Goal: Task Accomplishment & Management: Complete application form

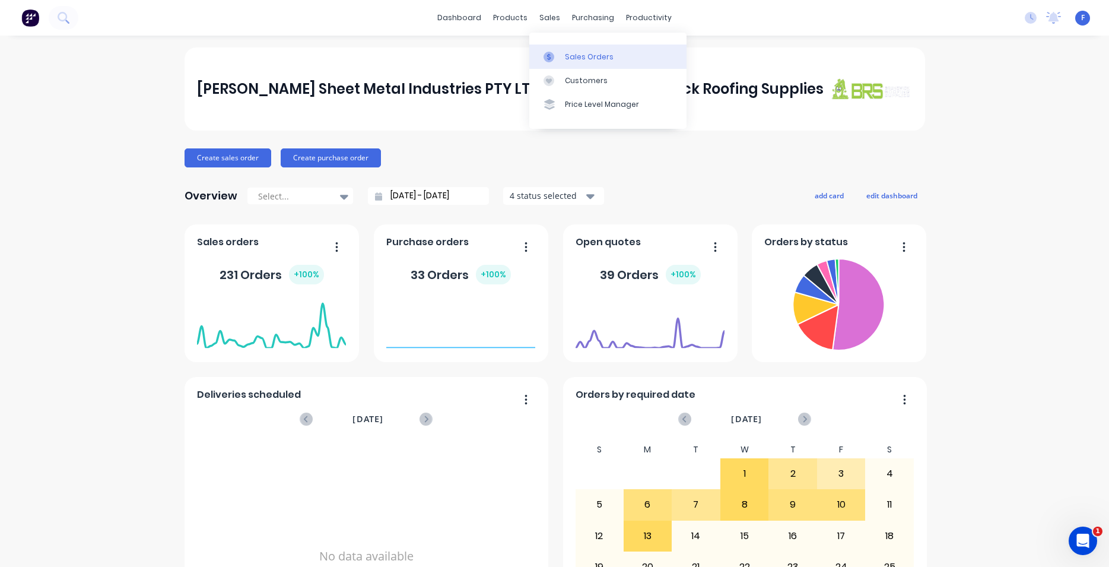
click at [583, 57] on div "Sales Orders" at bounding box center [589, 57] width 49 height 11
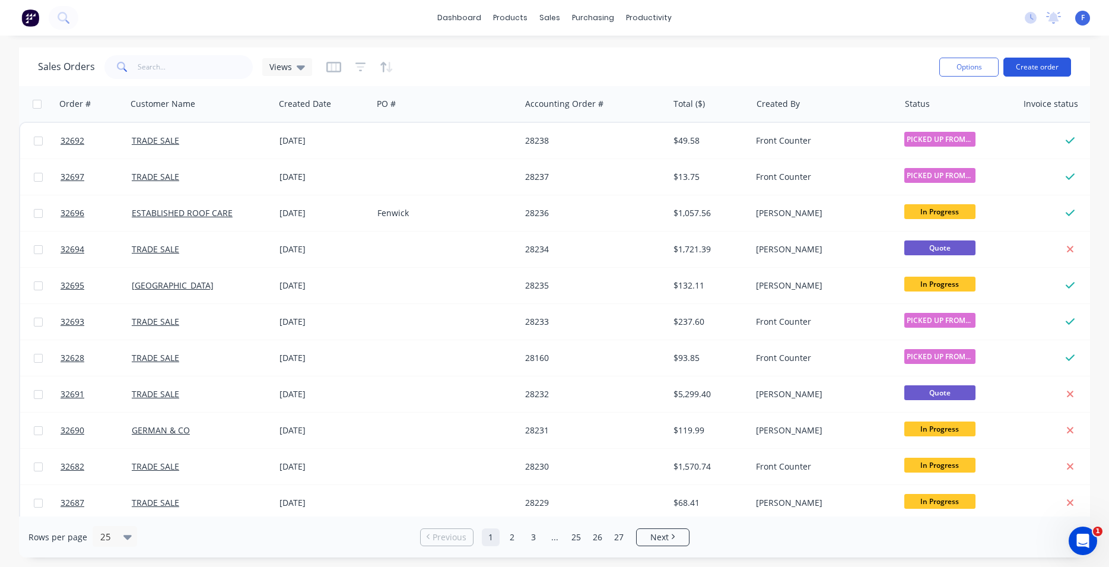
click at [1034, 66] on button "Create order" at bounding box center [1037, 67] width 68 height 19
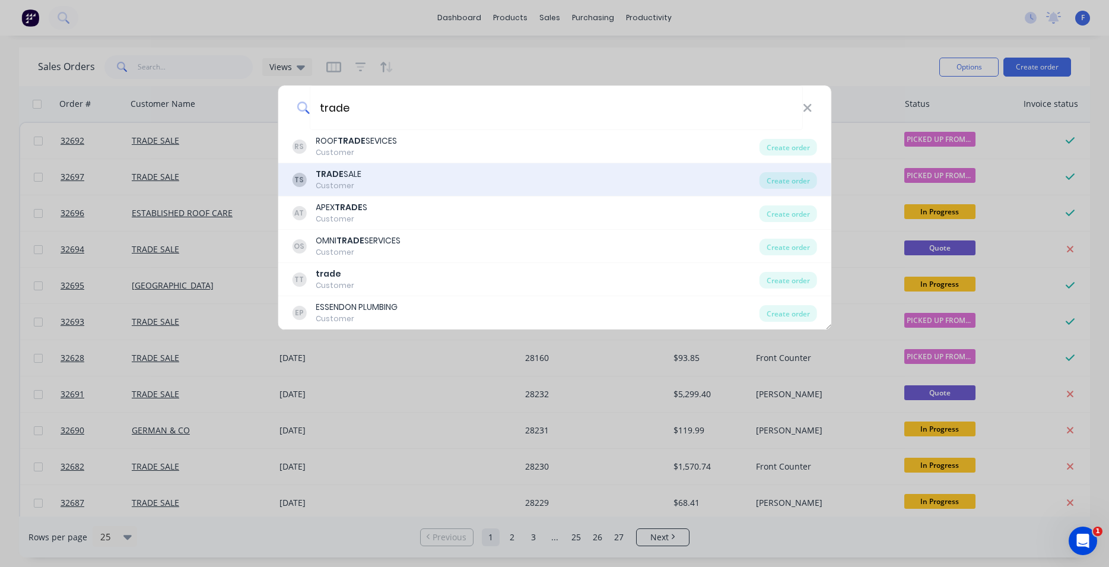
type input "trade"
click at [411, 186] on div "TS TRADE SALE Customer" at bounding box center [526, 179] width 468 height 23
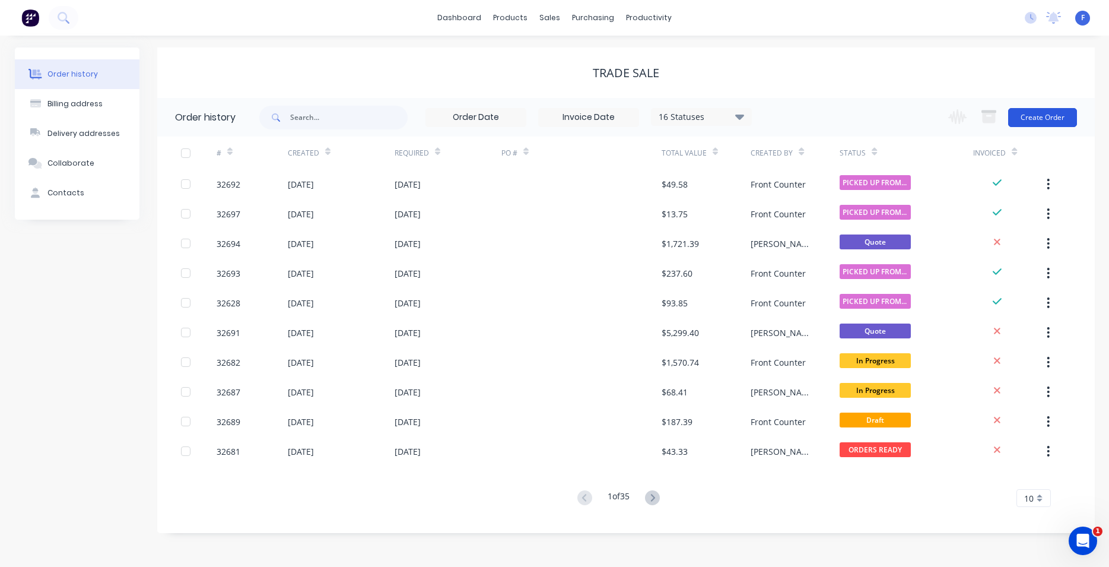
click at [1039, 118] on button "Create Order" at bounding box center [1042, 117] width 69 height 19
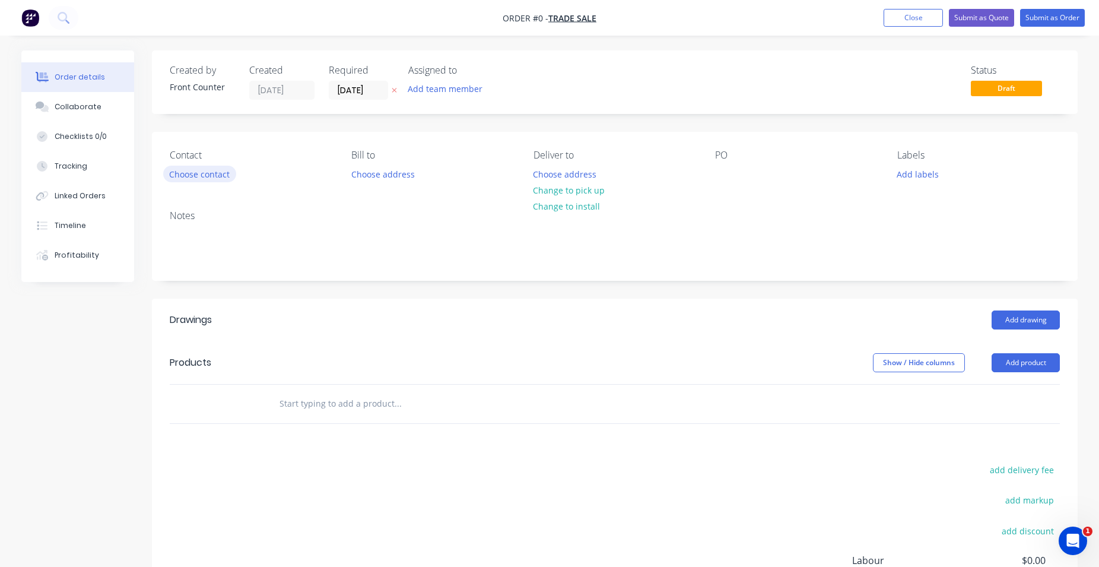
click at [221, 174] on button "Choose contact" at bounding box center [199, 174] width 73 height 16
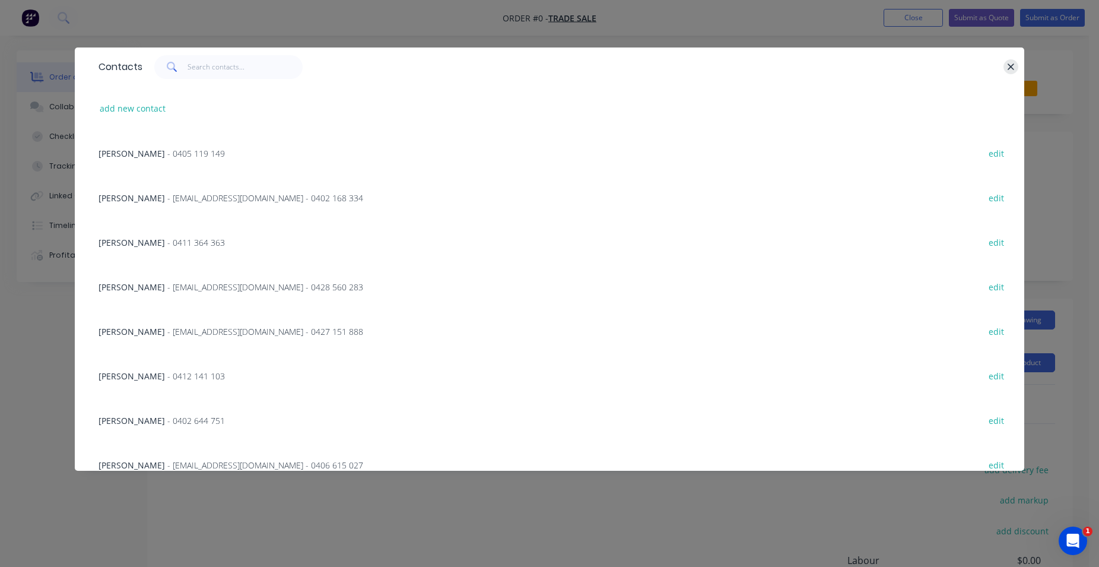
click at [1009, 66] on icon "button" at bounding box center [1011, 67] width 8 height 11
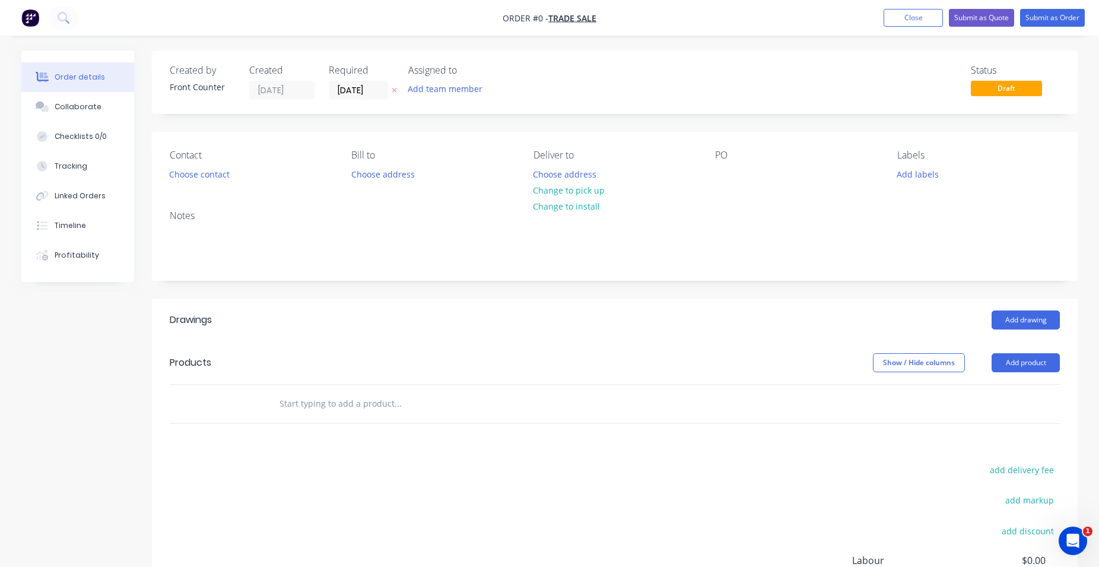
click at [332, 407] on input "text" at bounding box center [397, 404] width 237 height 24
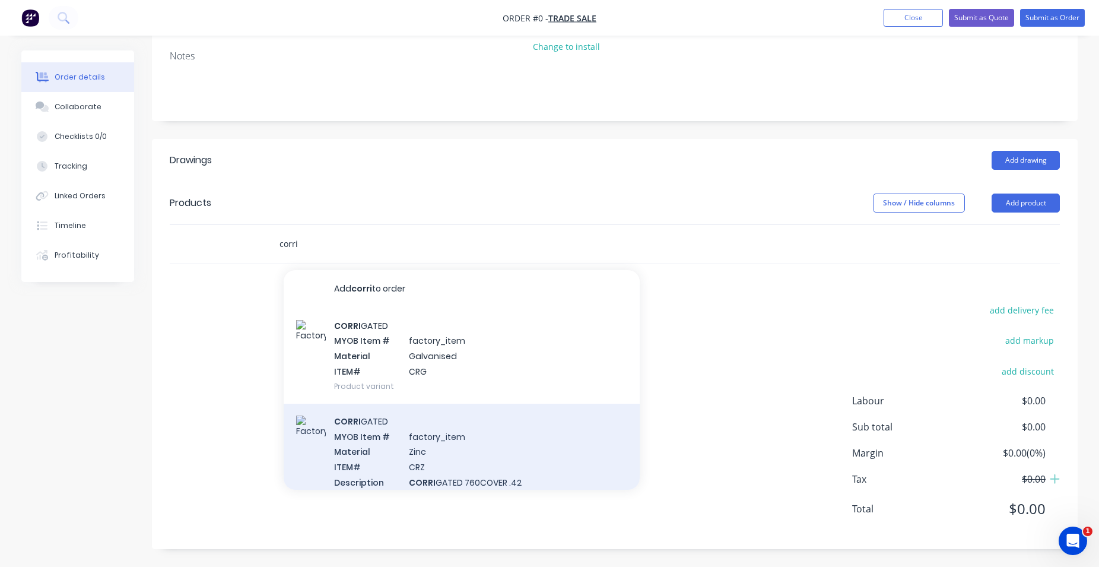
type input "corri"
click at [522, 459] on div "CORRI GATED MYOB Item # factory_item Material Zinc ITEM# CRZ Description CORRI …" at bounding box center [462, 458] width 356 height 111
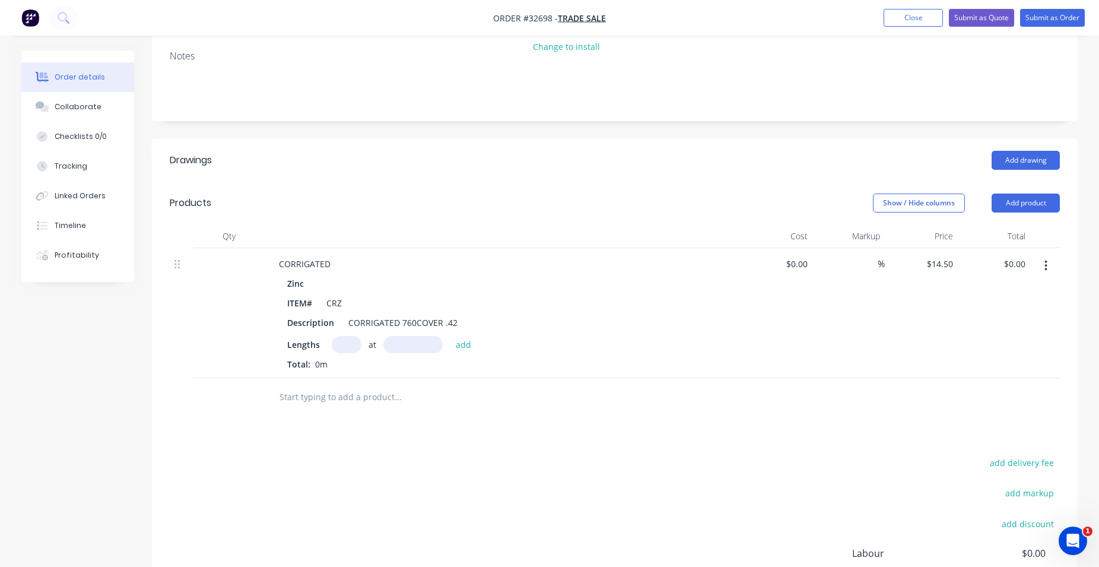
click at [350, 348] on input "text" at bounding box center [347, 344] width 30 height 17
type input "10"
type input "3300"
click at [450, 336] on button "add" at bounding box center [464, 344] width 28 height 16
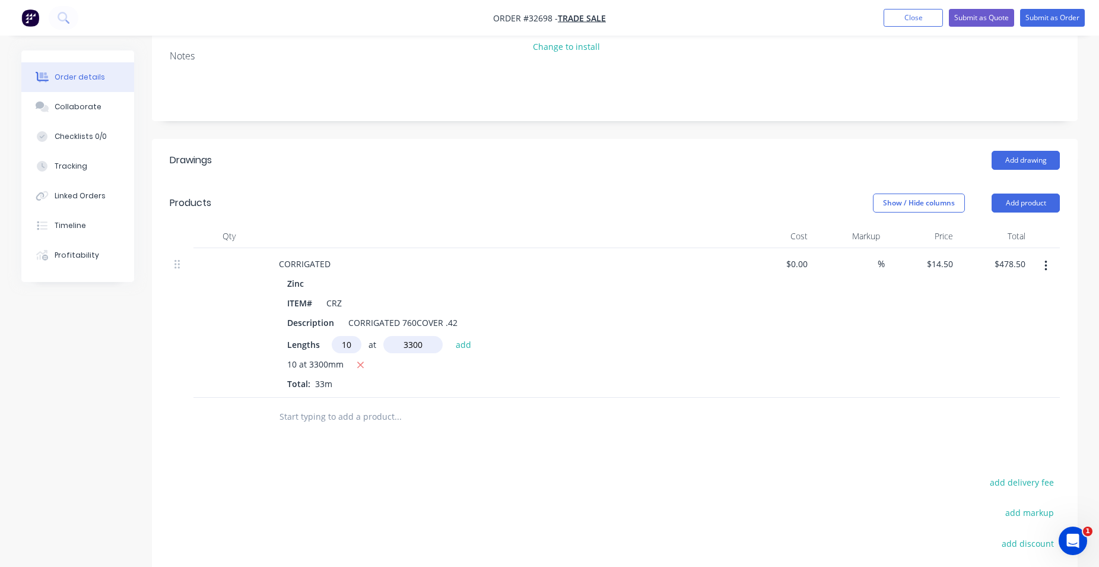
type input "$478.50"
click at [351, 417] on input "text" at bounding box center [397, 417] width 237 height 24
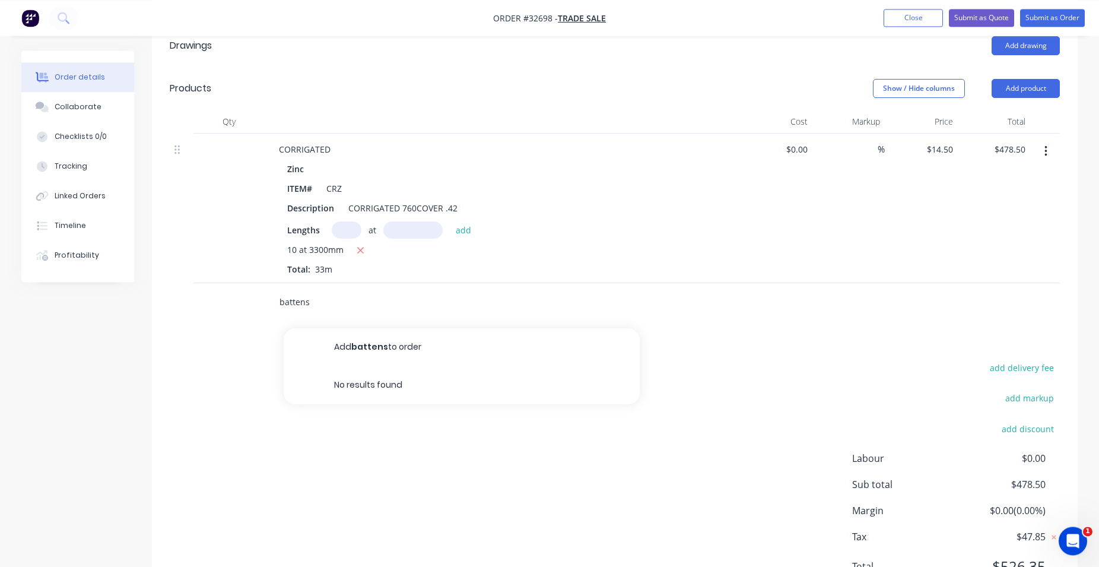
scroll to position [332, 0]
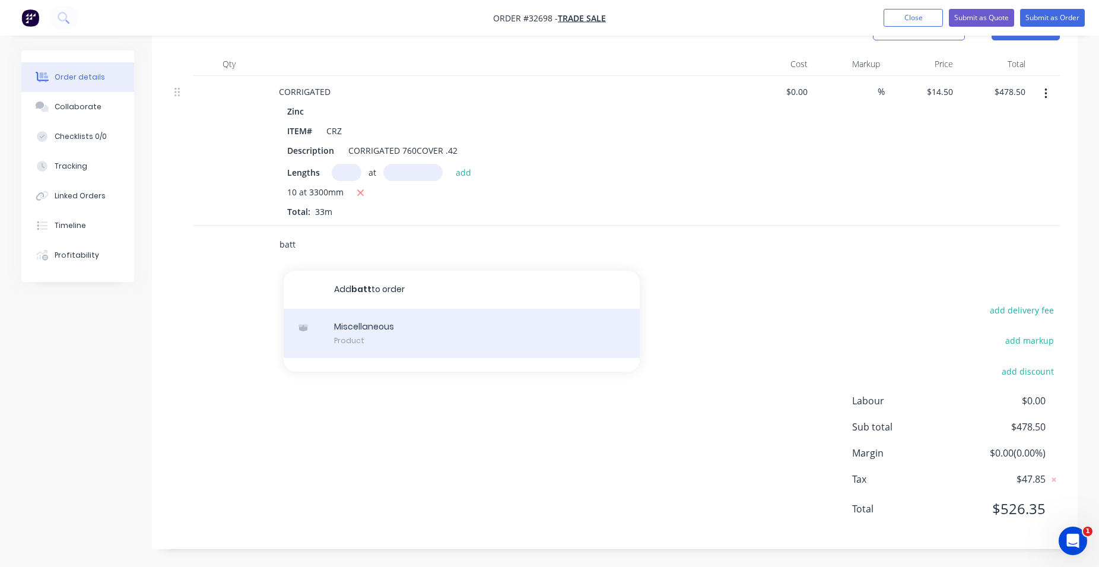
type input "batt"
click at [393, 337] on div "Miscellaneous Product" at bounding box center [462, 334] width 356 height 50
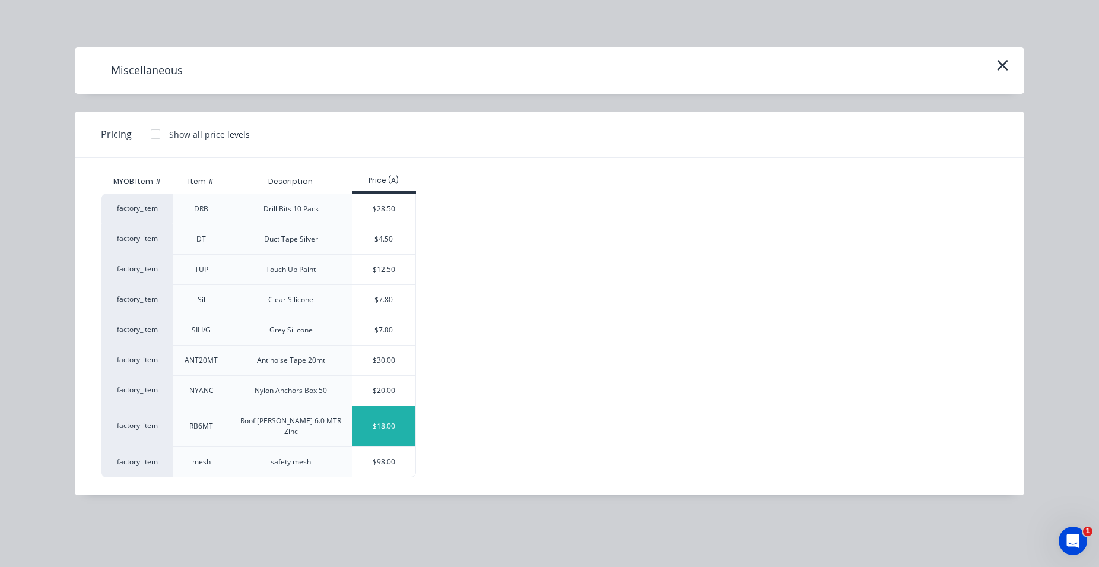
click at [377, 423] on div "$18.00" at bounding box center [383, 426] width 63 height 40
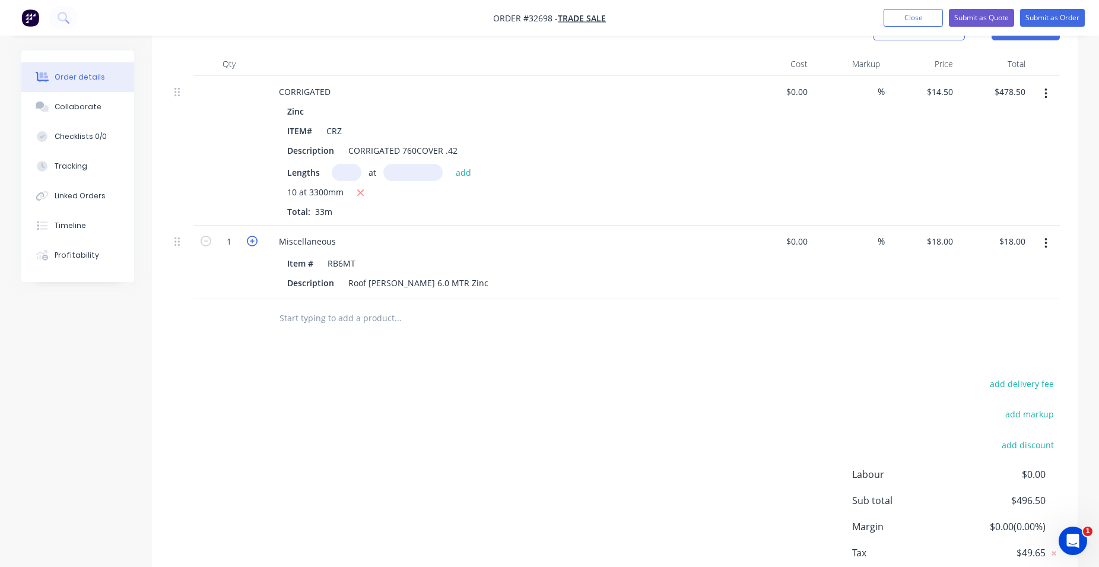
click at [252, 243] on icon "button" at bounding box center [252, 241] width 11 height 11
type input "2"
type input "$36.00"
click at [252, 243] on icon "button" at bounding box center [252, 241] width 11 height 11
type input "3"
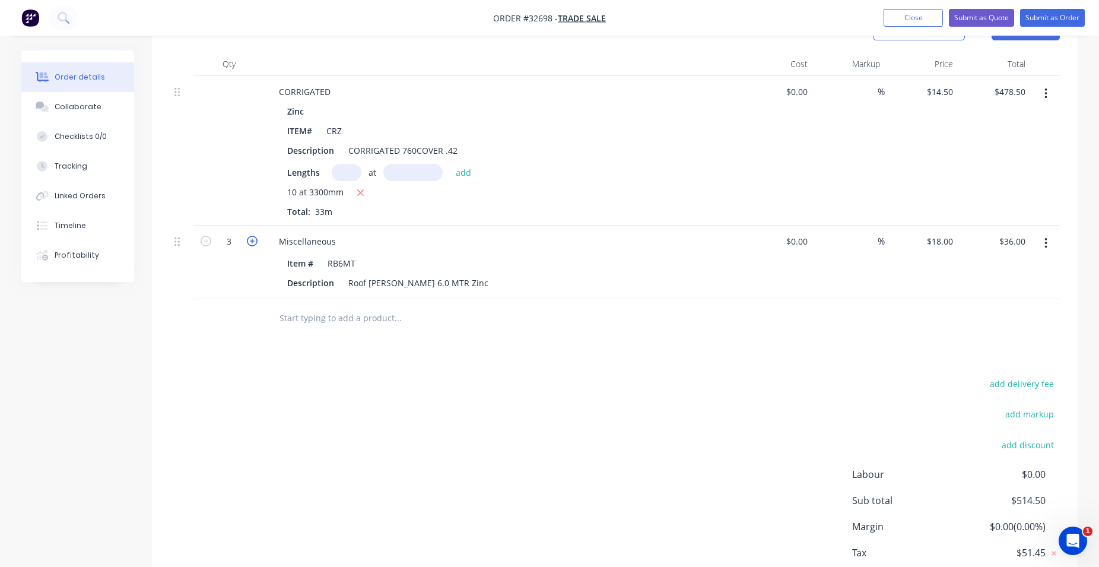
type input "$54.00"
click at [252, 243] on icon "button" at bounding box center [252, 241] width 11 height 11
type input "4"
type input "$72.00"
click at [252, 243] on icon "button" at bounding box center [252, 241] width 11 height 11
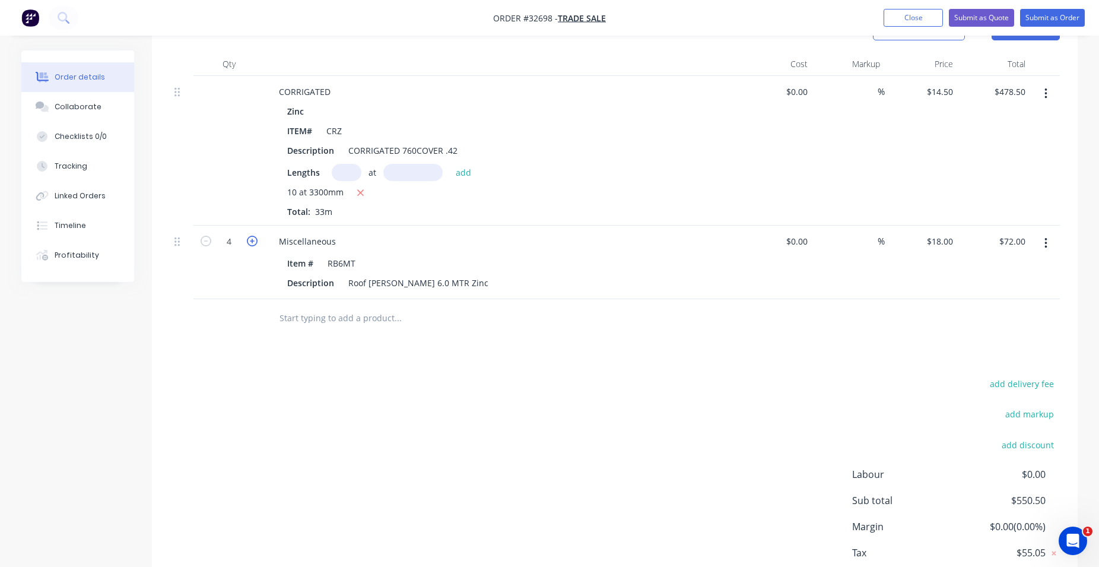
type input "5"
type input "$90.00"
click at [252, 243] on icon "button" at bounding box center [252, 241] width 11 height 11
type input "6"
type input "$108.00"
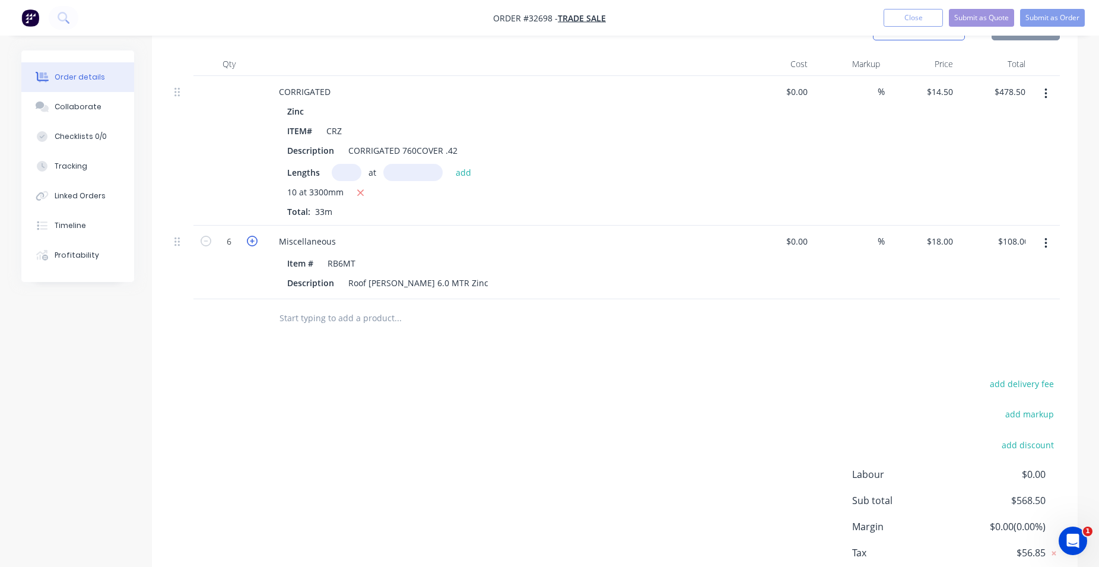
click at [252, 243] on icon "button" at bounding box center [252, 241] width 11 height 11
type input "7"
type input "$126.00"
click at [252, 243] on icon "button" at bounding box center [252, 241] width 11 height 11
type input "8"
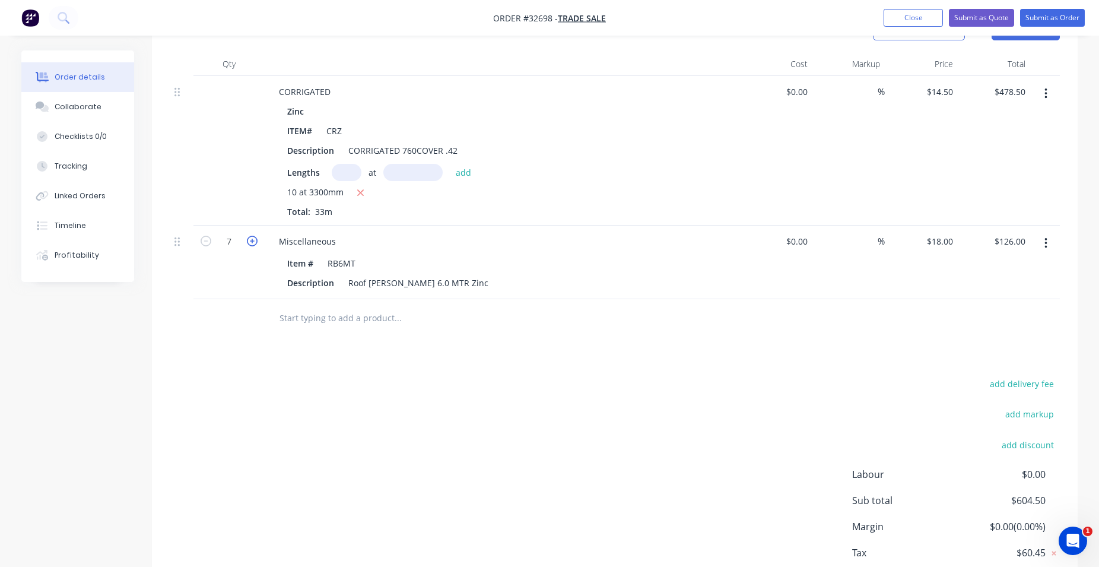
type input "$144.00"
click at [252, 243] on icon "button" at bounding box center [252, 241] width 11 height 11
type input "9"
type input "$162.00"
click at [252, 243] on icon "button" at bounding box center [252, 241] width 11 height 11
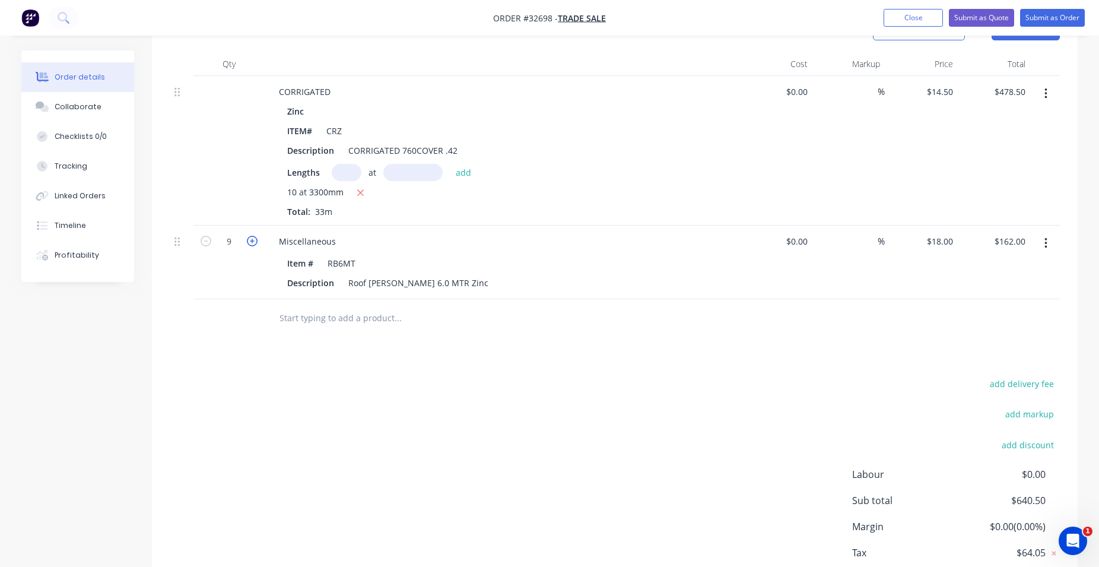
type input "10"
type input "$180.00"
click at [358, 318] on input "text" at bounding box center [397, 318] width 237 height 24
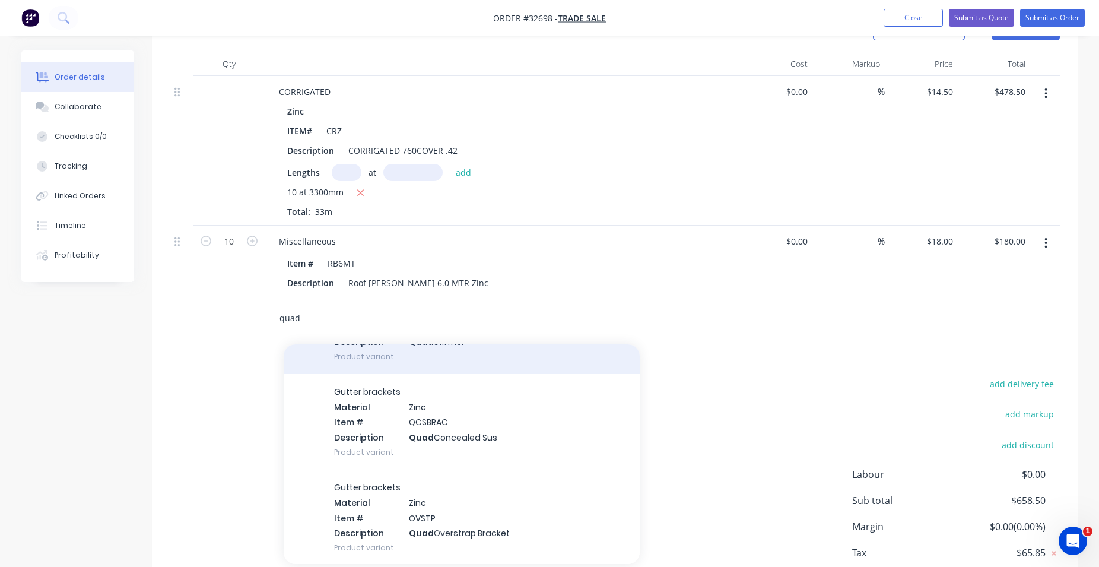
scroll to position [2367, 0]
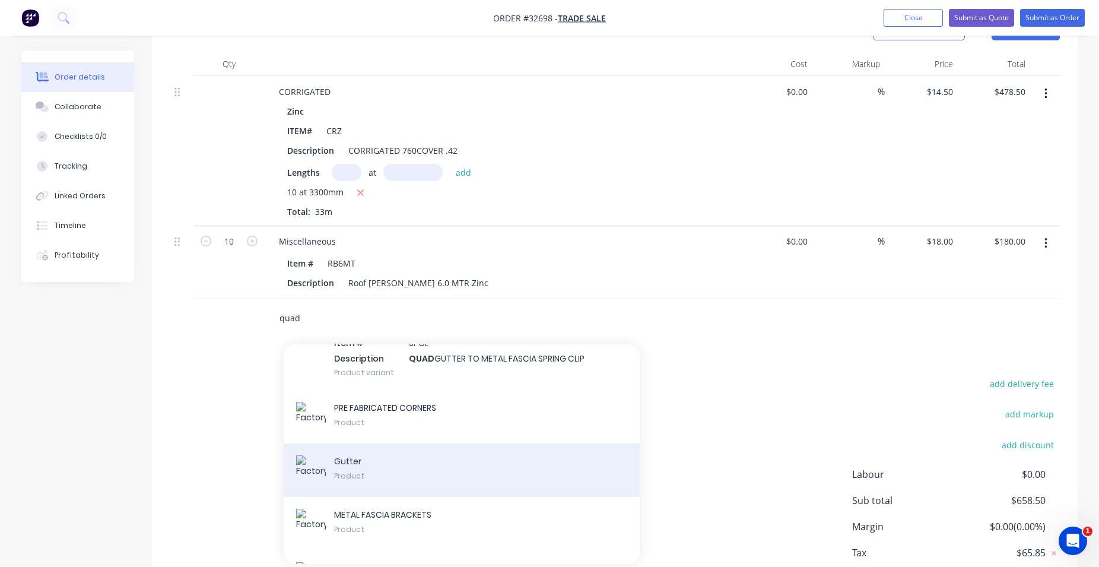
type input "quad"
click at [464, 480] on div "Gutter Product" at bounding box center [462, 469] width 356 height 53
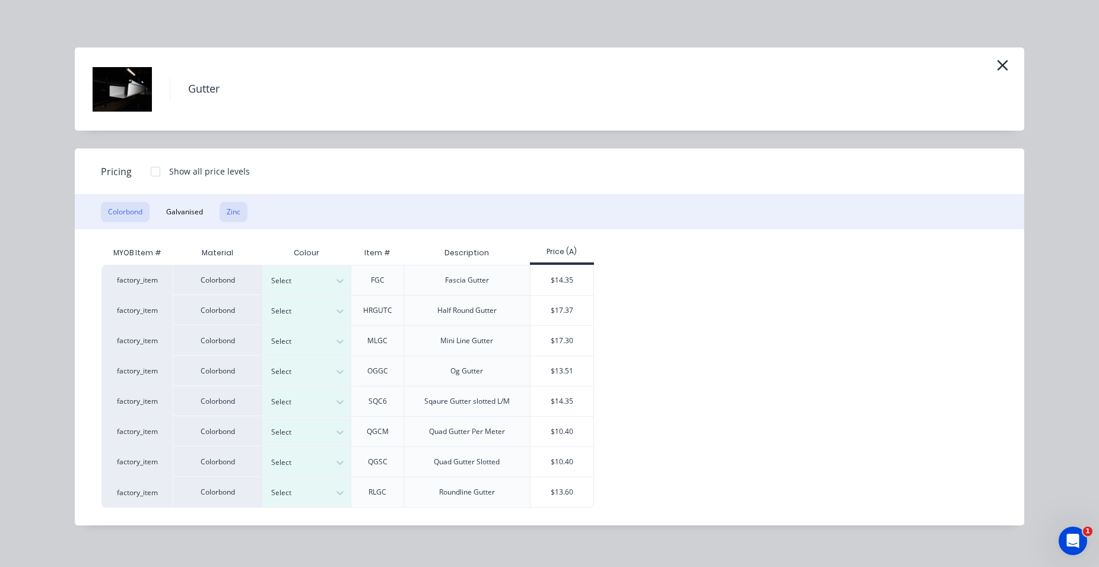
click at [229, 209] on button "Zinc" at bounding box center [234, 212] width 28 height 20
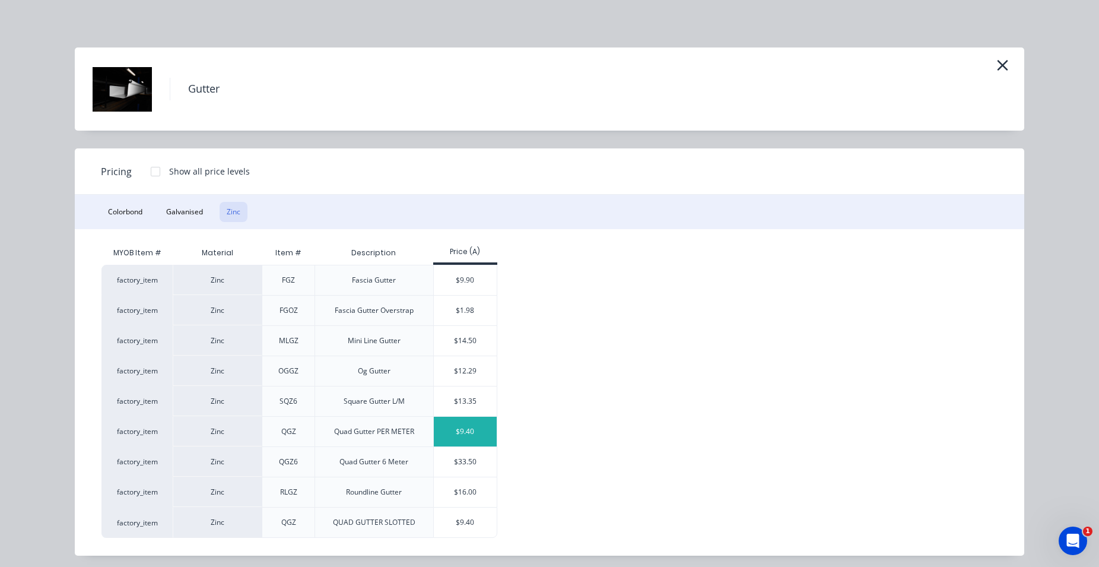
click at [450, 433] on div "$9.40" at bounding box center [465, 432] width 63 height 30
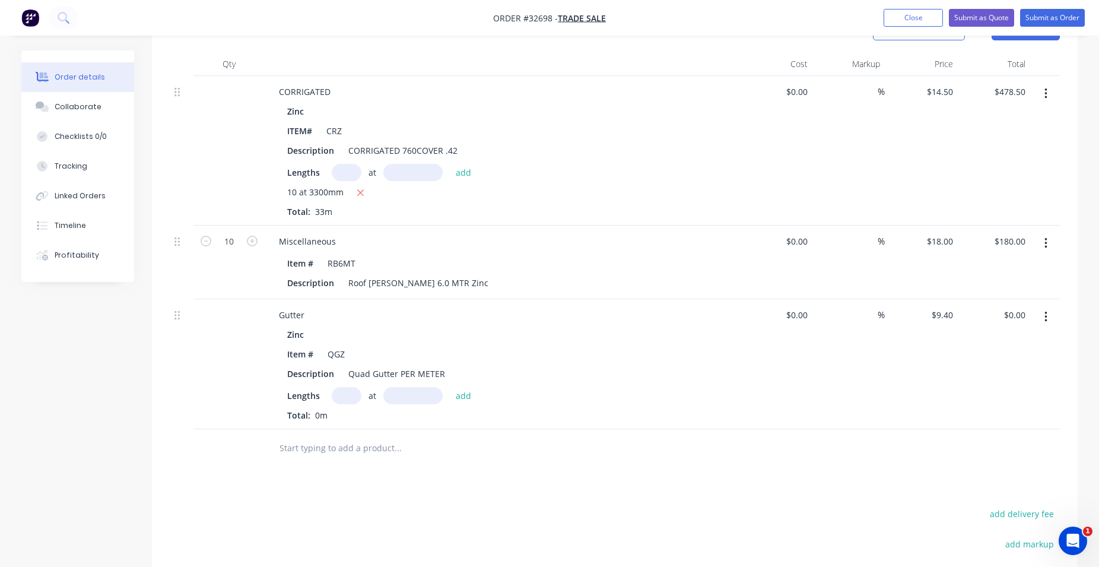
drag, startPoint x: 344, startPoint y: 390, endPoint x: 355, endPoint y: 551, distance: 161.8
click at [344, 390] on input "text" at bounding box center [347, 395] width 30 height 17
type input "2"
type input "3500"
click at [450, 387] on button "add" at bounding box center [464, 395] width 28 height 16
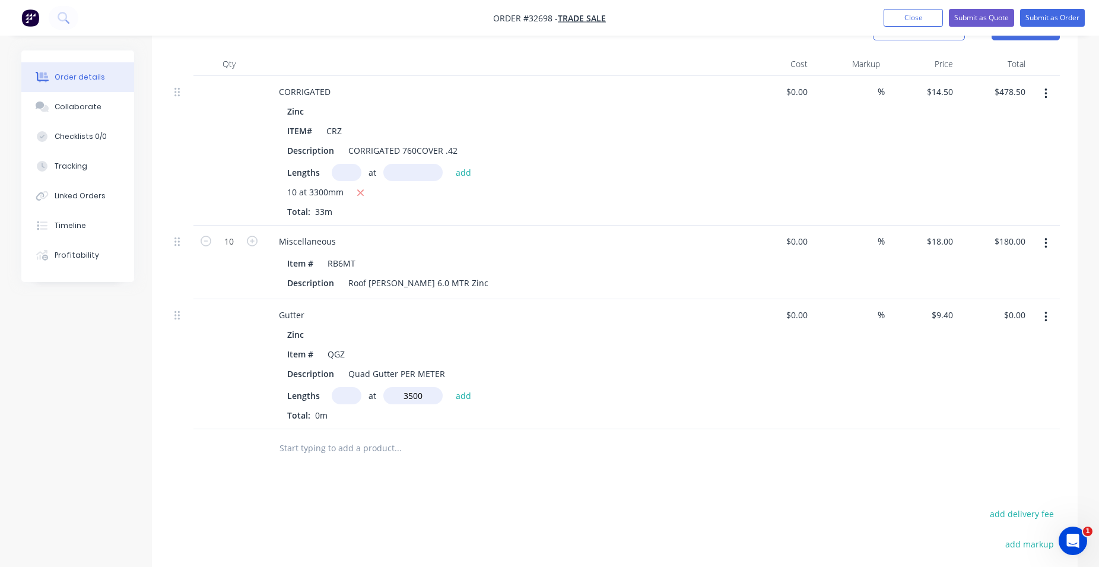
type input "$65.80"
click at [338, 459] on input "text" at bounding box center [397, 468] width 237 height 24
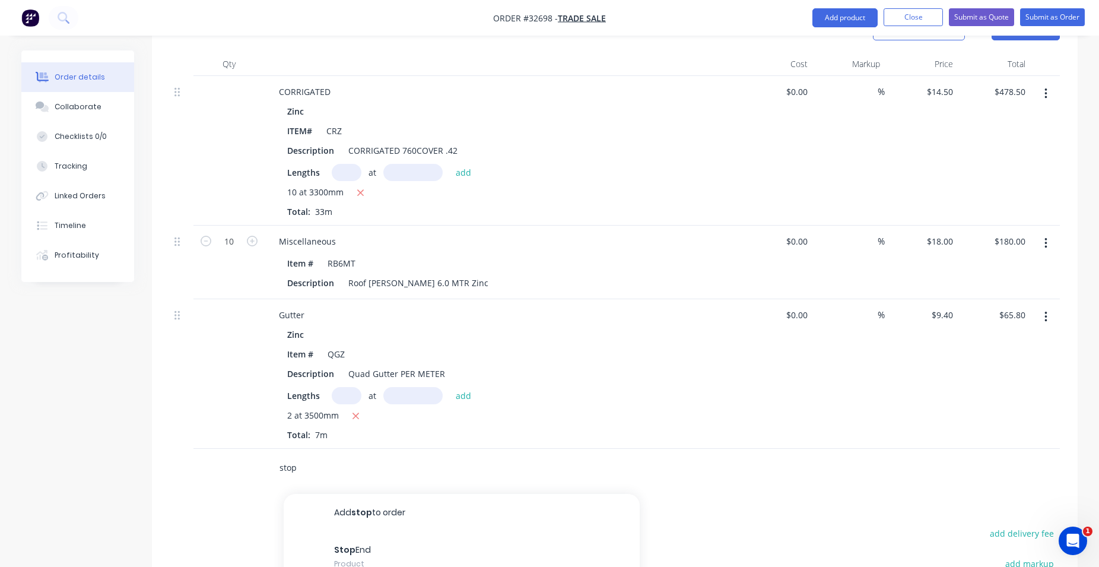
scroll to position [453, 0]
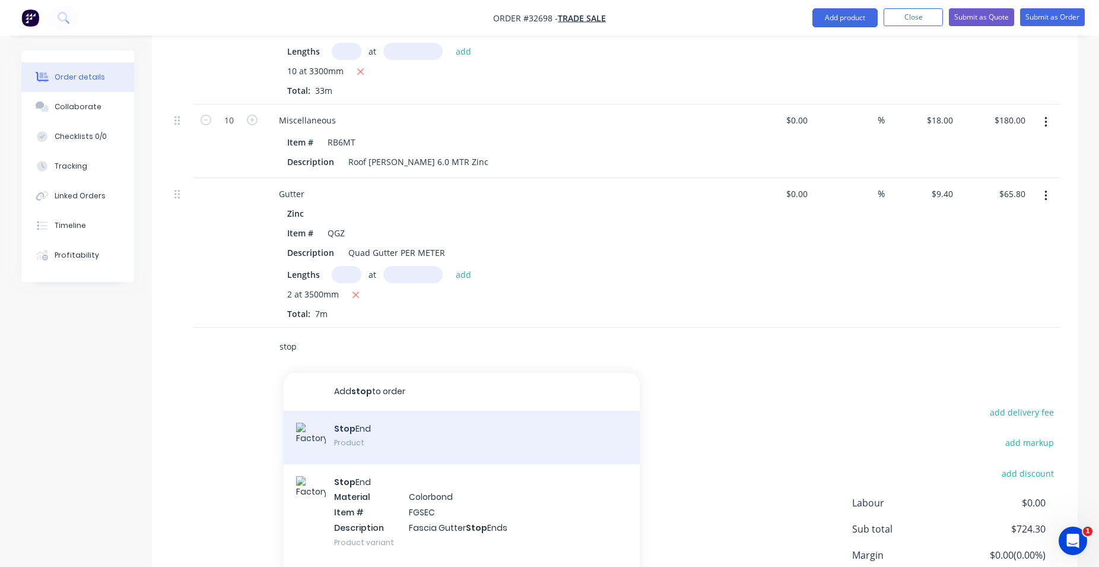
type input "stop"
click at [418, 433] on div "Stop End Product" at bounding box center [462, 437] width 356 height 53
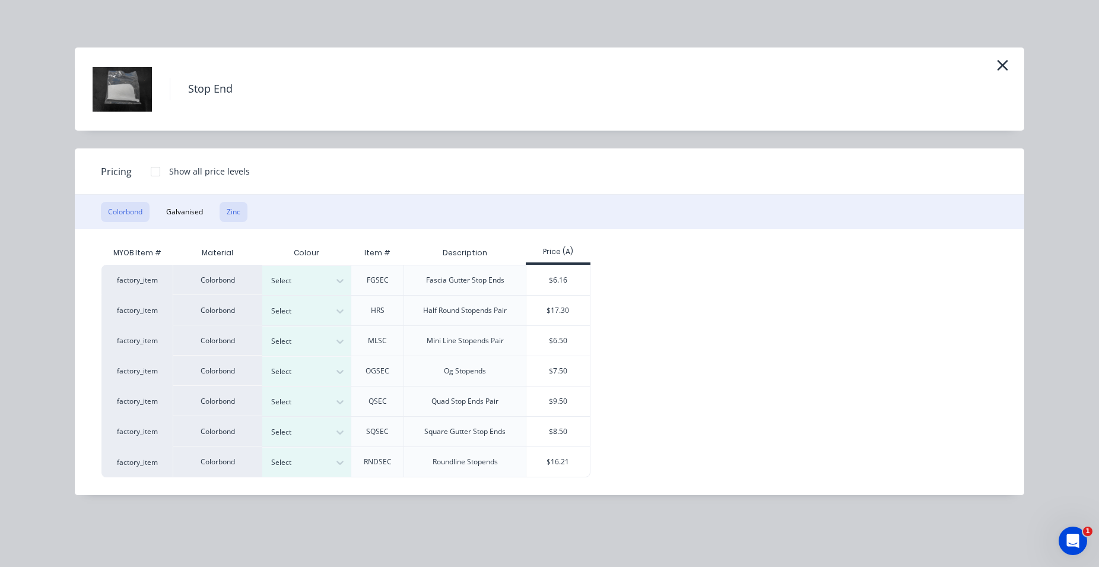
click at [236, 209] on button "Zinc" at bounding box center [234, 212] width 28 height 20
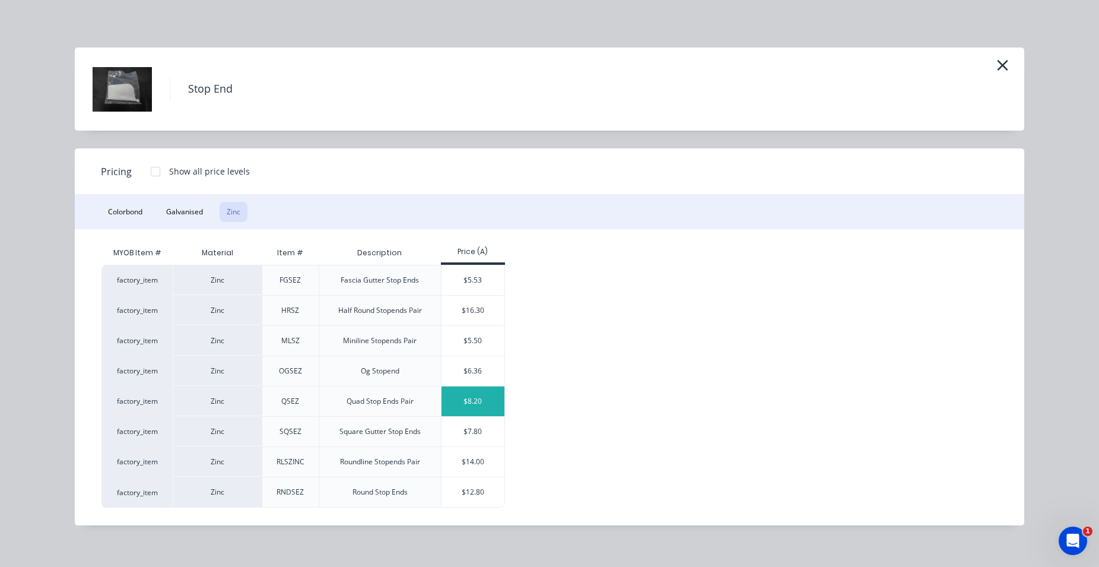
click at [473, 404] on div "$8.20" at bounding box center [472, 401] width 63 height 30
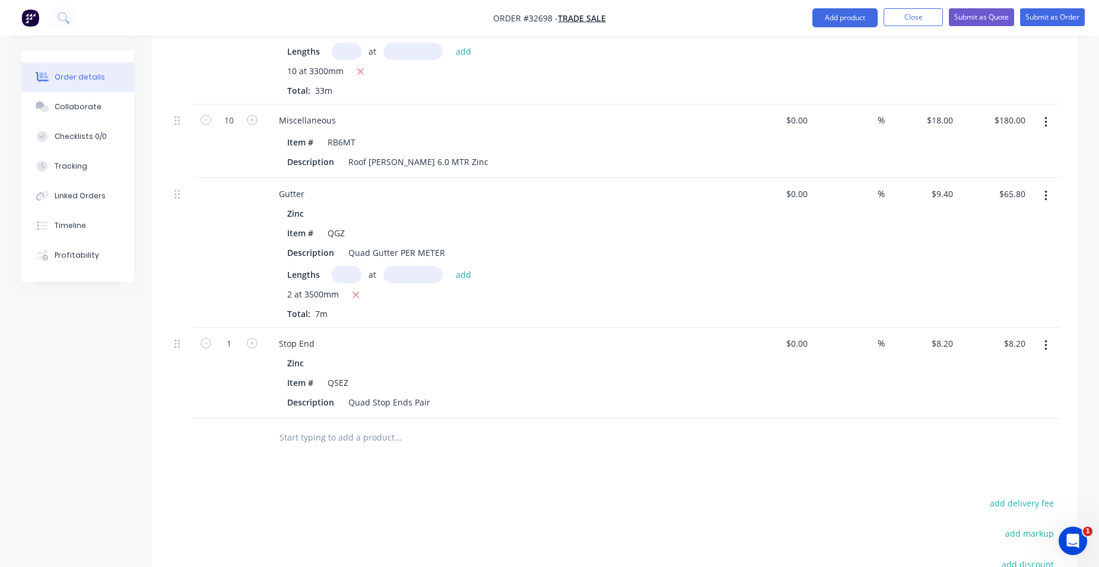
click at [342, 436] on input "text" at bounding box center [397, 437] width 237 height 24
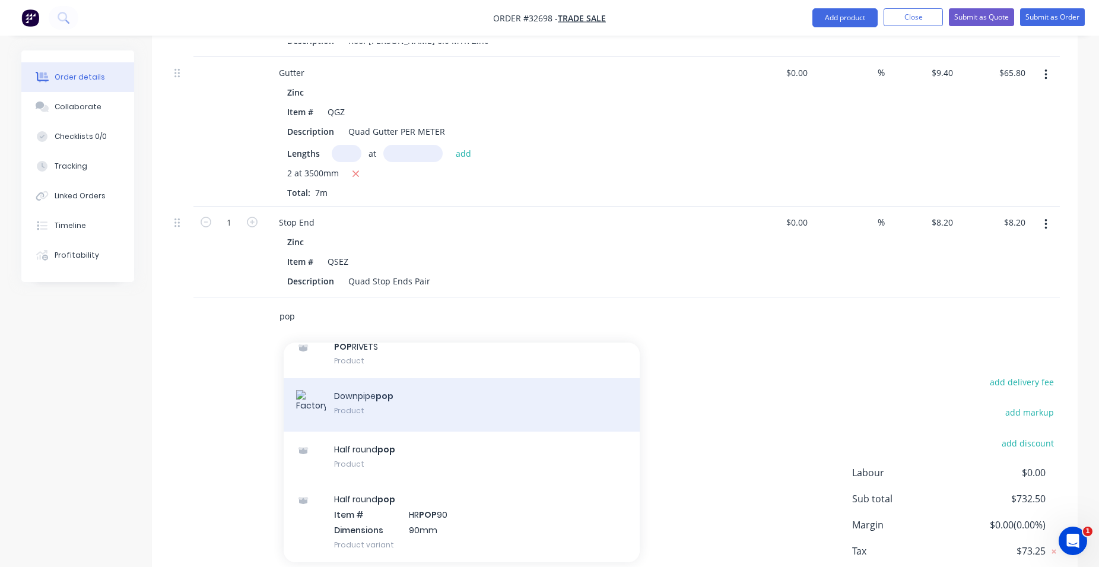
type input "pop"
click at [453, 406] on div "Downpipe pop Product" at bounding box center [462, 404] width 356 height 53
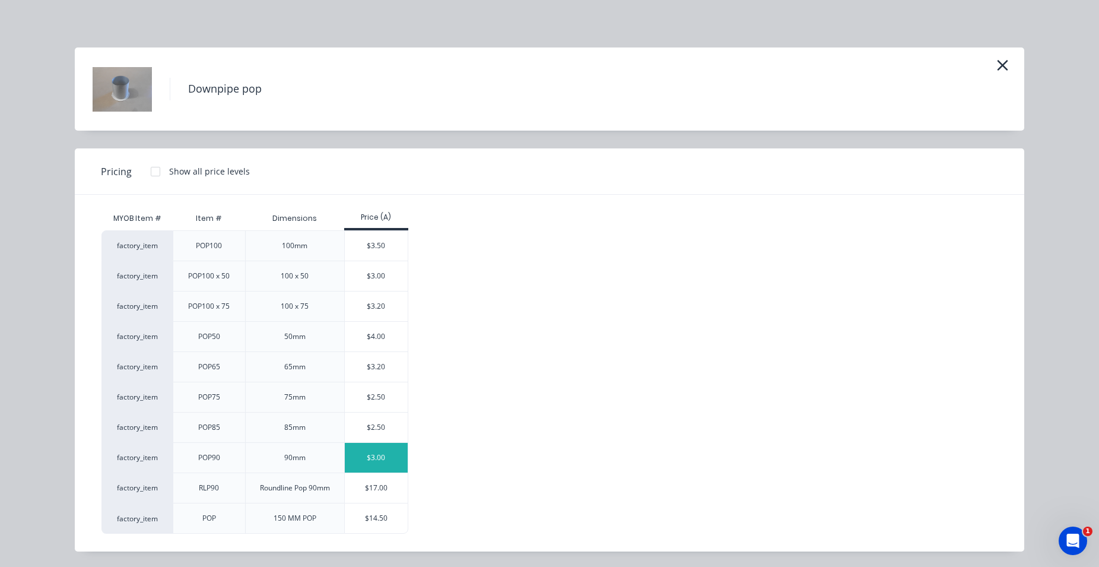
click at [386, 462] on div "$3.00" at bounding box center [376, 458] width 63 height 30
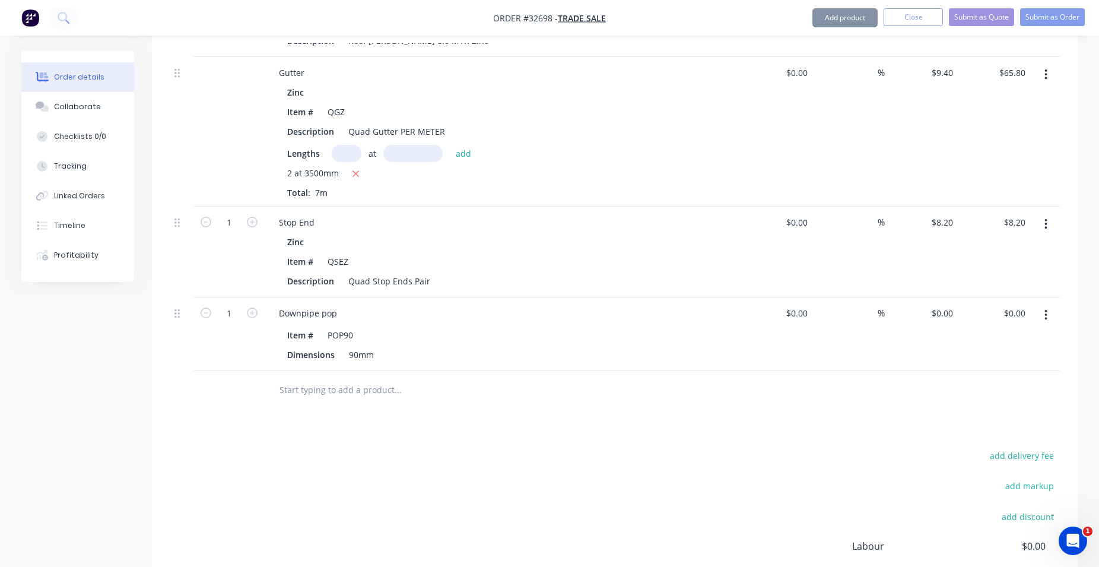
type input "$3.00"
click at [320, 390] on input "text" at bounding box center [397, 390] width 237 height 24
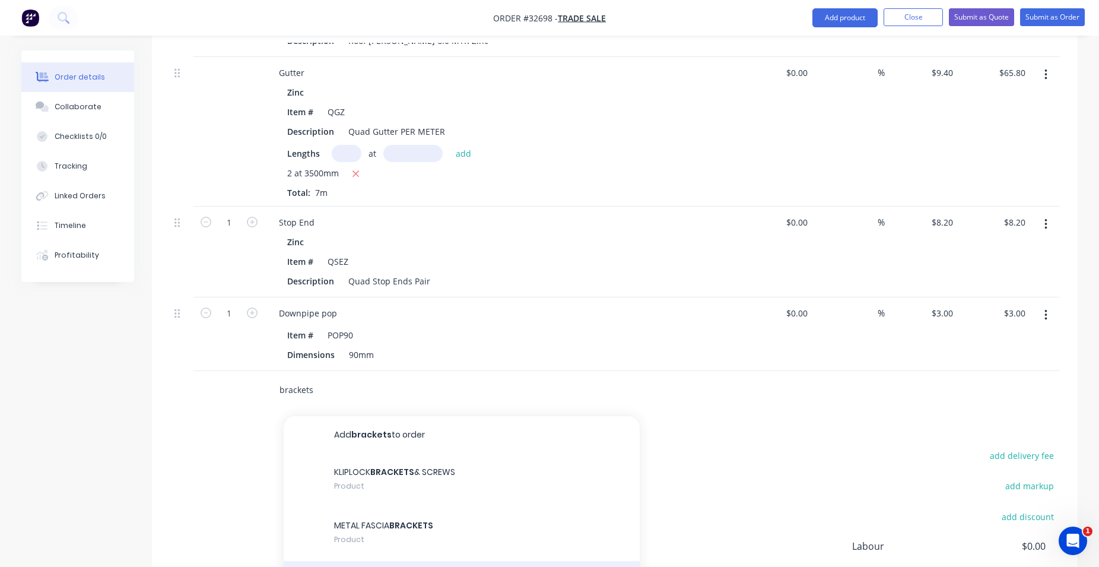
scroll to position [719, 0]
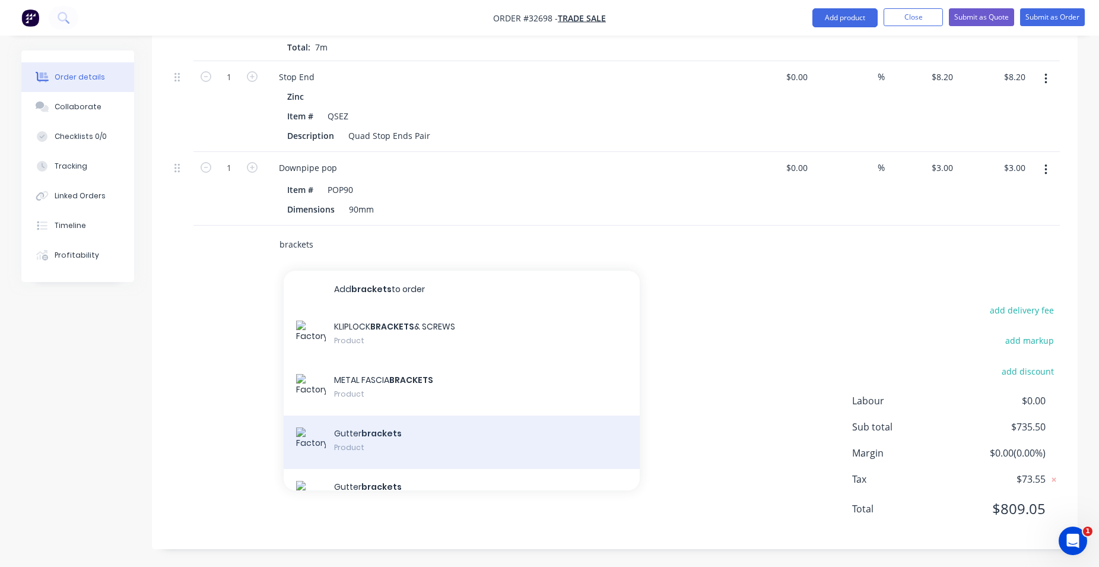
type input "brackets"
click at [421, 448] on div "Gutter brackets Product" at bounding box center [462, 441] width 356 height 53
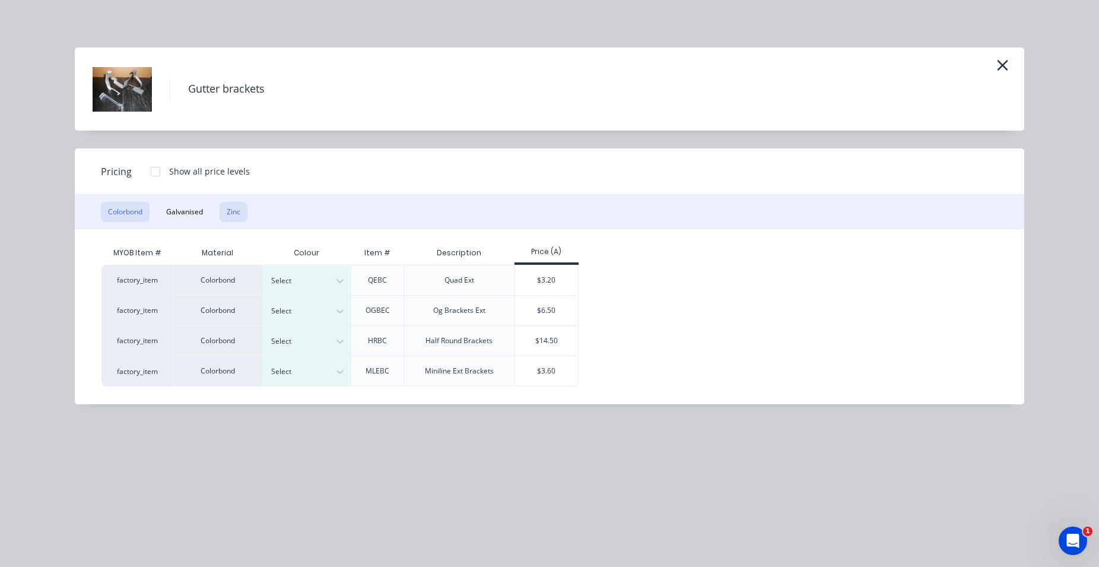
click at [233, 209] on button "Zinc" at bounding box center [234, 212] width 28 height 20
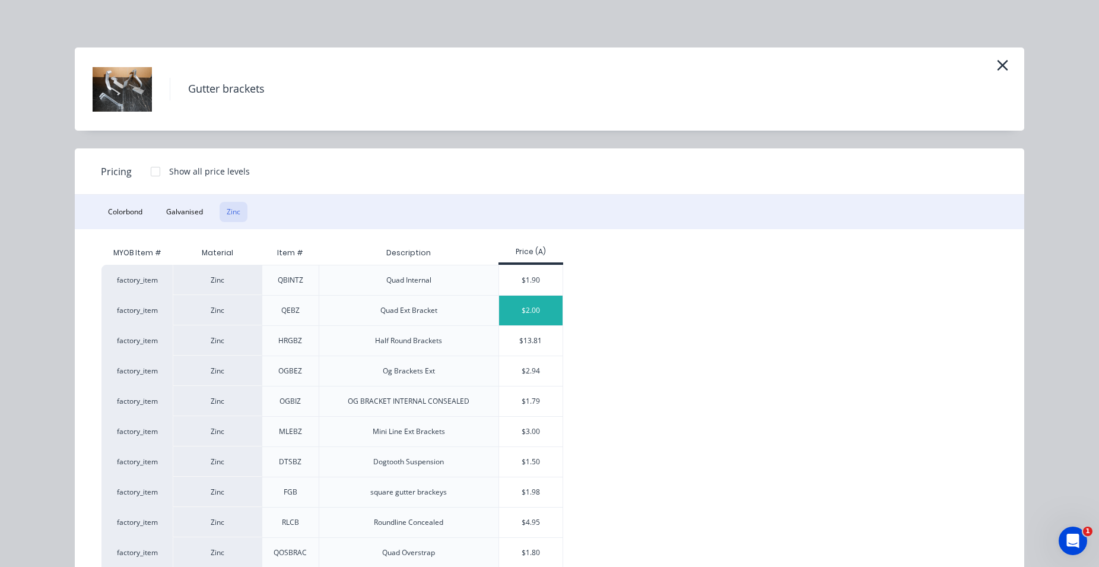
click at [532, 312] on div "$2.00" at bounding box center [530, 310] width 63 height 30
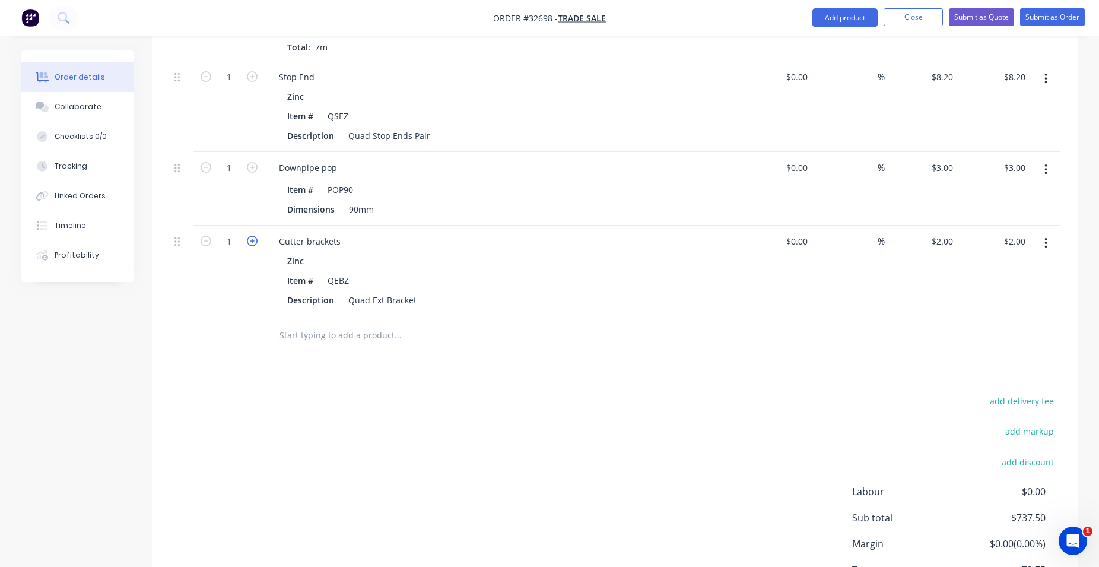
click at [253, 244] on icon "button" at bounding box center [252, 241] width 11 height 11
type input "2"
type input "$4.00"
click at [253, 244] on icon "button" at bounding box center [252, 241] width 11 height 11
type input "3"
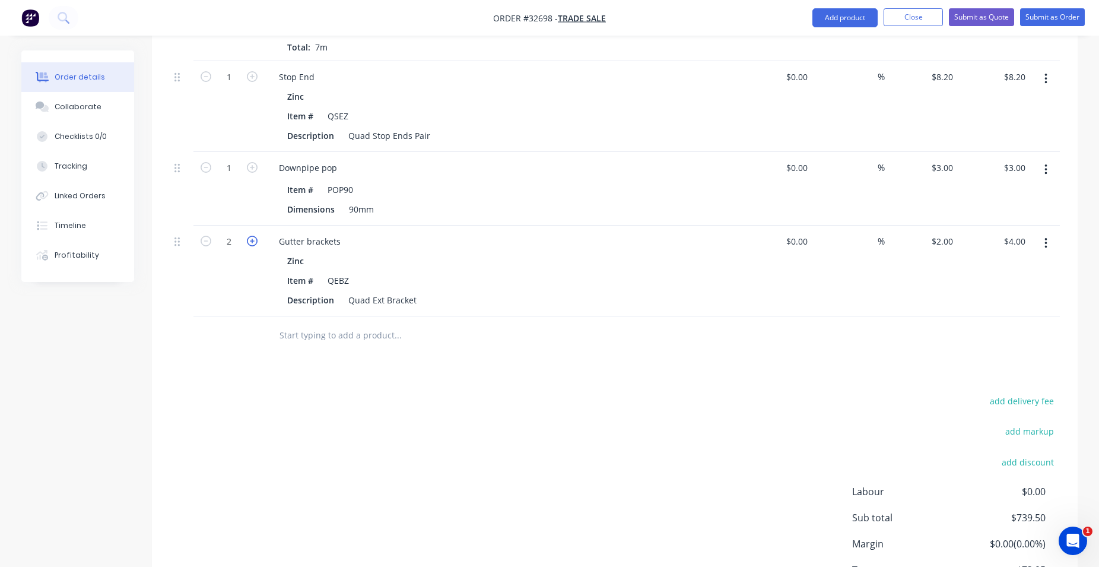
type input "$6.00"
click at [253, 244] on icon "button" at bounding box center [252, 241] width 11 height 11
type input "4"
type input "$8.00"
click at [253, 244] on icon "button" at bounding box center [252, 241] width 11 height 11
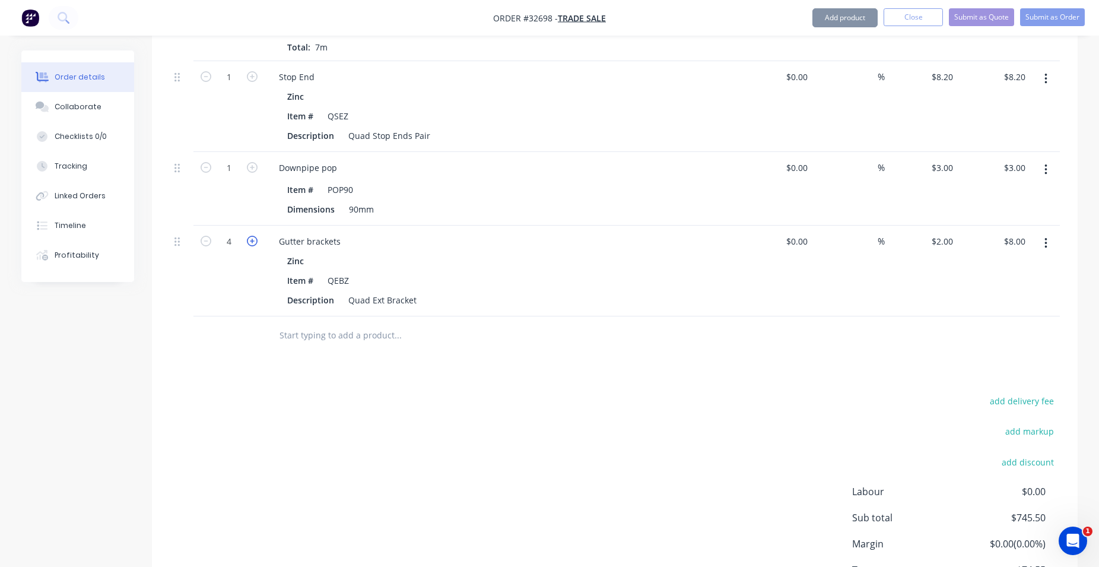
click at [253, 244] on icon "button" at bounding box center [252, 241] width 11 height 11
type input "6"
type input "$10.00"
click at [253, 244] on icon "button" at bounding box center [252, 241] width 11 height 11
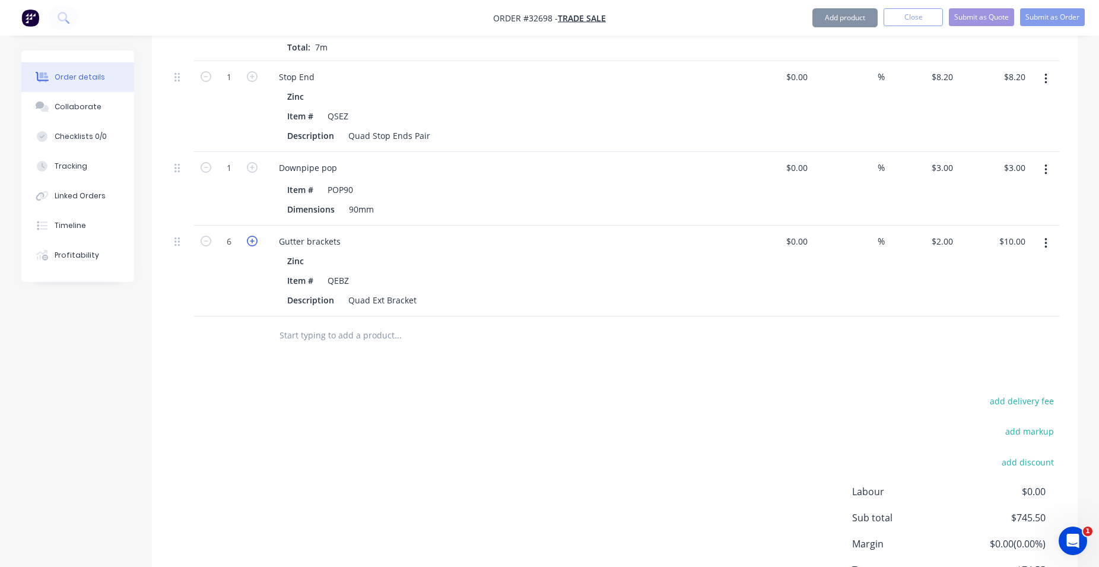
type input "8"
type input "$14.00"
click at [253, 244] on icon "button" at bounding box center [252, 241] width 11 height 11
type input "9"
type input "$18.00"
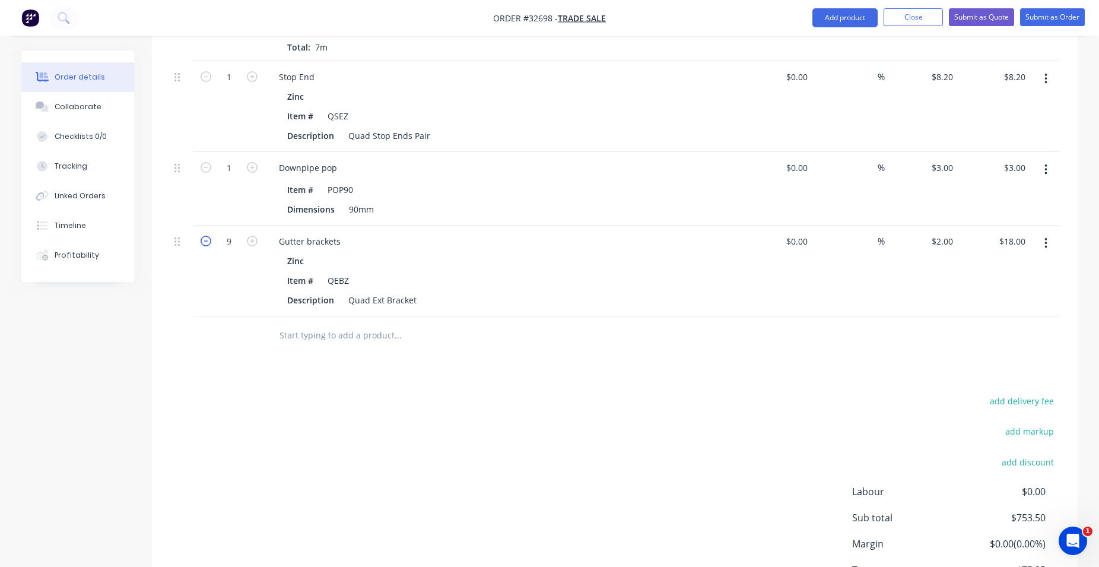
click at [205, 242] on icon "button" at bounding box center [206, 241] width 11 height 11
type input "8"
type input "$16.00"
click at [205, 242] on icon "button" at bounding box center [206, 241] width 11 height 11
type input "7"
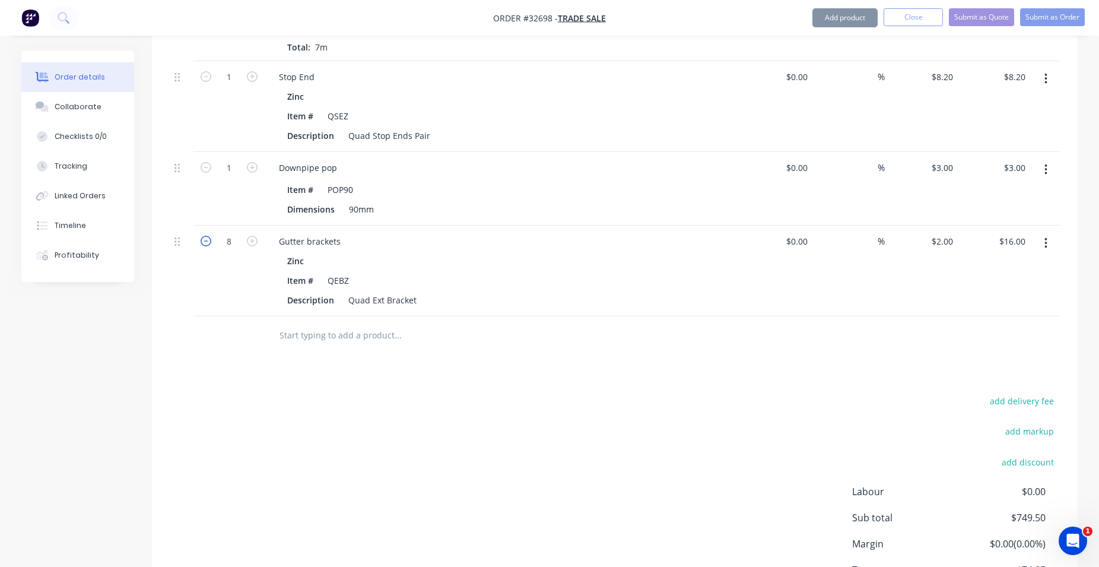
type input "$14.00"
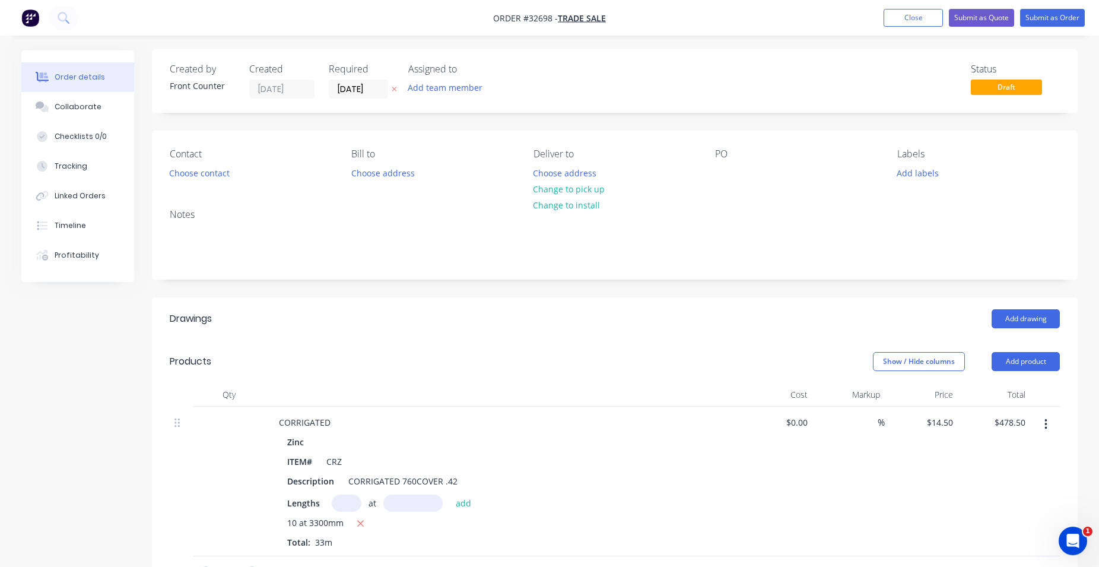
scroll to position [0, 0]
click at [213, 176] on button "Choose contact" at bounding box center [199, 174] width 73 height 16
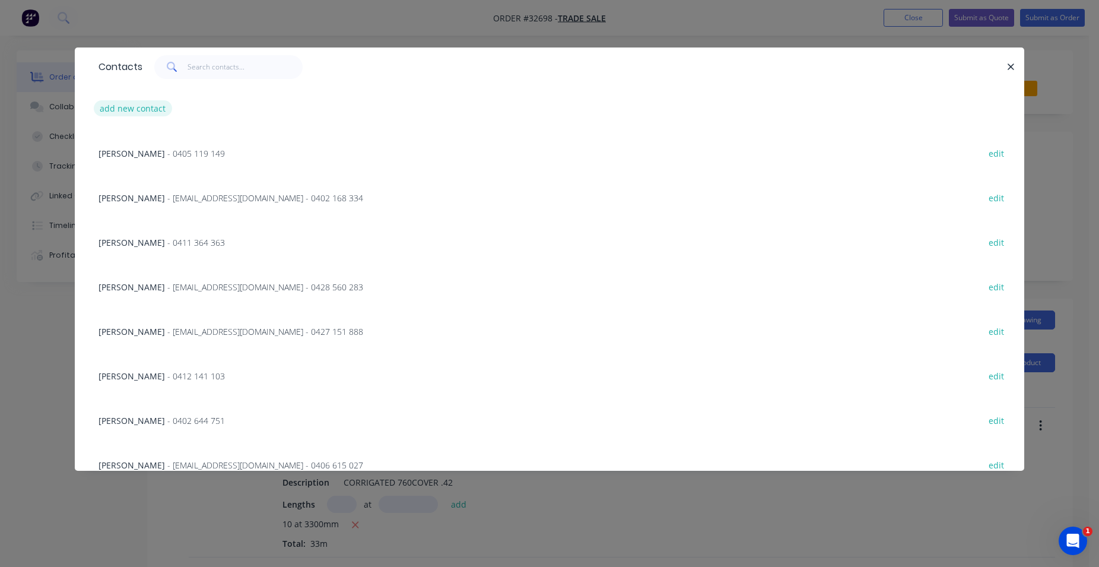
click at [152, 109] on button "add new contact" at bounding box center [133, 108] width 78 height 16
select select "AU"
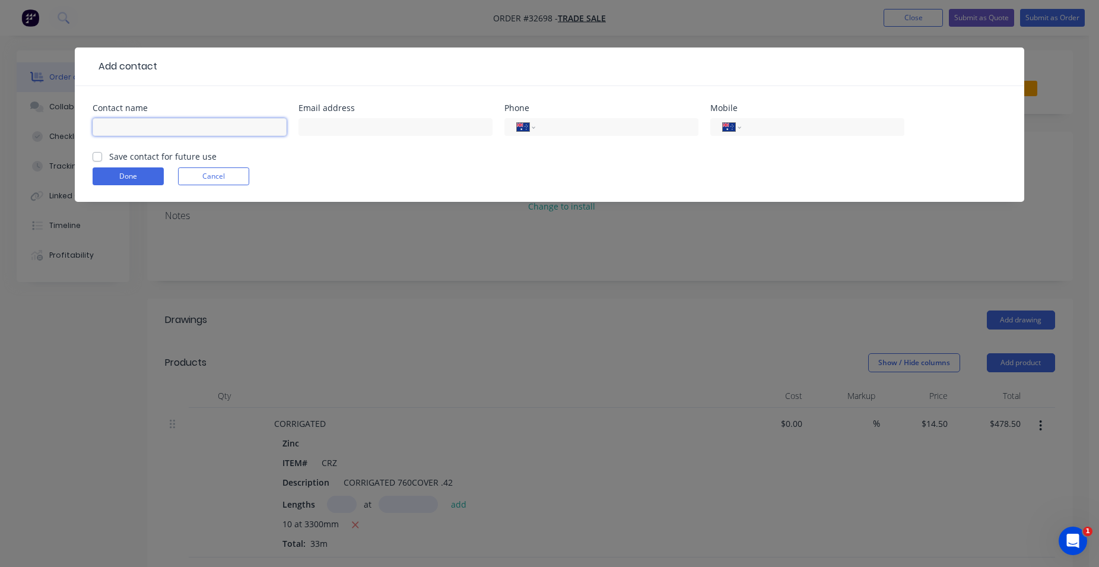
click at [159, 132] on input "text" at bounding box center [190, 127] width 194 height 18
type input "[PERSON_NAME]"
type input "0481 125 718"
click at [109, 155] on label "Save contact for future use" at bounding box center [162, 156] width 107 height 12
click at [96, 155] on input "Save contact for future use" at bounding box center [97, 155] width 9 height 11
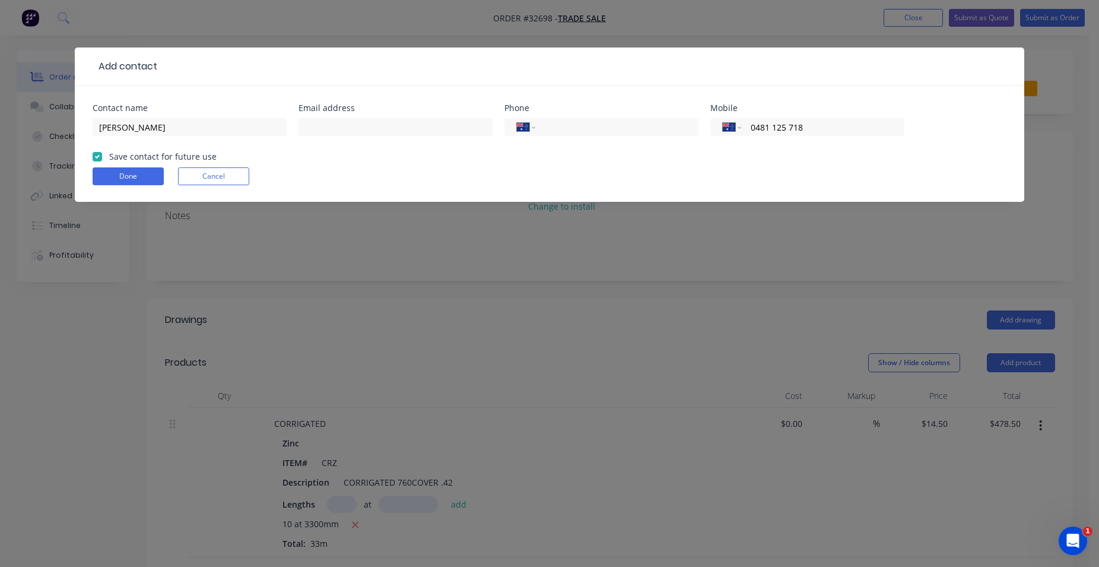
checkbox input "true"
click at [132, 171] on button "Done" at bounding box center [128, 176] width 71 height 18
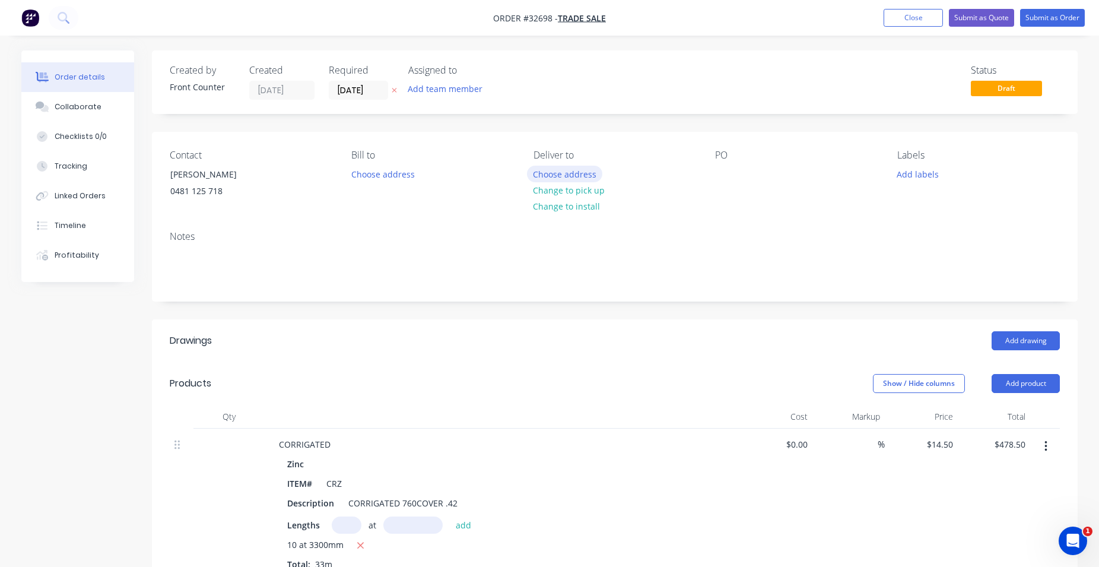
click at [584, 169] on button "Choose address" at bounding box center [565, 174] width 76 height 16
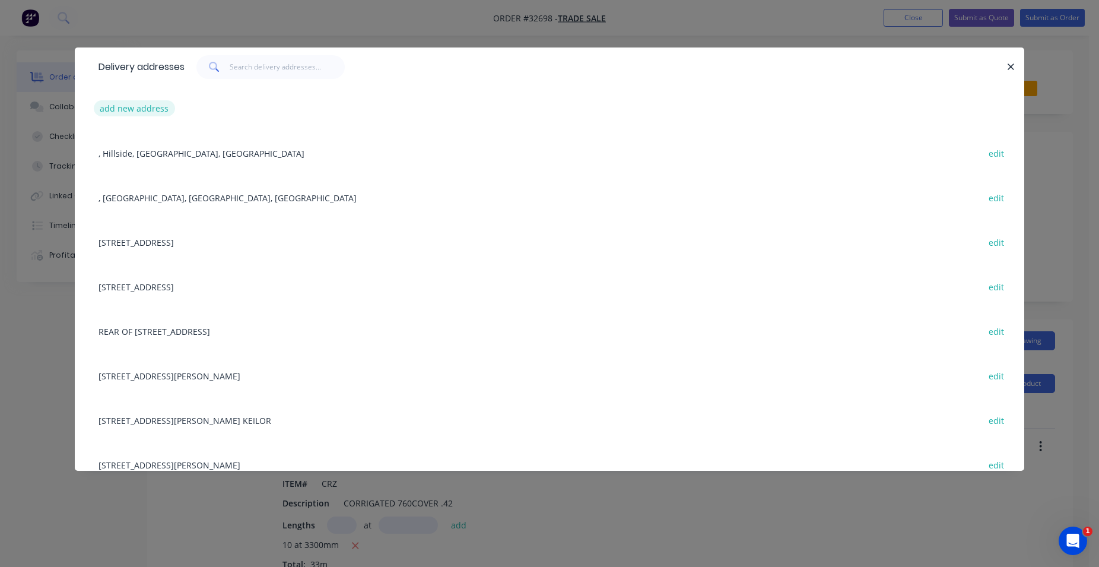
click at [149, 107] on button "add new address" at bounding box center [134, 108] width 81 height 16
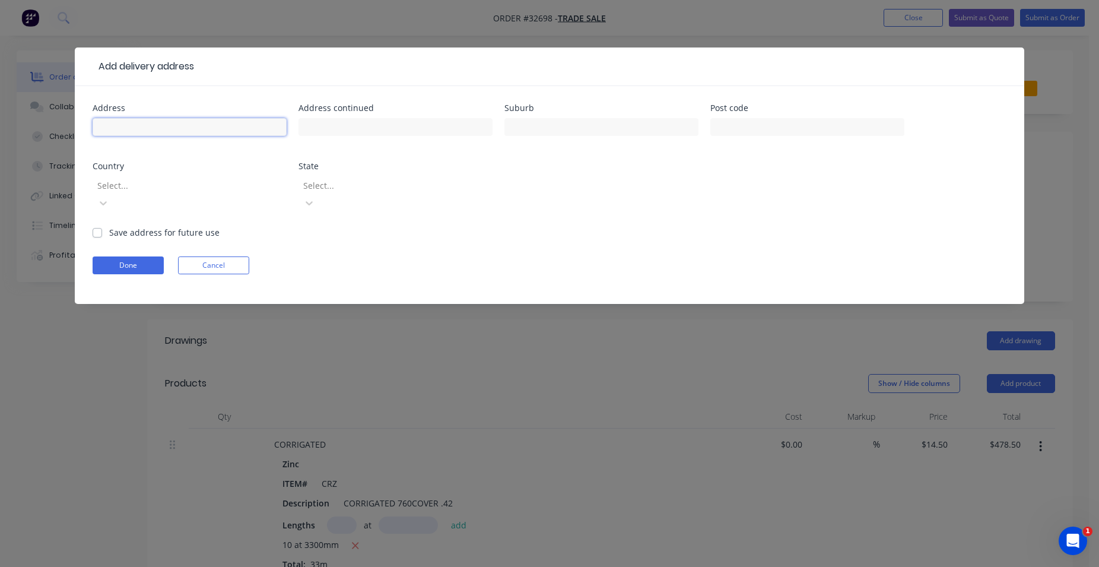
click at [148, 129] on input "text" at bounding box center [190, 127] width 194 height 18
type input "[STREET_ADDRESS]"
click at [561, 132] on input "text" at bounding box center [601, 127] width 194 height 18
type input "coburg north"
drag, startPoint x: 96, startPoint y: 216, endPoint x: 126, endPoint y: 245, distance: 42.4
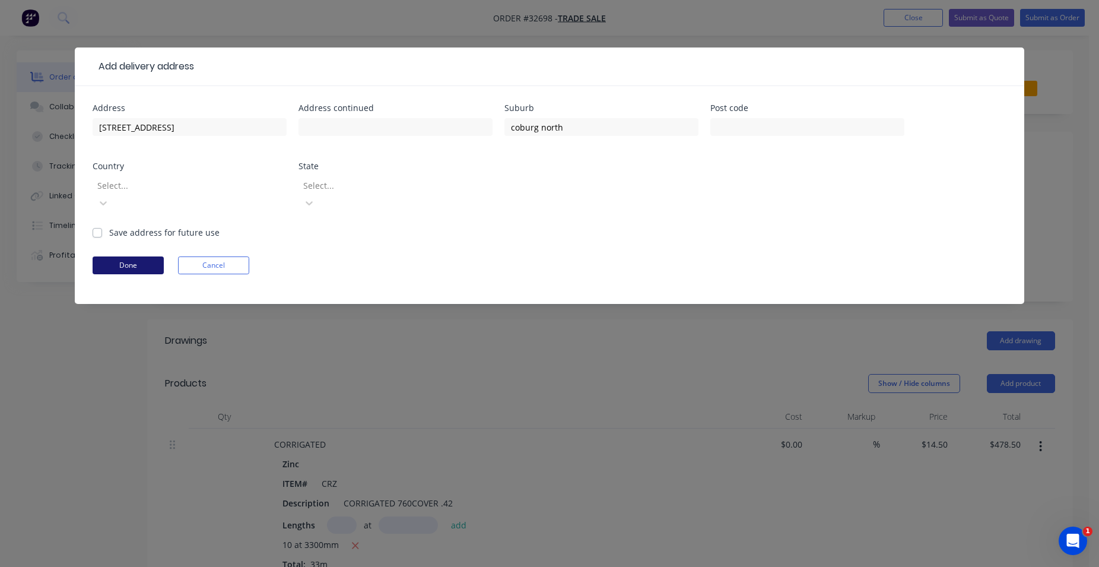
click at [109, 226] on label "Save address for future use" at bounding box center [164, 232] width 110 height 12
click at [96, 226] on input "Save address for future use" at bounding box center [97, 231] width 9 height 11
checkbox input "true"
click at [141, 256] on button "Done" at bounding box center [128, 265] width 71 height 18
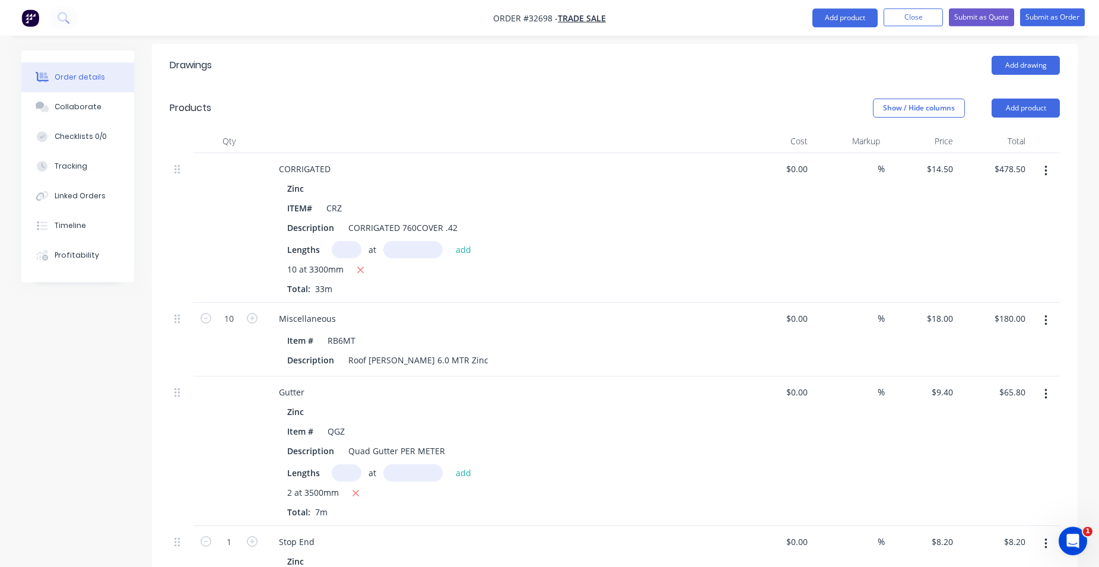
scroll to position [165, 0]
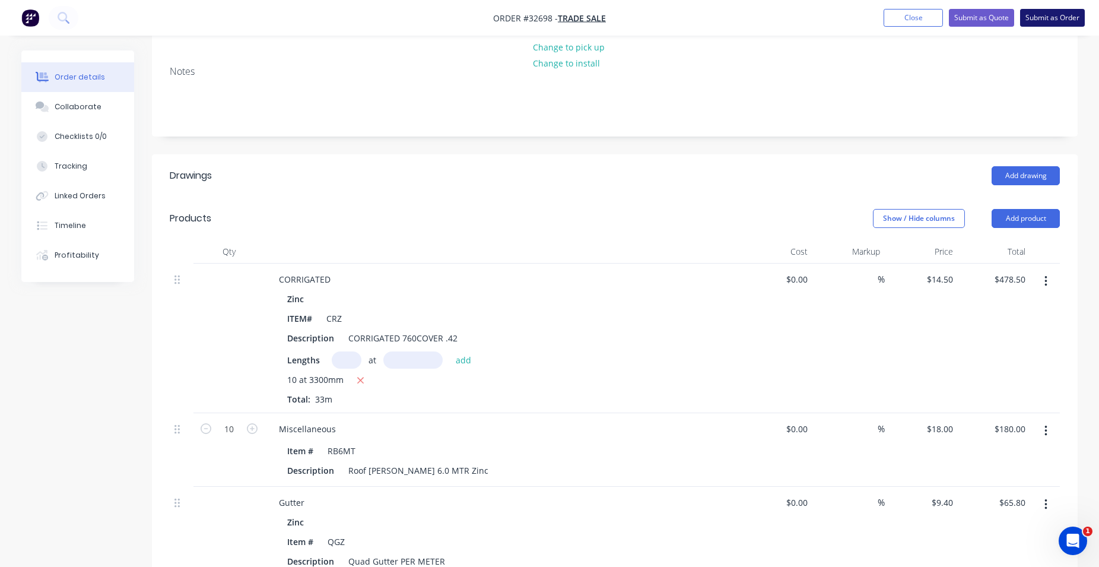
click at [1041, 17] on button "Submit as Order" at bounding box center [1052, 18] width 65 height 18
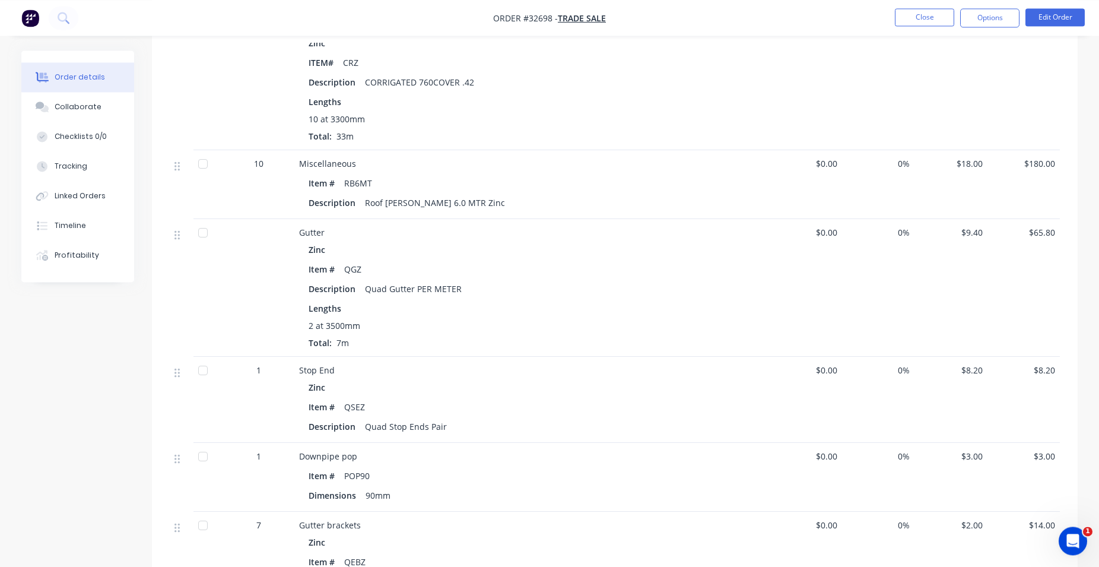
scroll to position [69, 0]
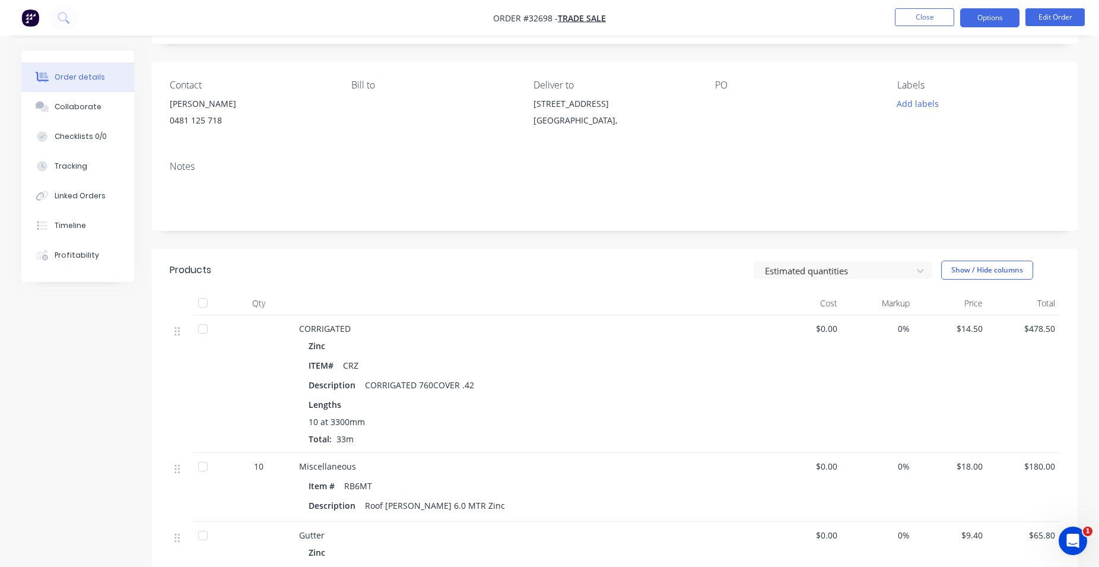
click at [994, 16] on button "Options" at bounding box center [989, 17] width 59 height 19
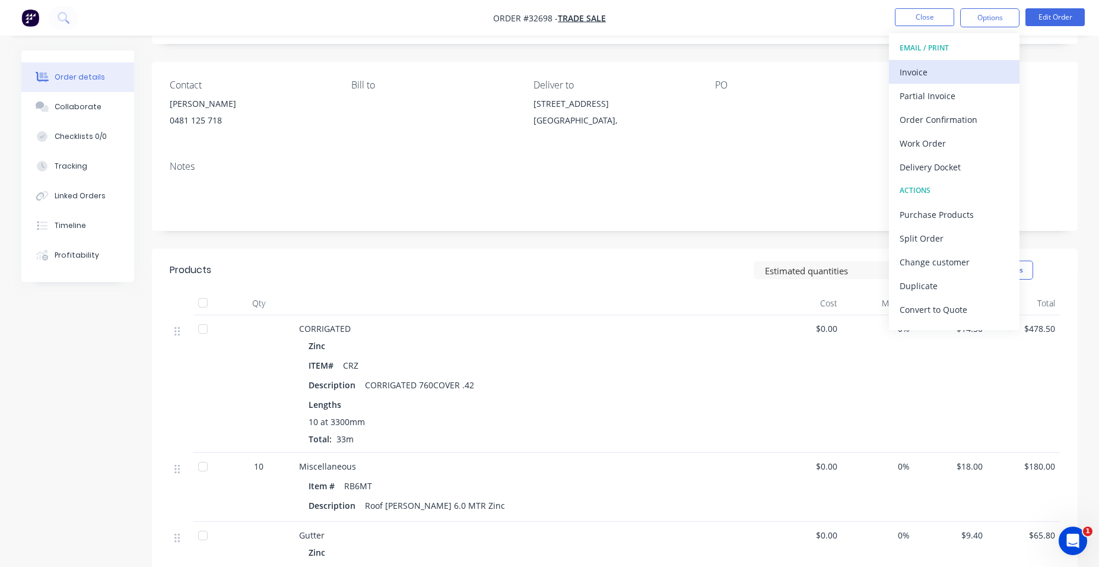
click at [962, 65] on div "Invoice" at bounding box center [954, 71] width 109 height 17
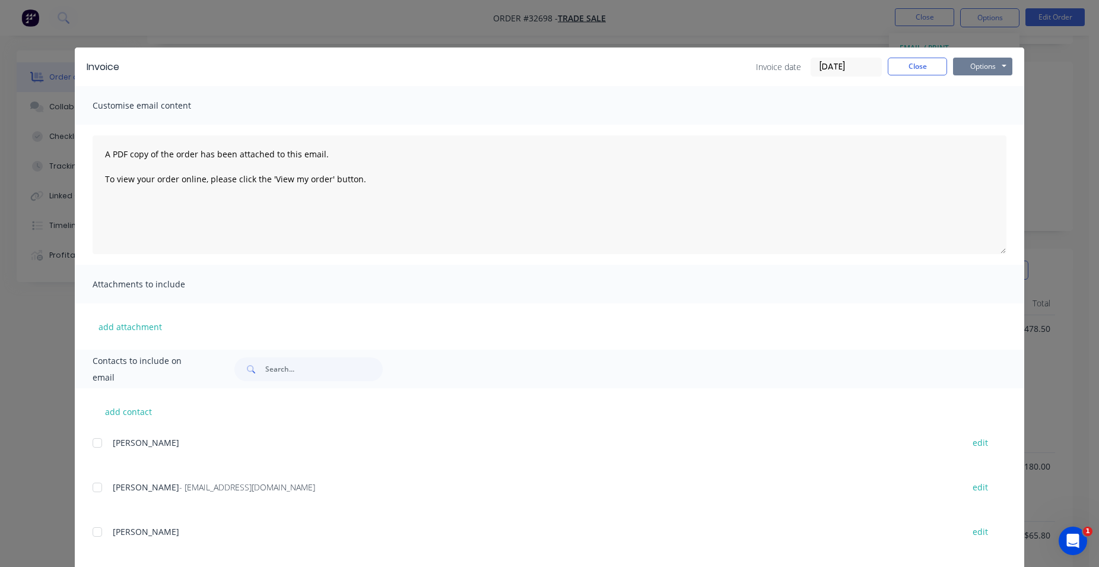
click at [975, 67] on button "Options" at bounding box center [982, 67] width 59 height 18
click at [987, 107] on button "Print" at bounding box center [991, 107] width 76 height 20
click at [932, 68] on button "Close" at bounding box center [917, 67] width 59 height 18
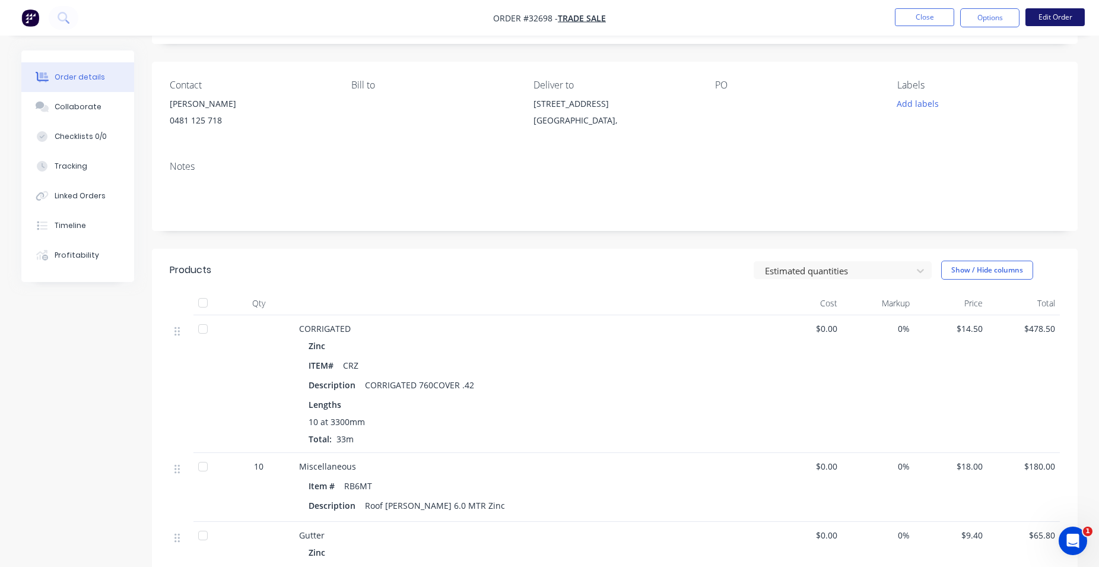
click at [1045, 17] on button "Edit Order" at bounding box center [1054, 17] width 59 height 18
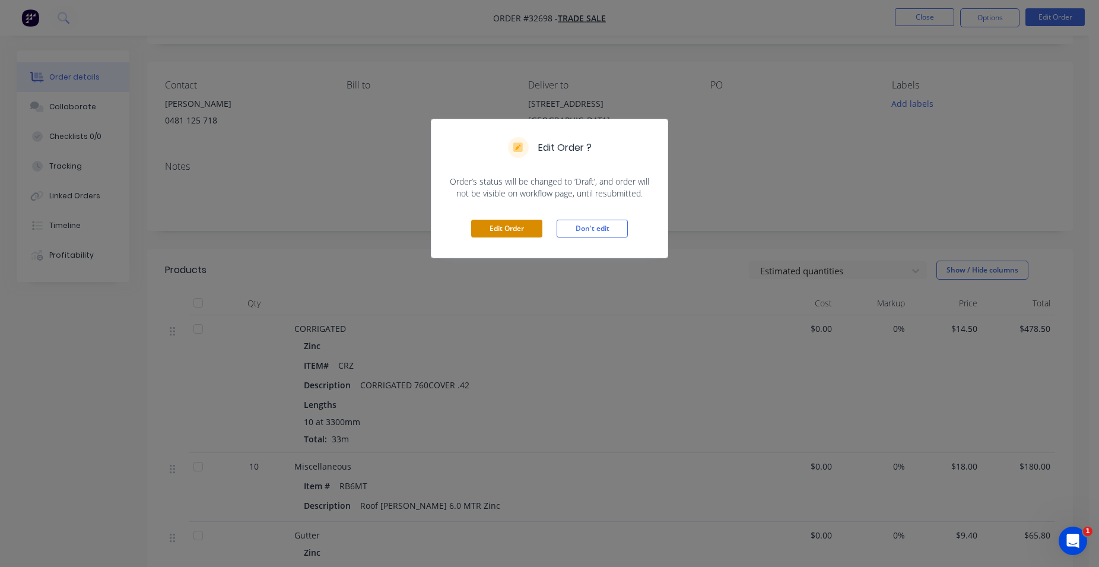
click at [490, 228] on button "Edit Order" at bounding box center [506, 229] width 71 height 18
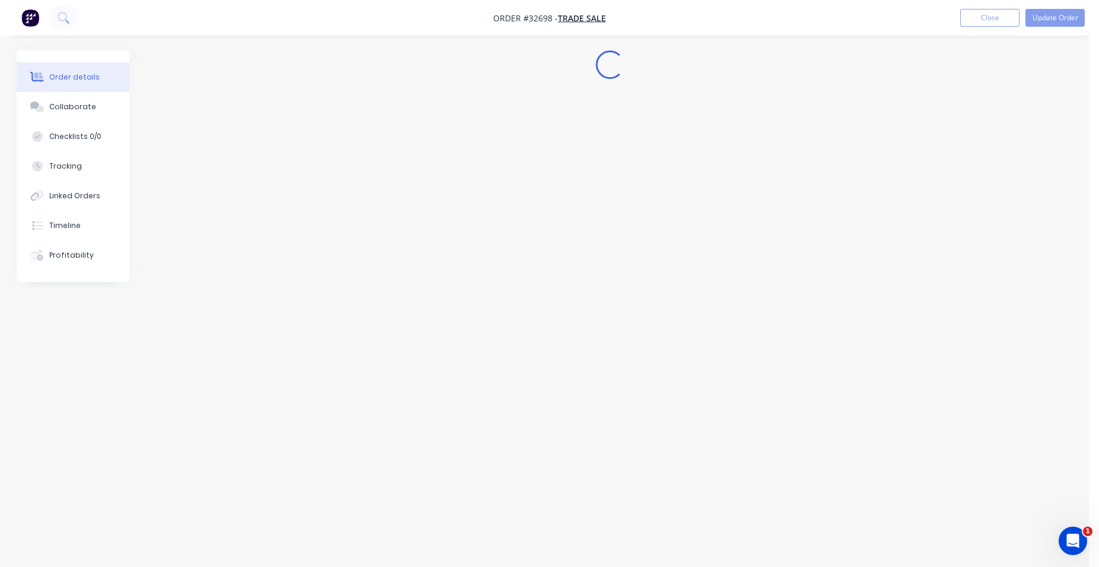
scroll to position [0, 0]
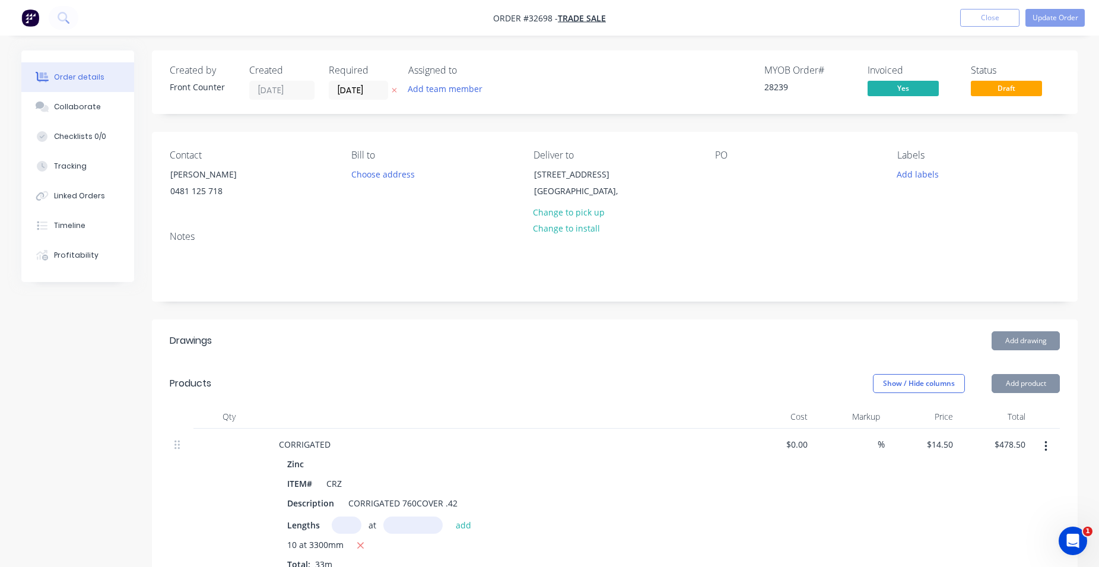
type input "$14.50"
type input "$478.50"
type input "$18.00"
type input "$180.00"
type input "$9.40"
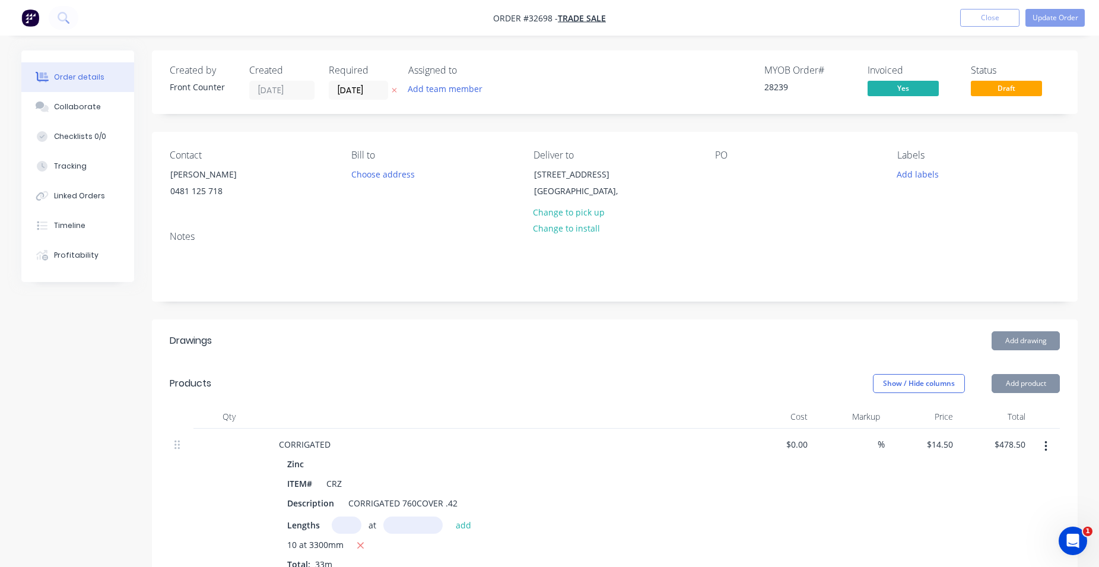
type input "$65.80"
type input "$8.20"
type input "$3.00"
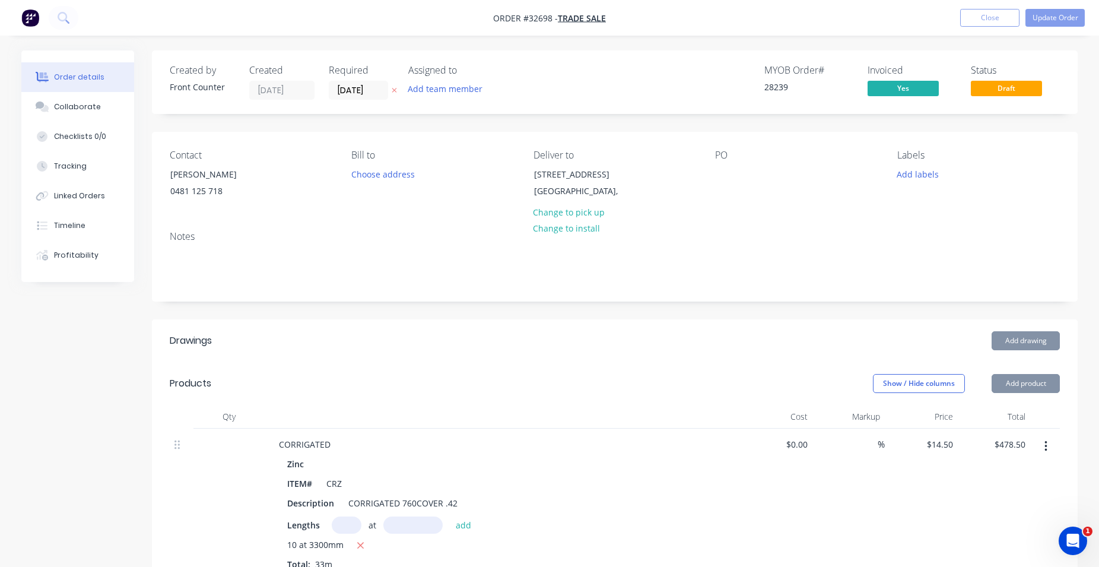
type input "$2.00"
type input "$14.00"
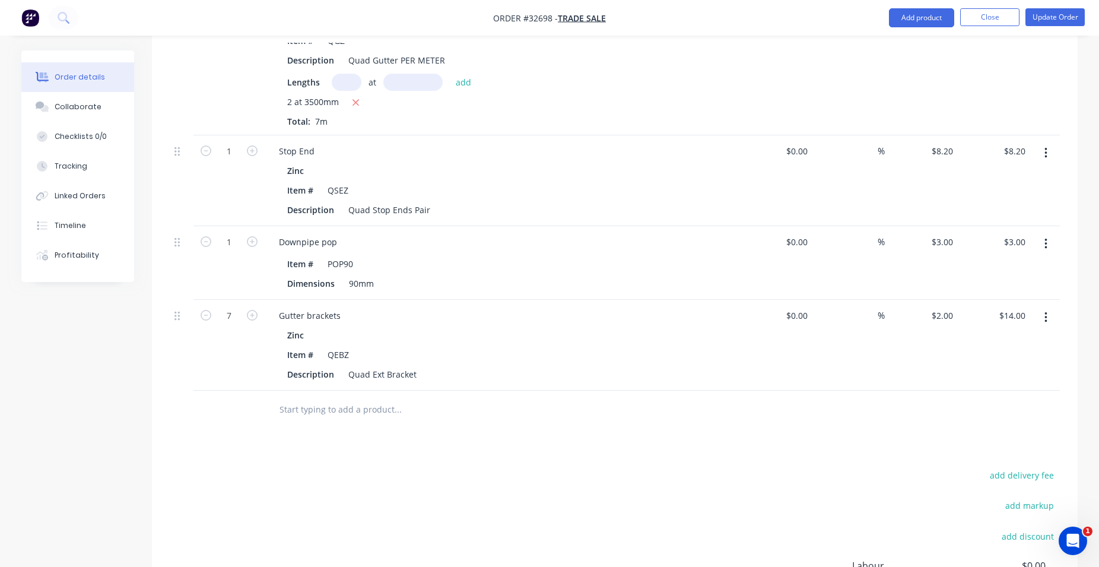
scroll to position [831, 0]
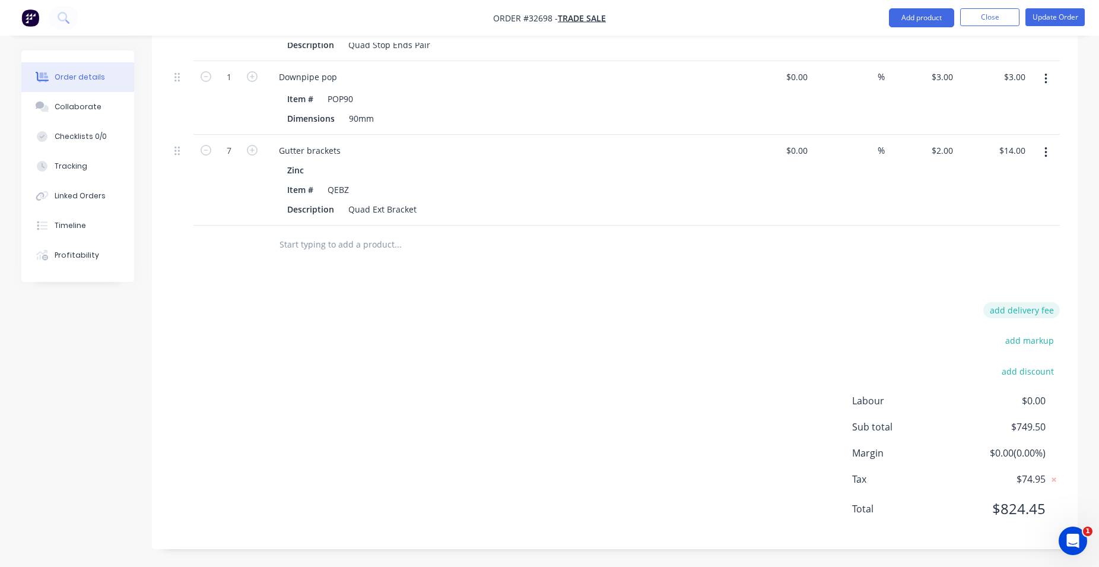
click at [1031, 309] on button "add delivery fee" at bounding box center [1021, 310] width 77 height 16
type input "50"
click input "submit" at bounding box center [0, 0] width 0 height 0
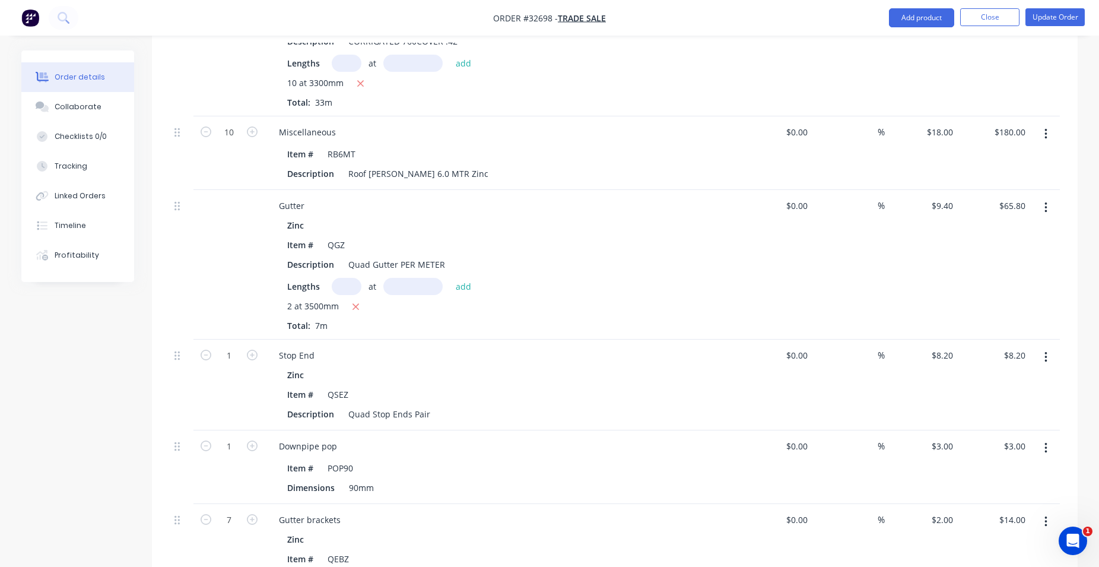
scroll to position [159, 0]
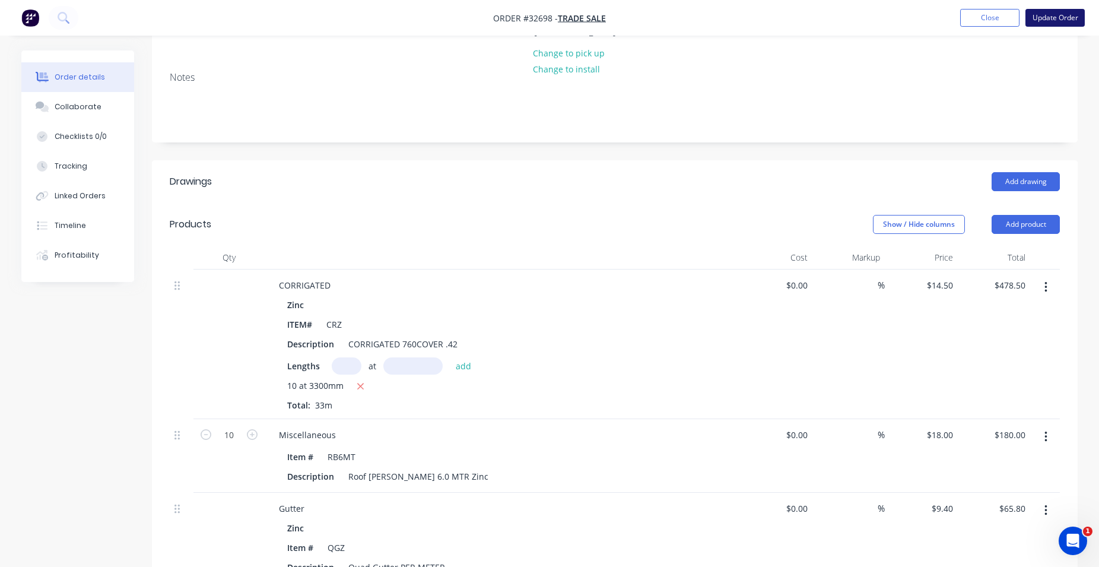
click at [1043, 16] on button "Update Order" at bounding box center [1054, 18] width 59 height 18
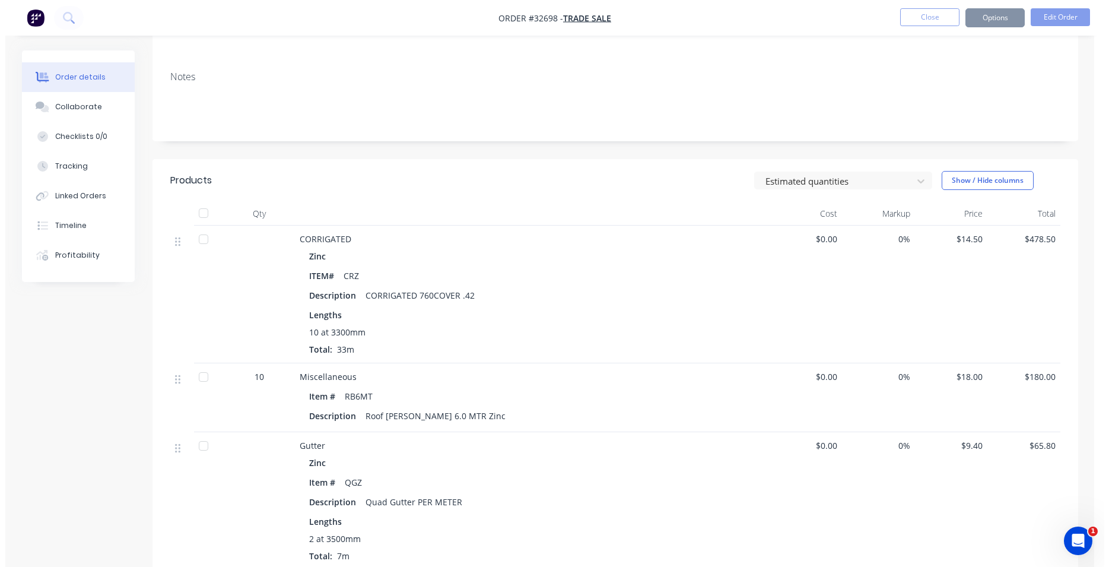
scroll to position [0, 0]
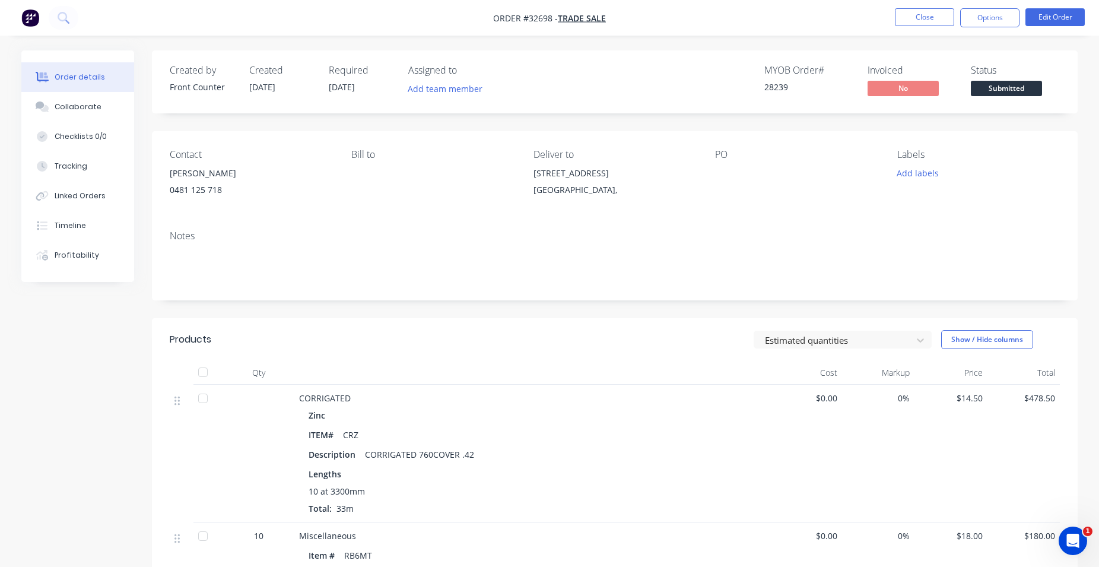
click at [981, 20] on button "Options" at bounding box center [989, 17] width 59 height 19
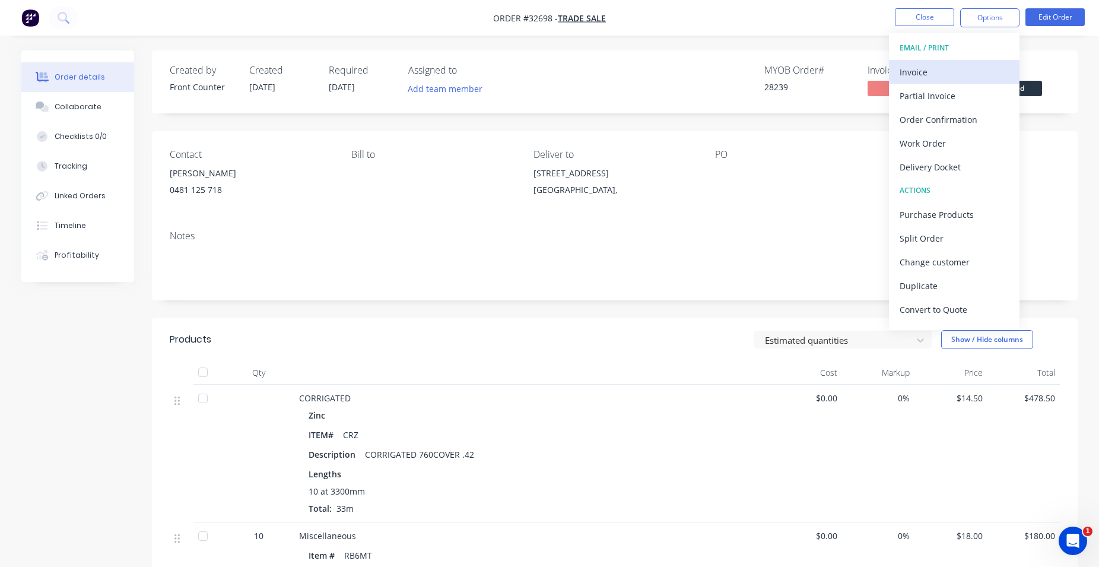
click at [967, 64] on div "Invoice" at bounding box center [954, 71] width 109 height 17
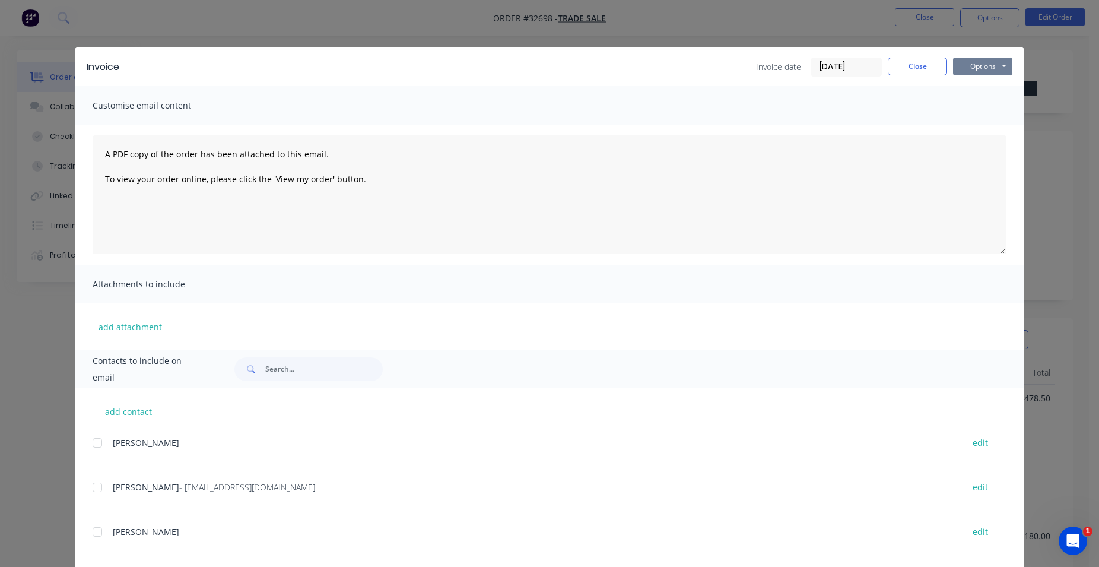
click at [988, 68] on button "Options" at bounding box center [982, 67] width 59 height 18
click at [991, 107] on button "Print" at bounding box center [991, 107] width 76 height 20
click at [914, 71] on button "Close" at bounding box center [917, 67] width 59 height 18
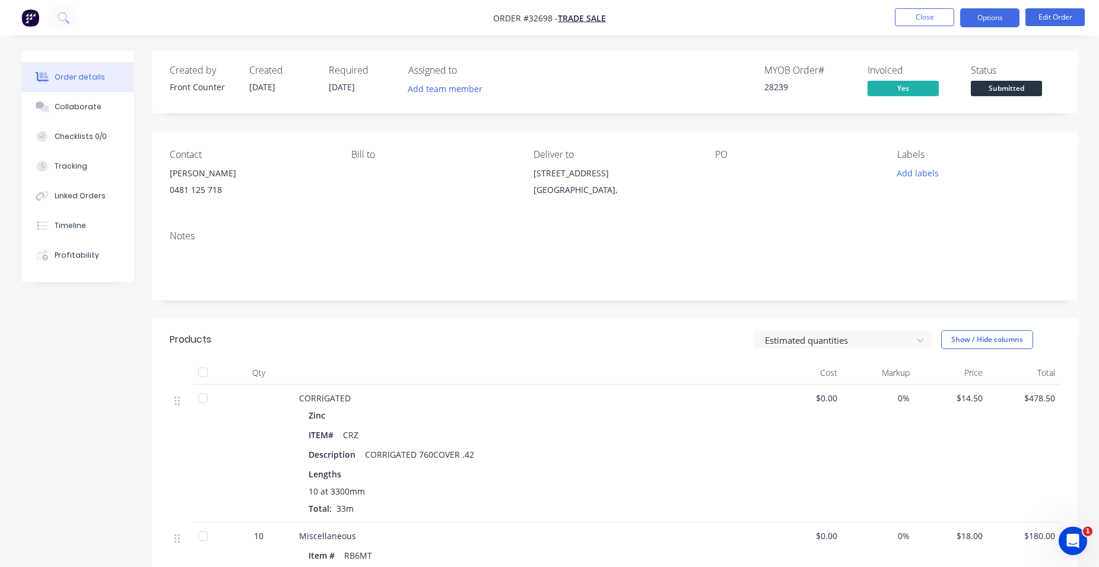
click at [984, 19] on button "Options" at bounding box center [989, 17] width 59 height 19
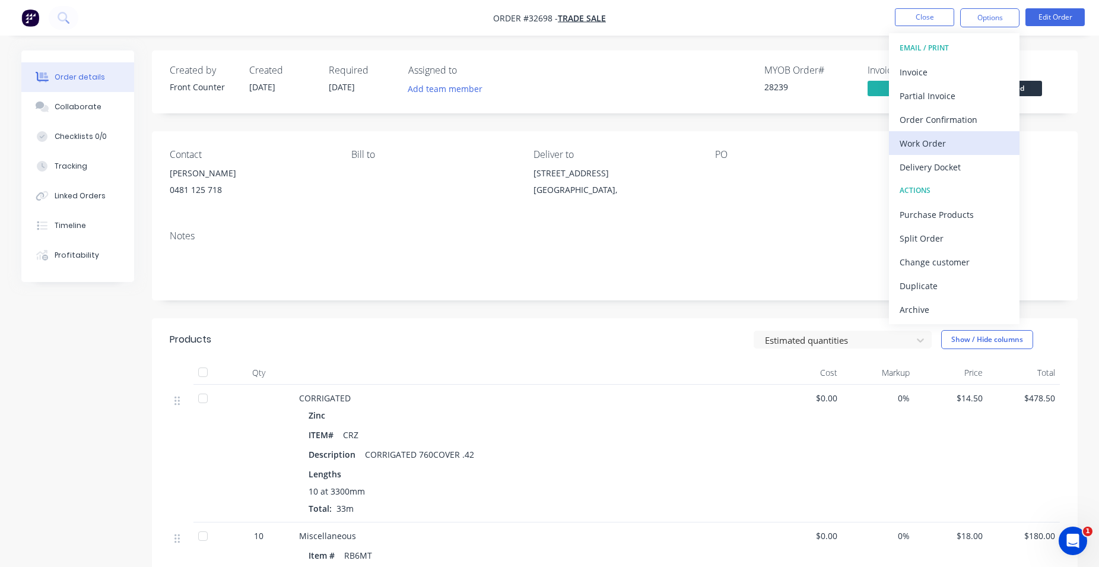
click at [958, 141] on div "Work Order" at bounding box center [954, 143] width 109 height 17
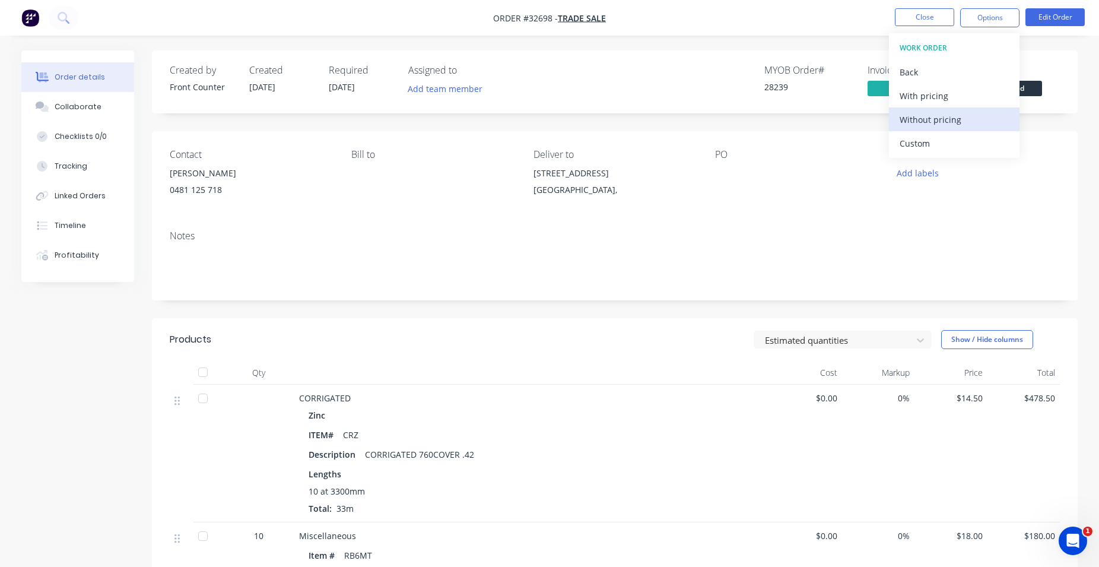
click at [965, 119] on div "Without pricing" at bounding box center [954, 119] width 109 height 17
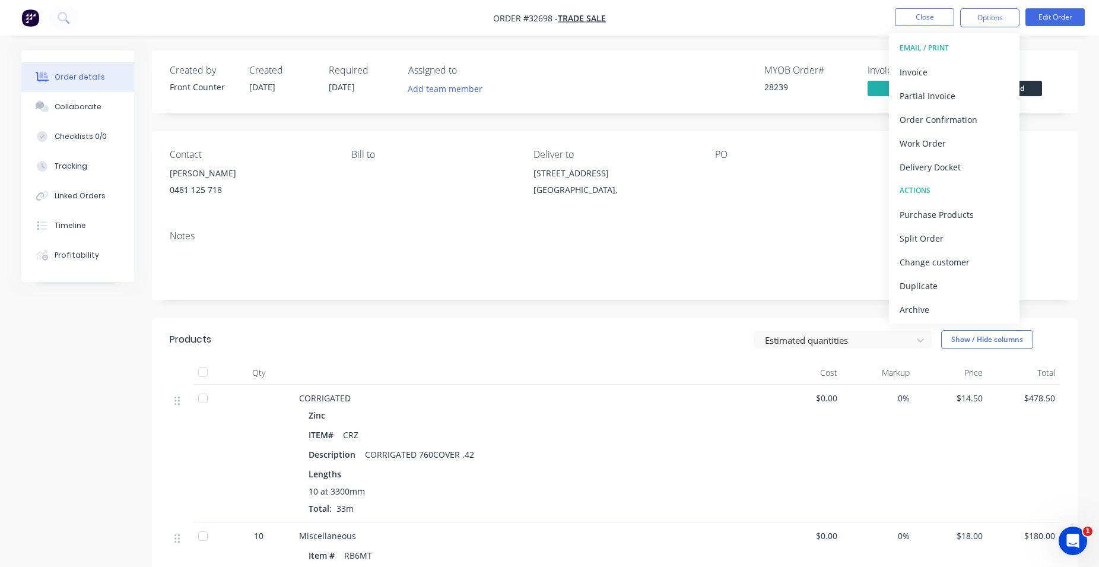
click at [1062, 91] on div "Created by Front Counter Created [DATE] Required [DATE] Assigned to Add team me…" at bounding box center [615, 81] width 926 height 63
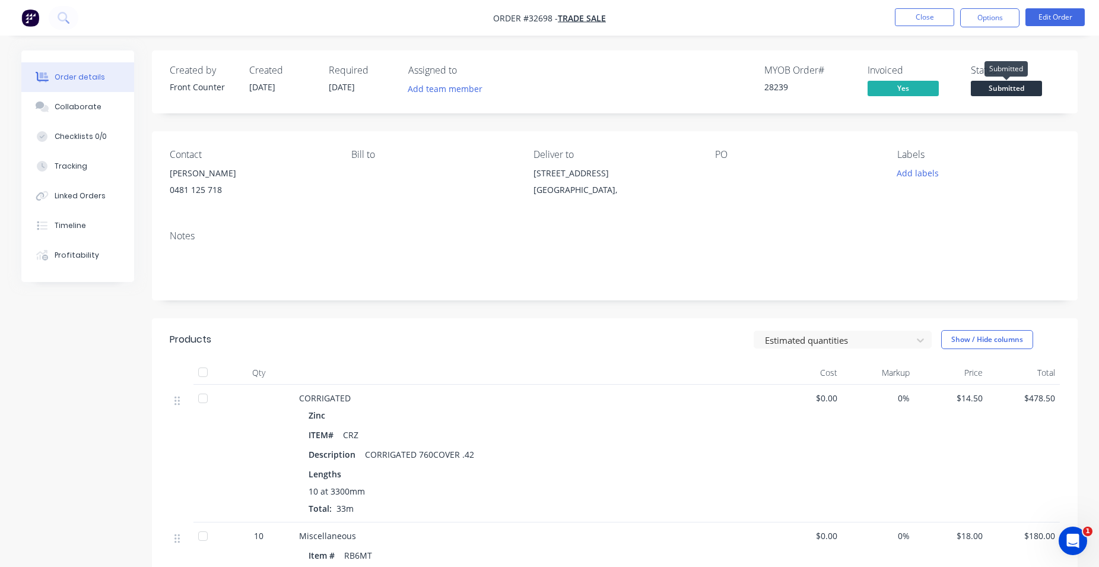
click at [1021, 86] on span "Submitted" at bounding box center [1006, 88] width 71 height 15
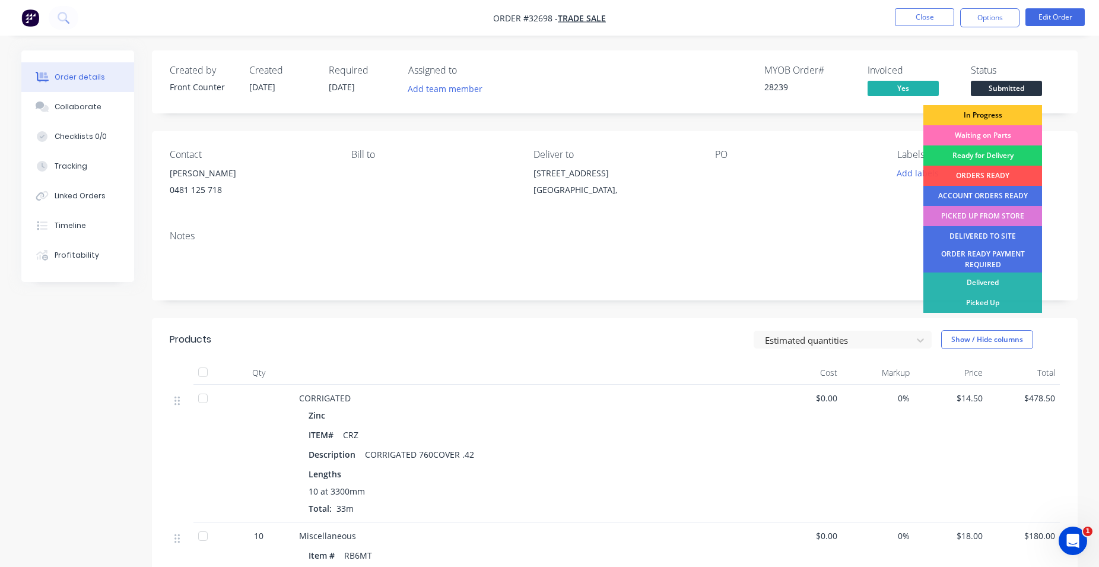
click at [1010, 110] on div "In Progress" at bounding box center [982, 115] width 119 height 20
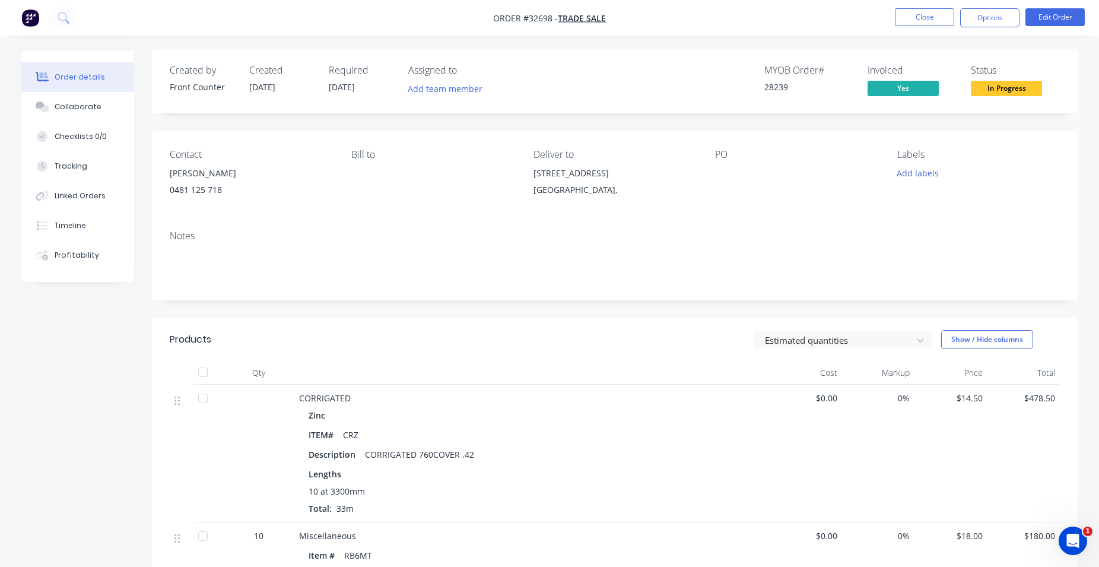
click at [27, 17] on img "button" at bounding box center [30, 18] width 18 height 18
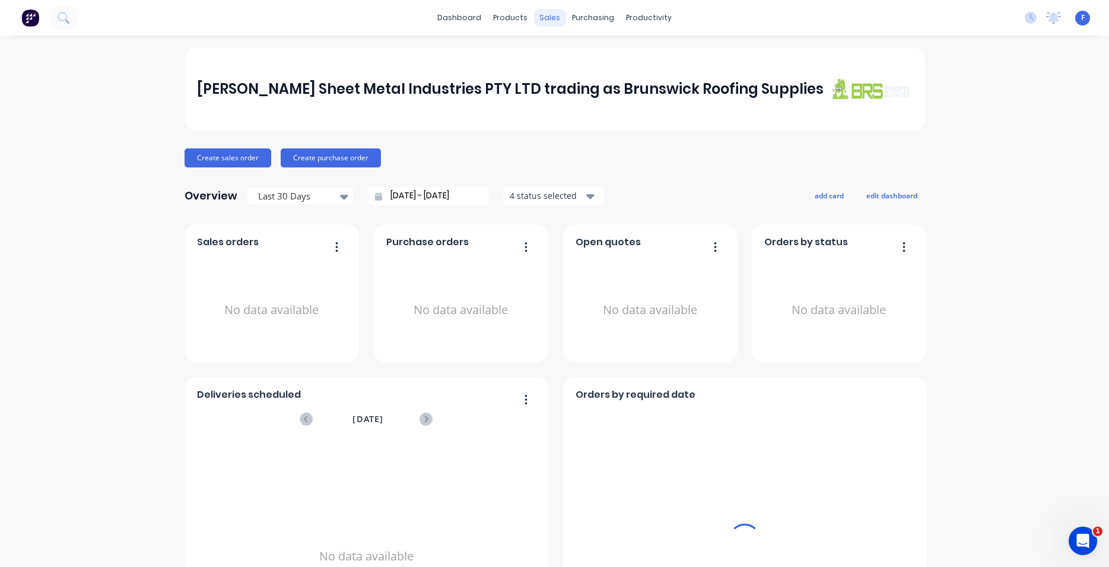
click at [548, 20] on div "sales" at bounding box center [549, 18] width 33 height 18
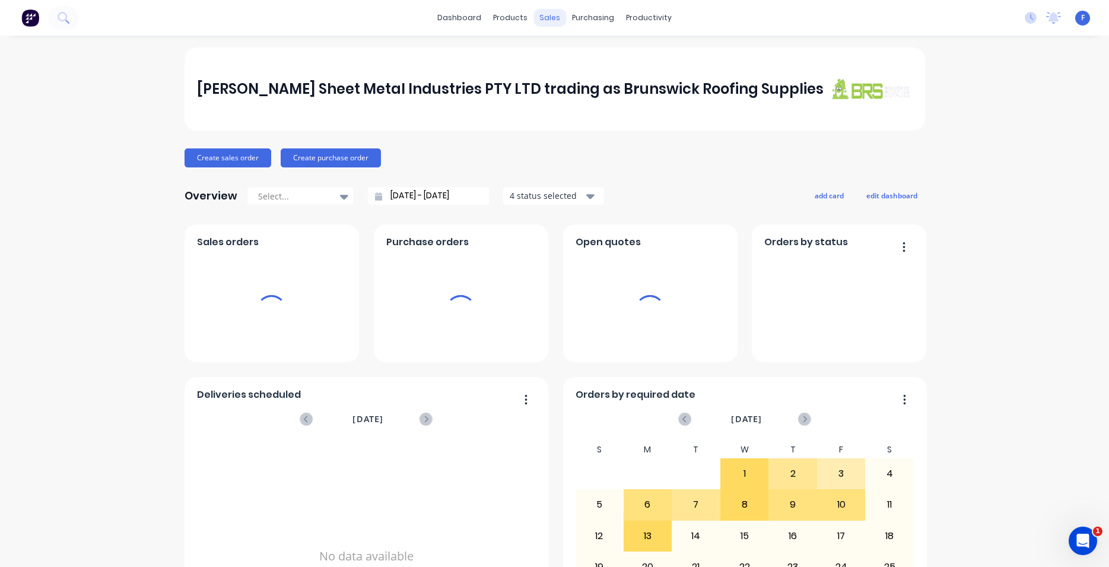
click at [546, 20] on div "sales" at bounding box center [549, 18] width 33 height 18
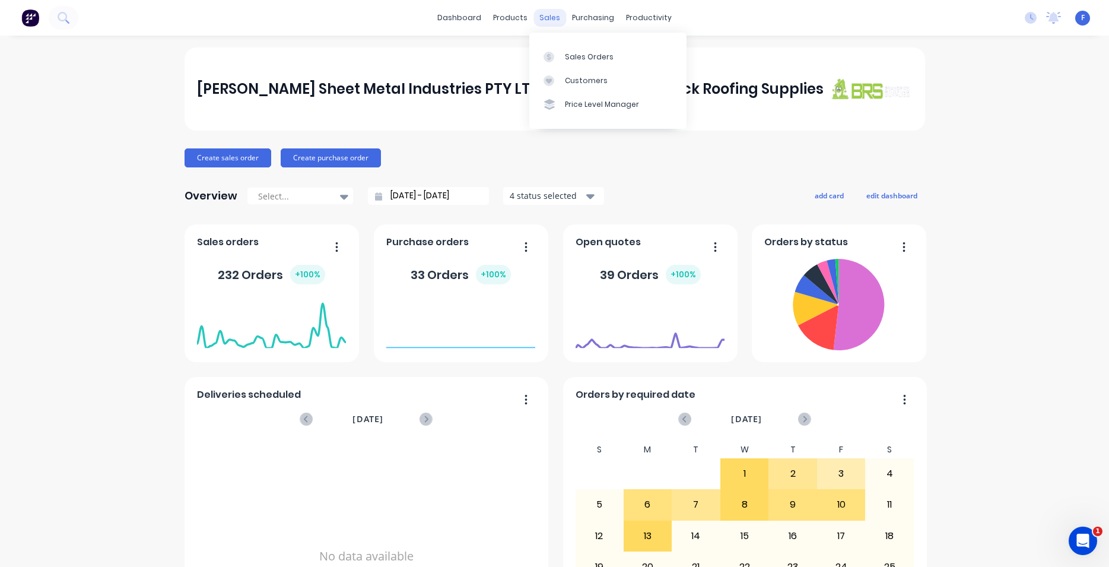
click at [549, 20] on div "sales" at bounding box center [549, 18] width 33 height 18
click at [596, 82] on div "Customers" at bounding box center [586, 80] width 43 height 11
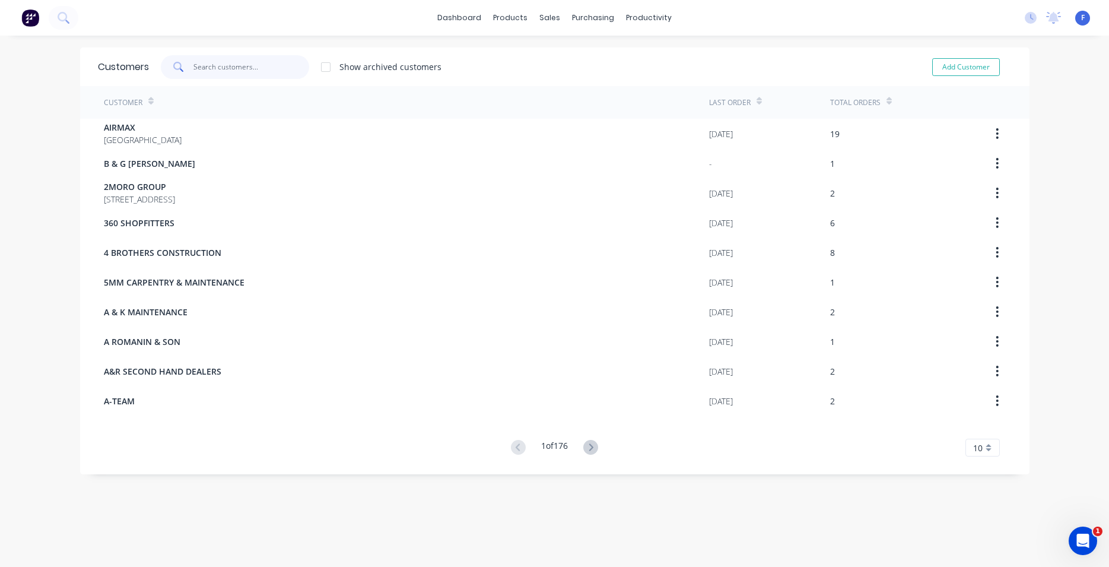
click at [250, 73] on input "text" at bounding box center [251, 67] width 116 height 24
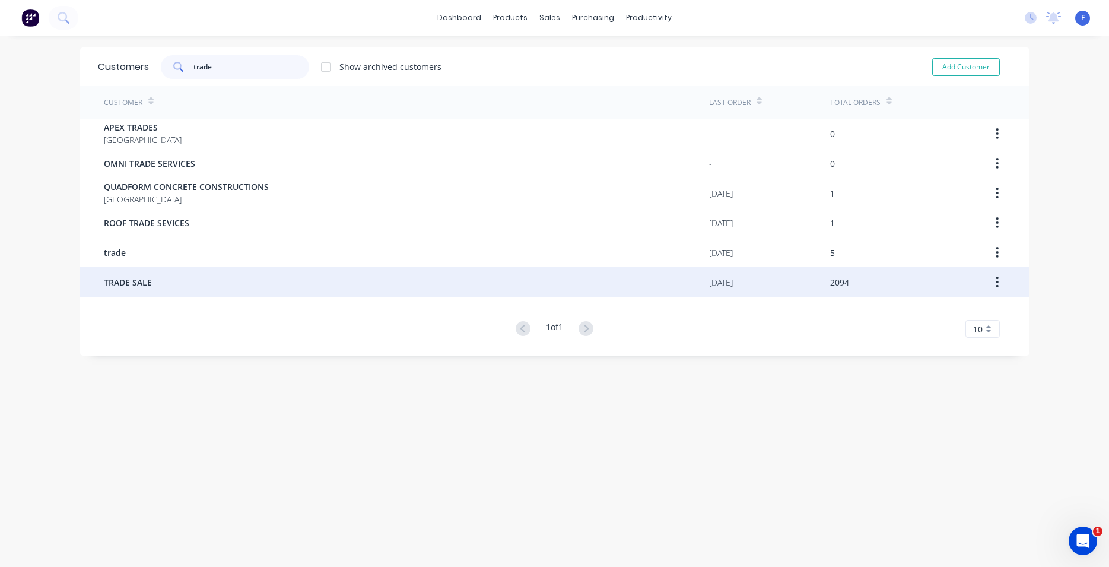
type input "trade"
click at [141, 287] on span "TRADE SALE" at bounding box center [128, 282] width 48 height 12
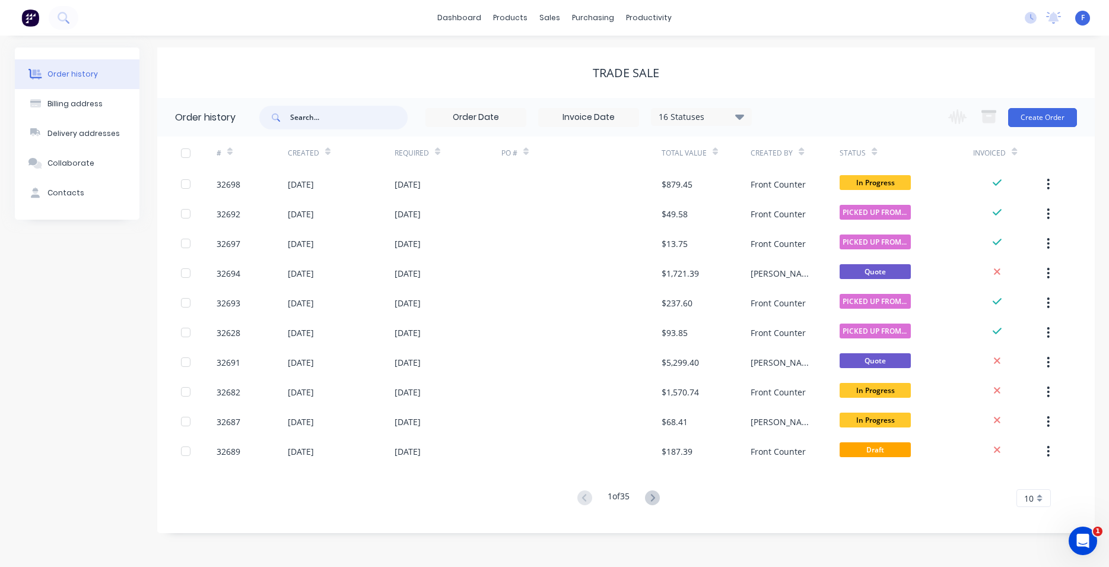
click at [326, 120] on input "text" at bounding box center [348, 118] width 117 height 24
type input "rod"
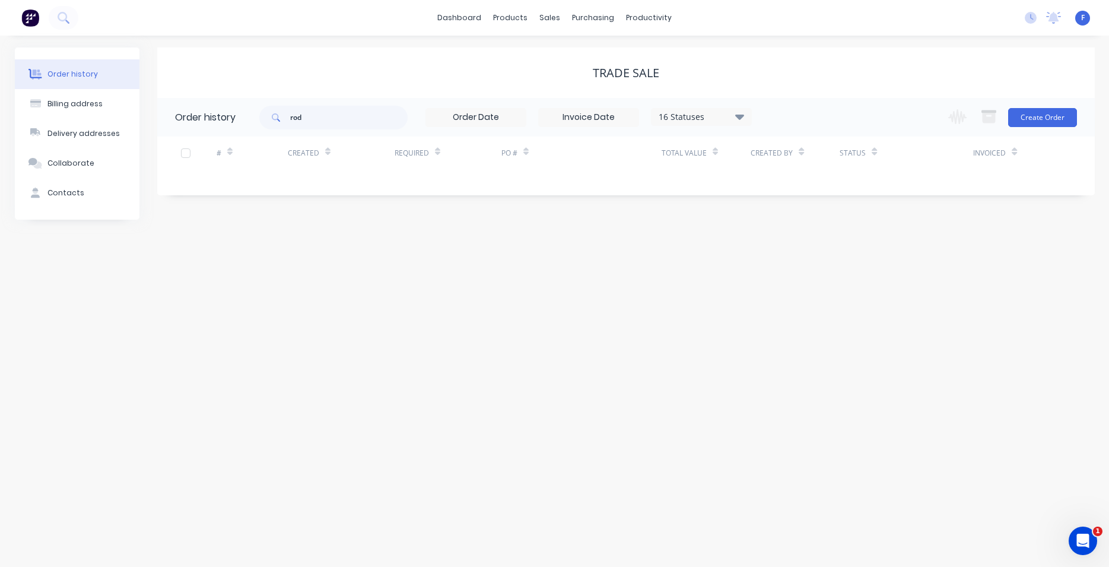
click at [742, 116] on icon at bounding box center [739, 116] width 9 height 5
drag, startPoint x: 780, startPoint y: 262, endPoint x: 757, endPoint y: 267, distance: 23.6
click at [799, 253] on label at bounding box center [799, 253] width 0 height 0
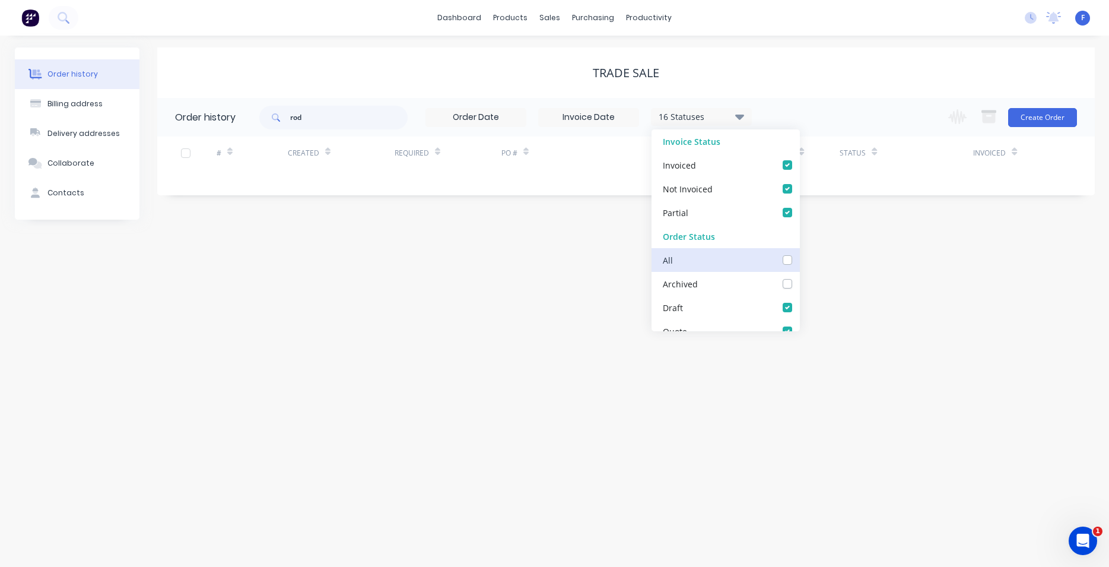
click at [799, 262] on input "checkbox" at bounding box center [803, 258] width 9 height 11
checkbox input "true"
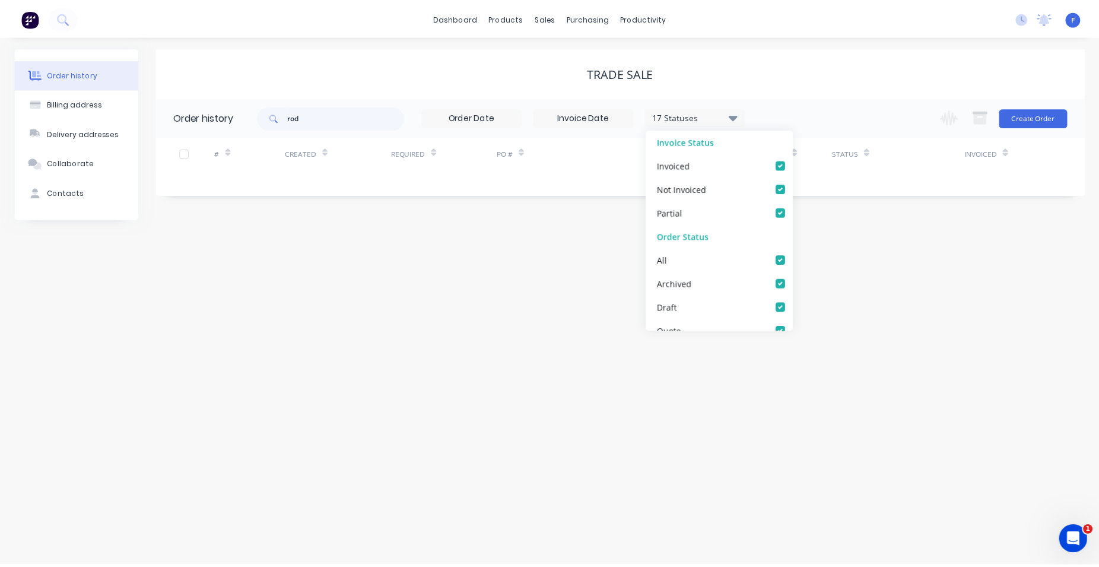
scroll to position [0, 20]
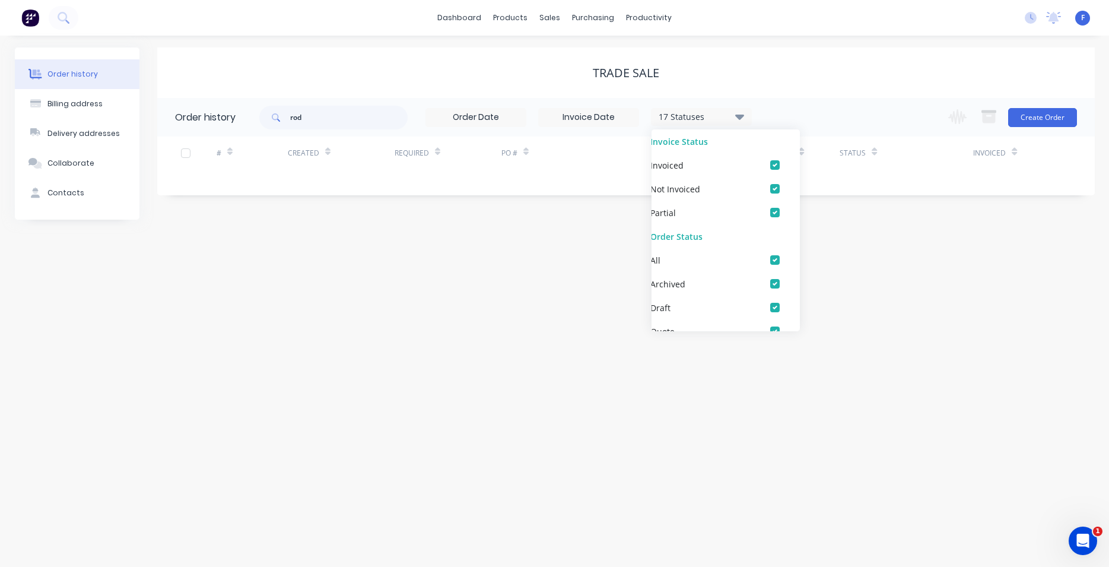
click at [596, 368] on div "Order history Billing address Delivery addresses Collaborate Contacts TRADE SAL…" at bounding box center [554, 301] width 1109 height 531
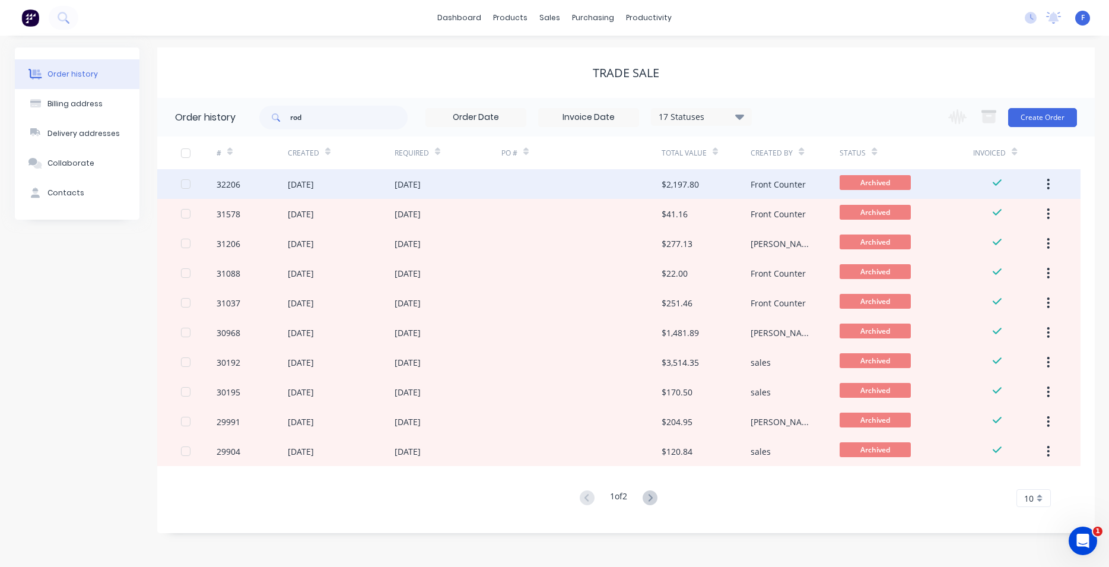
click at [622, 189] on div at bounding box center [581, 184] width 160 height 30
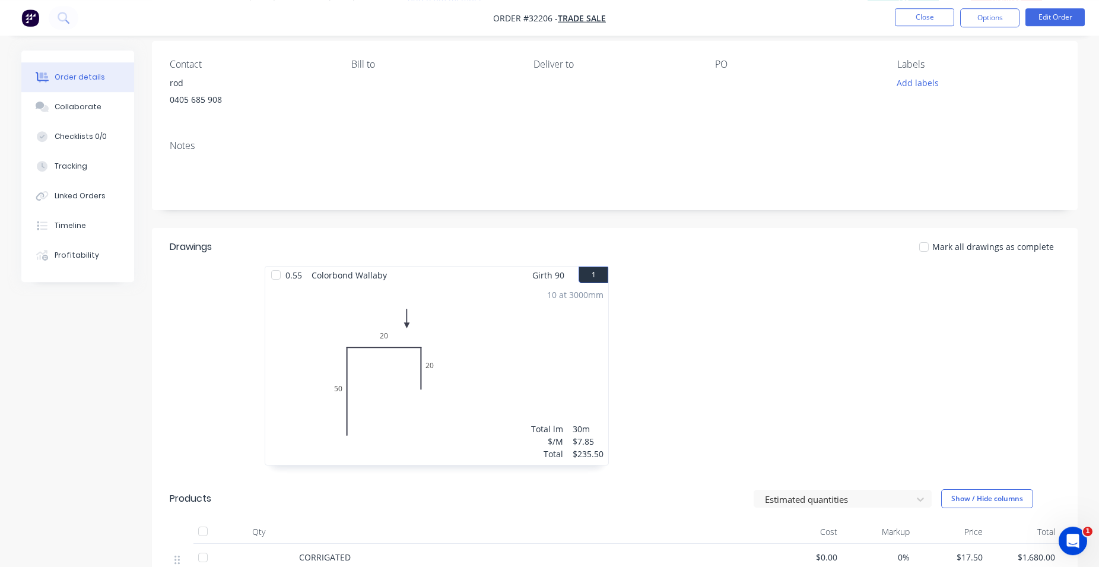
scroll to position [61, 0]
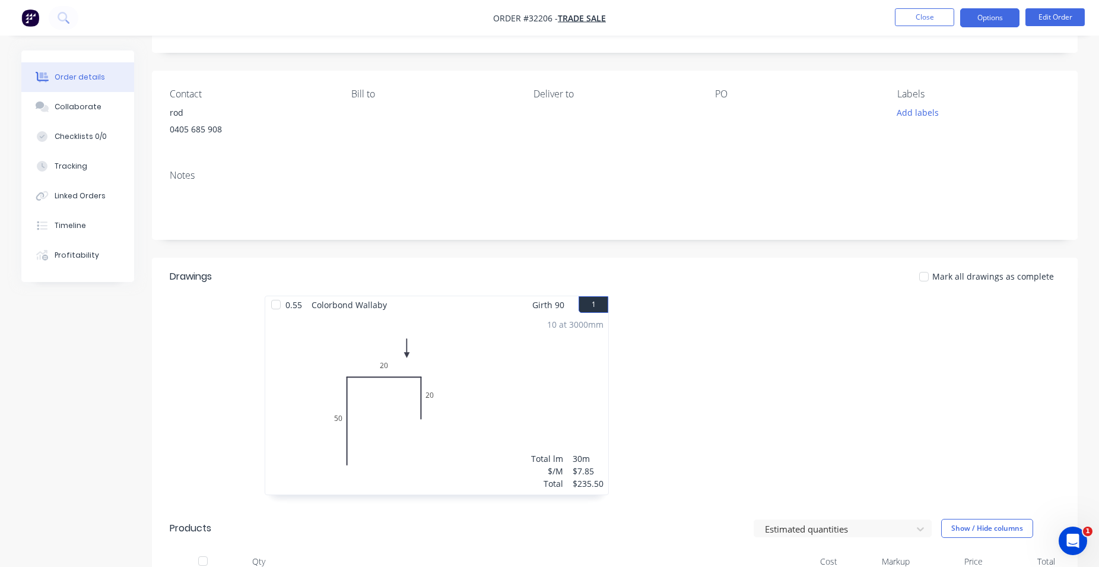
click at [977, 15] on button "Options" at bounding box center [989, 17] width 59 height 19
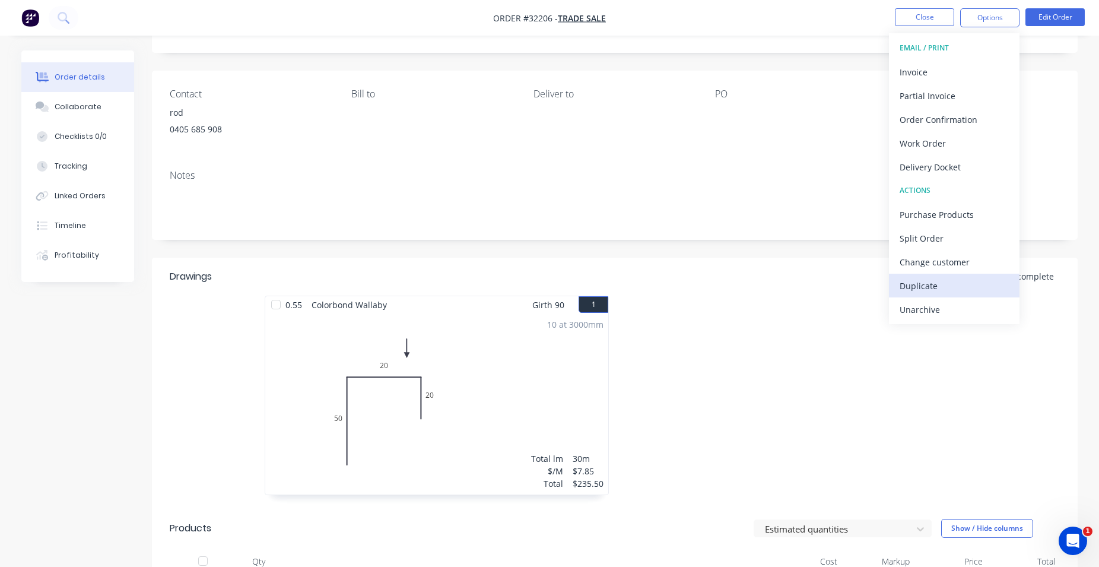
click at [940, 287] on div "Duplicate" at bounding box center [954, 285] width 109 height 17
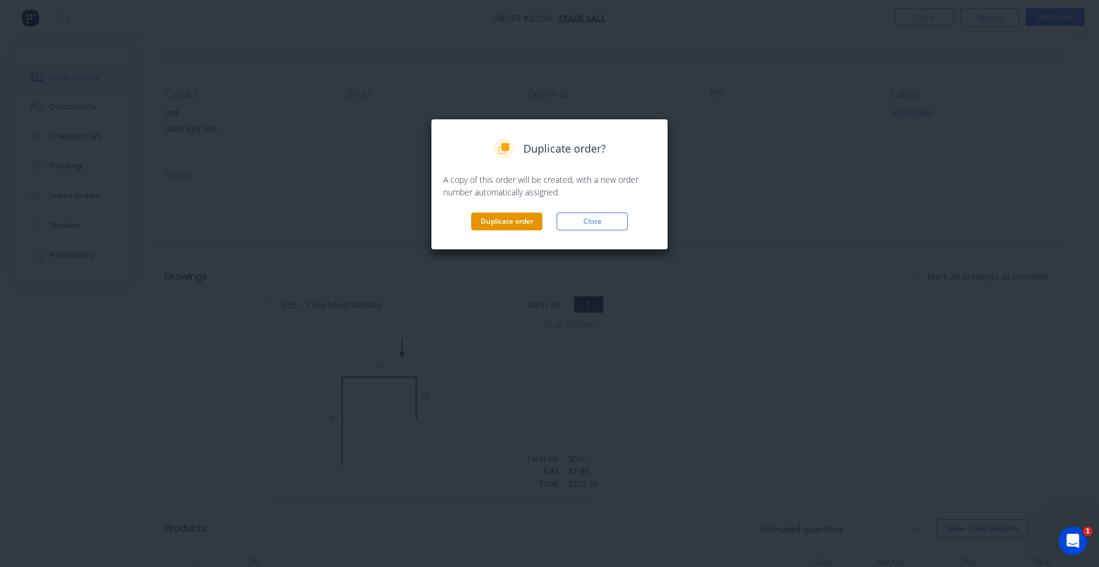
click at [529, 220] on button "Duplicate order" at bounding box center [506, 221] width 71 height 18
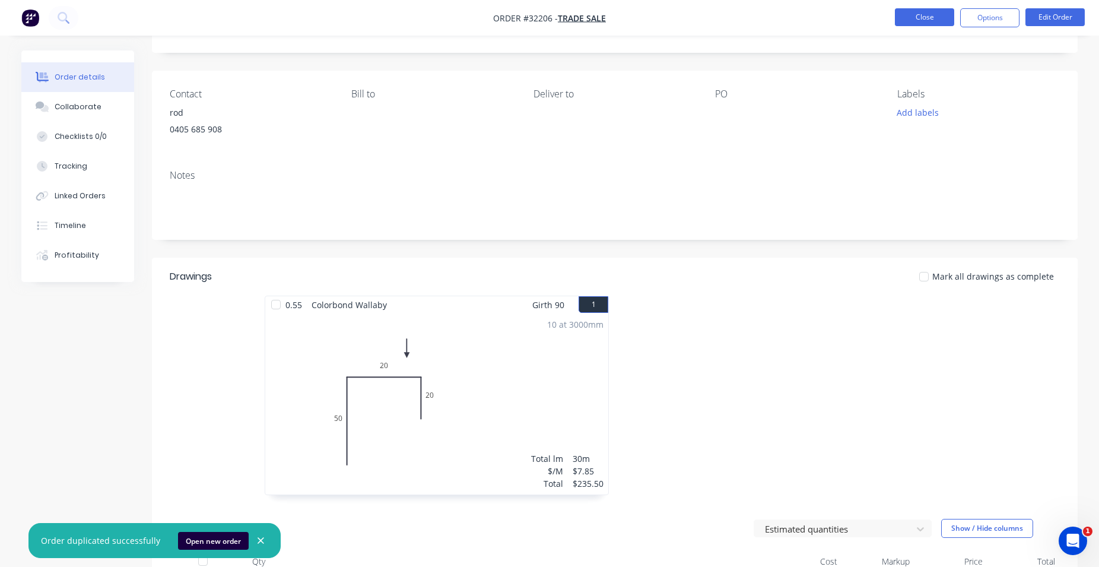
click at [921, 14] on button "Close" at bounding box center [924, 17] width 59 height 18
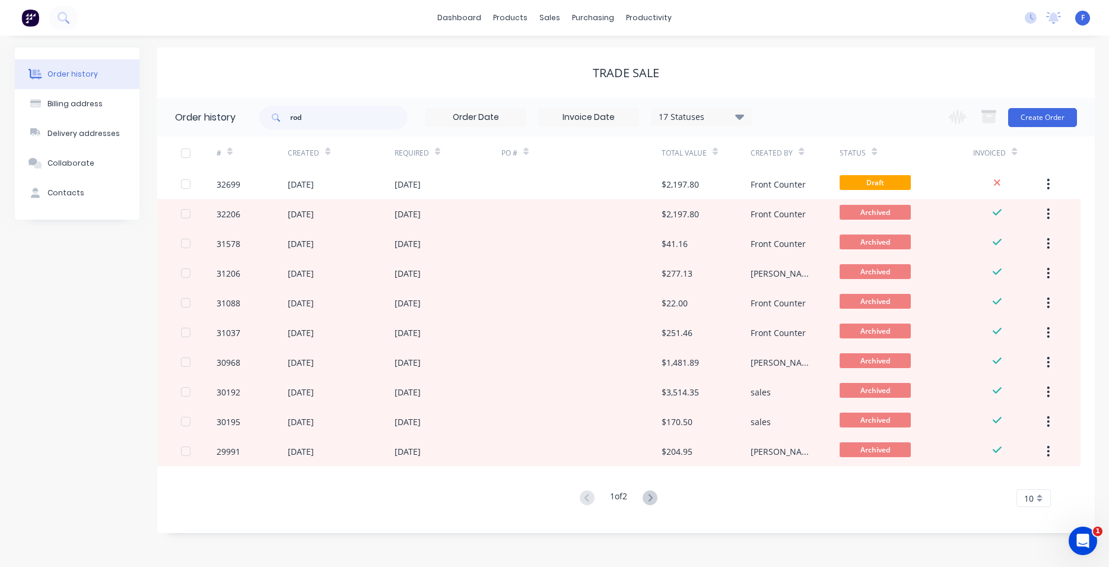
click at [27, 15] on img at bounding box center [30, 18] width 18 height 18
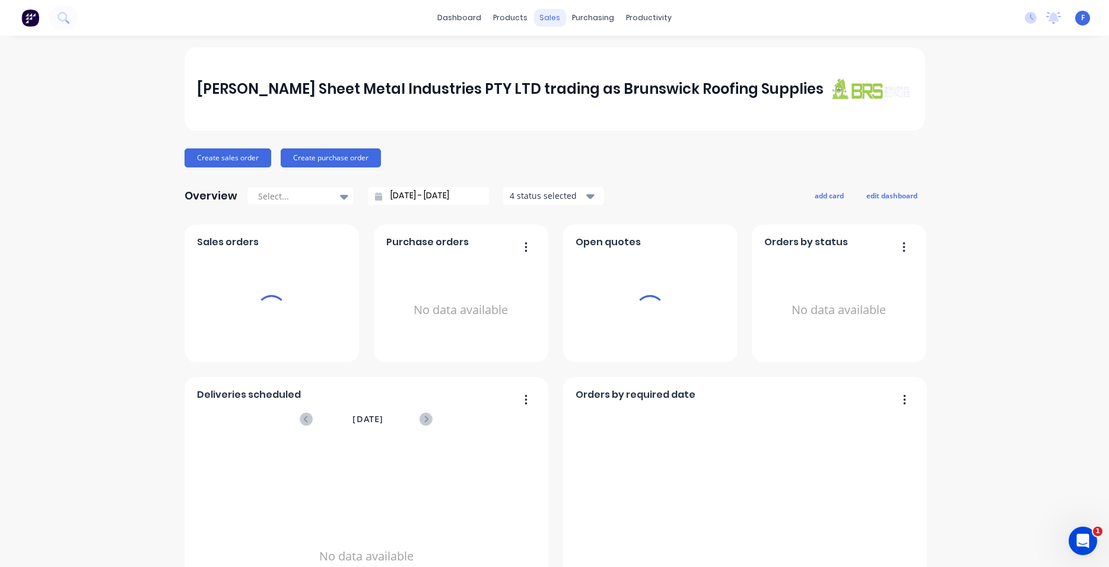
click at [553, 16] on div "sales" at bounding box center [549, 18] width 33 height 18
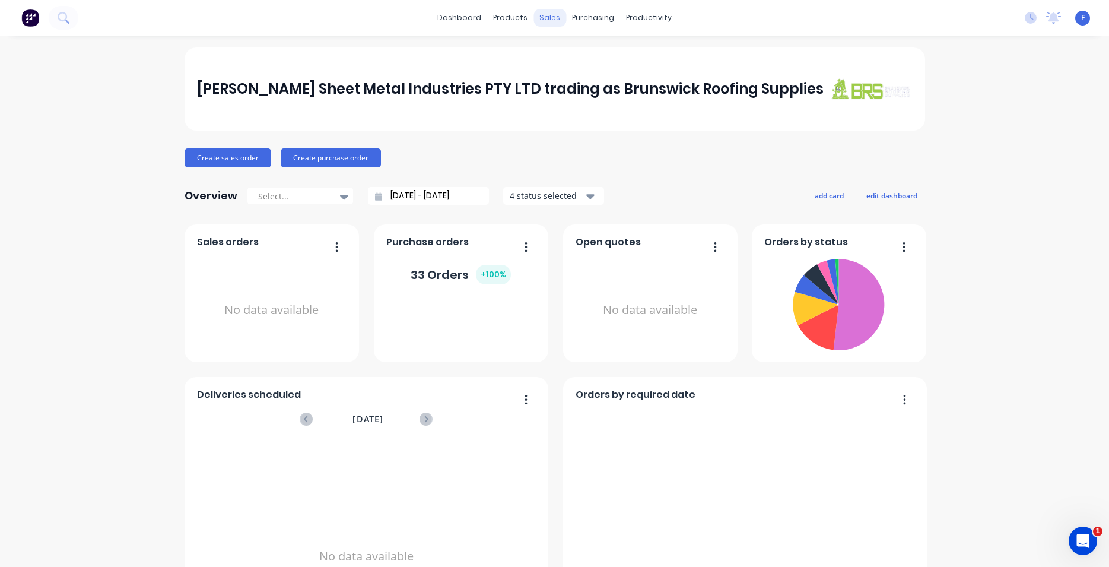
click at [546, 21] on div "sales" at bounding box center [549, 18] width 33 height 18
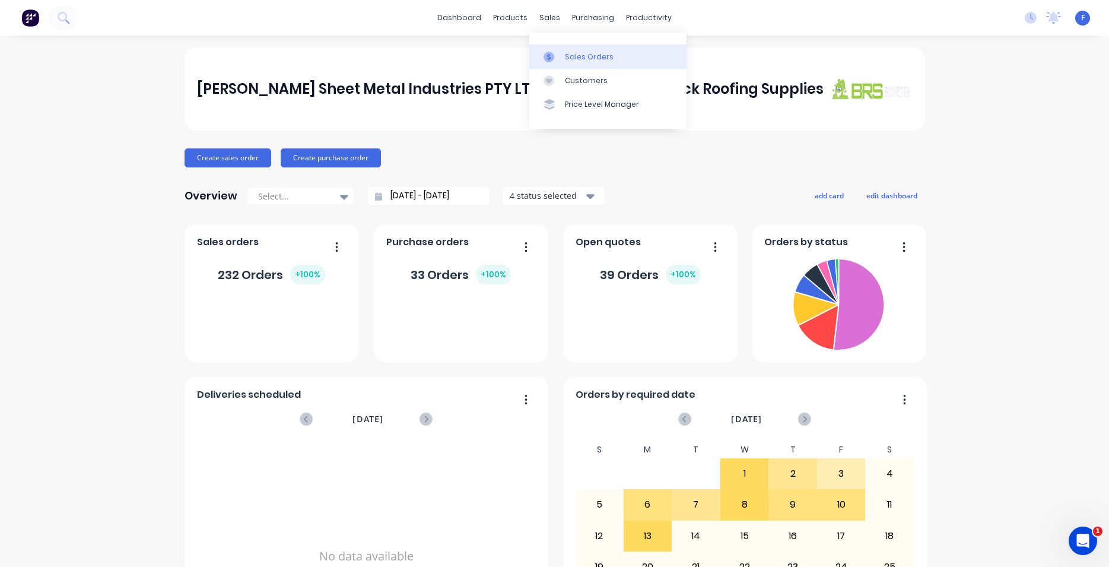
click at [616, 58] on link "Sales Orders" at bounding box center [607, 57] width 157 height 24
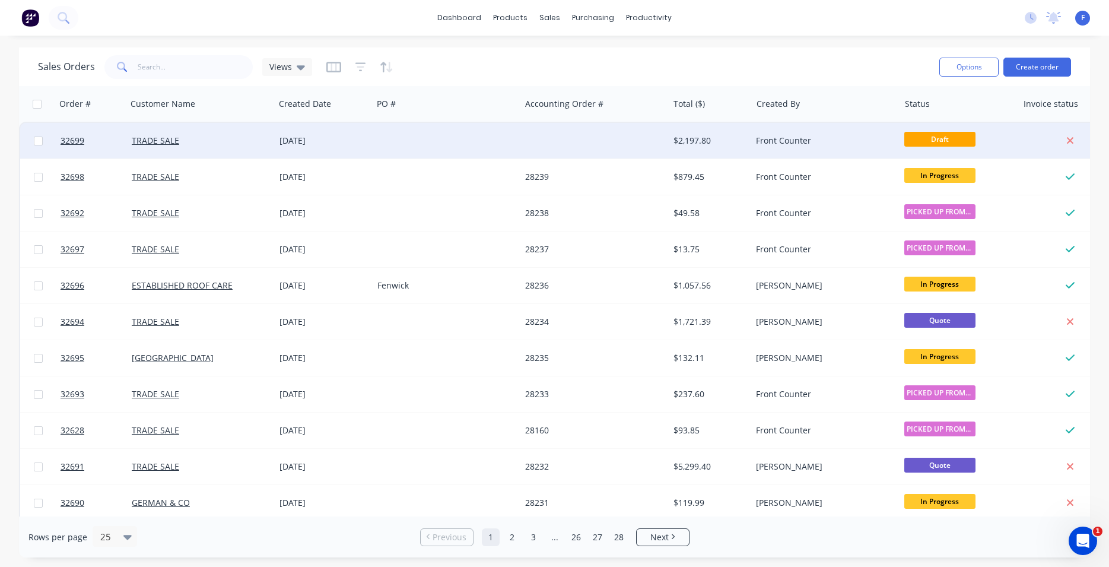
click at [777, 137] on div "Front Counter" at bounding box center [822, 141] width 132 height 12
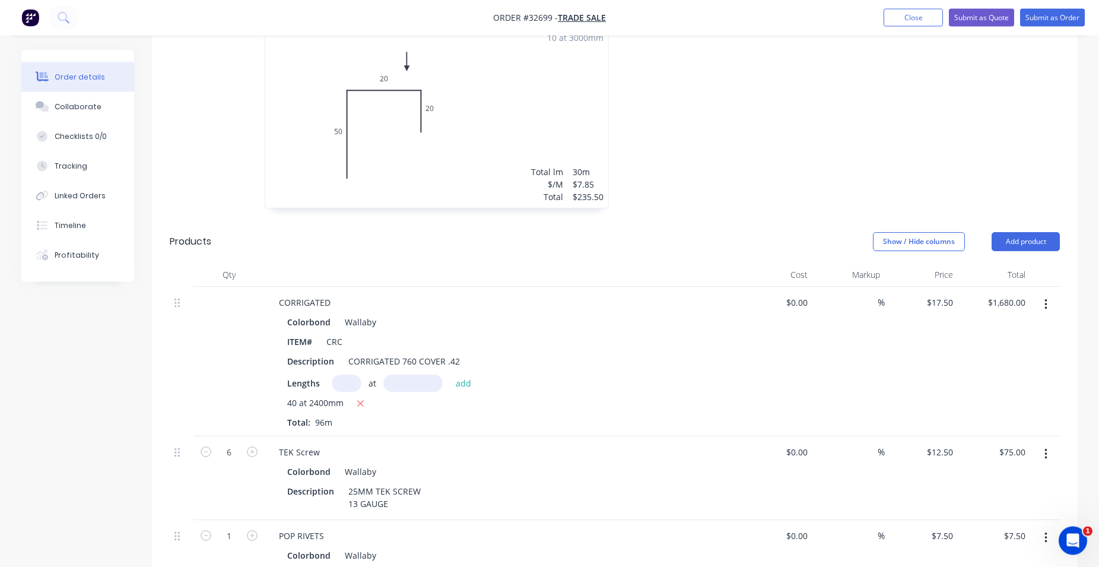
scroll to position [363, 0]
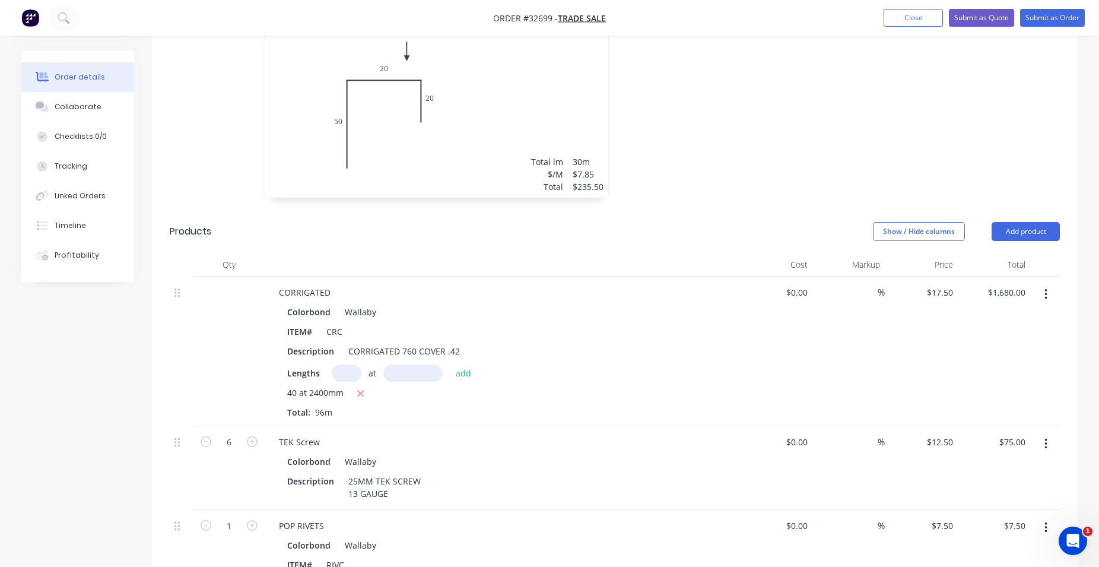
click at [350, 377] on input "text" at bounding box center [347, 372] width 30 height 17
type input "9"
type input "2400"
click at [450, 364] on button "add" at bounding box center [464, 372] width 28 height 16
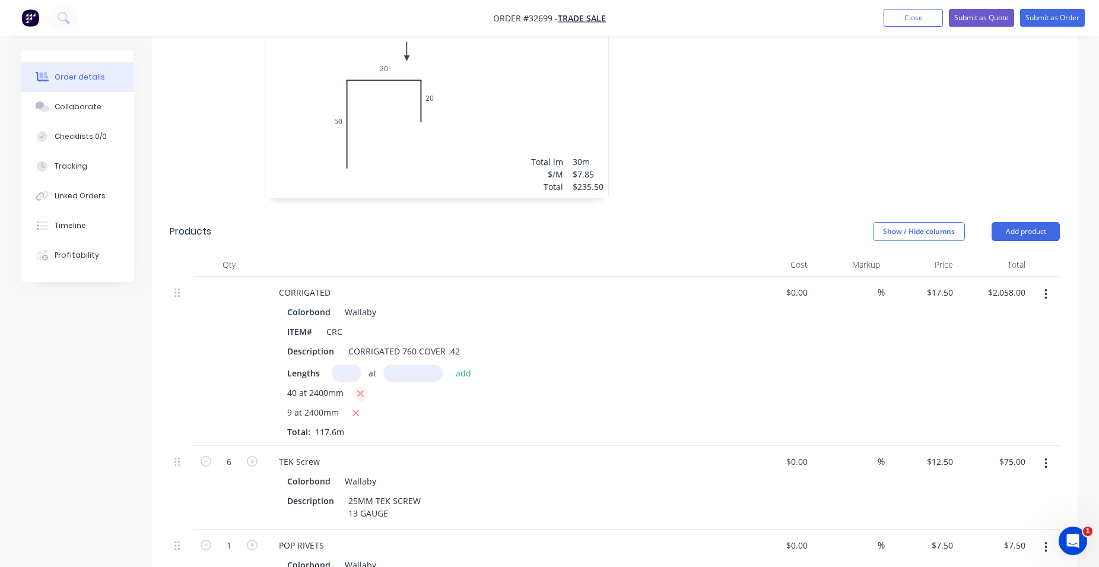
click at [359, 392] on icon "button" at bounding box center [361, 393] width 8 height 11
type input "$378.00"
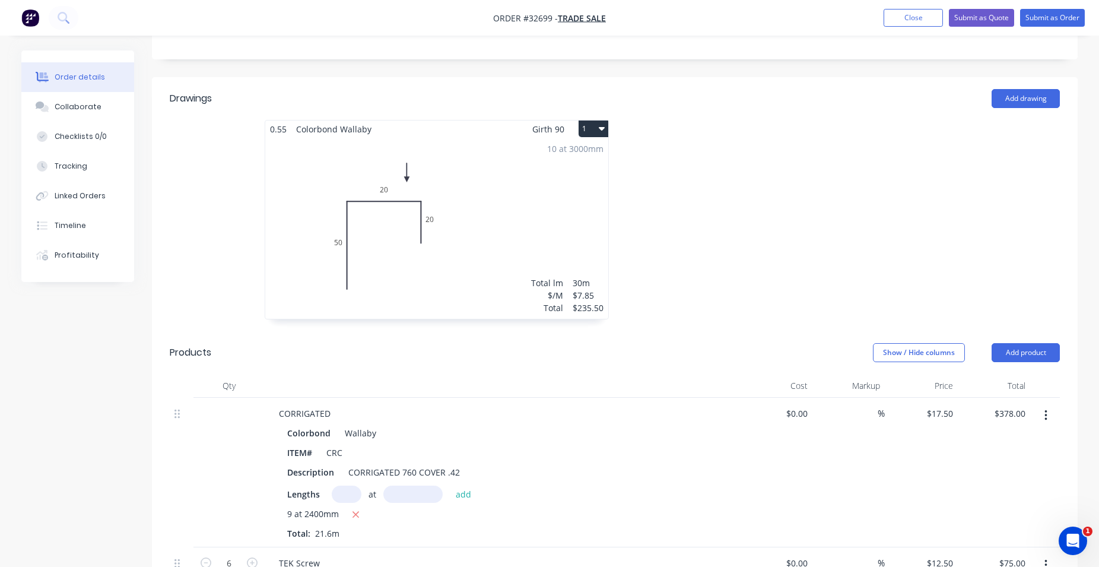
click at [567, 202] on div "10 at 3000mm Total lm $/M Total 30m $7.85 $235.50" at bounding box center [436, 228] width 343 height 181
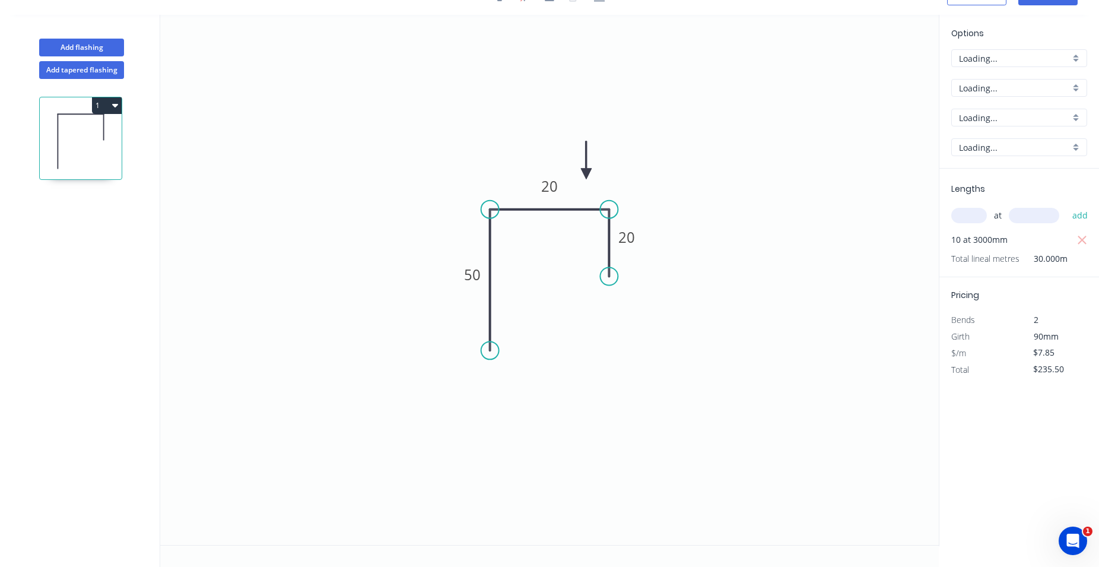
scroll to position [22, 0]
click at [964, 210] on input "text" at bounding box center [969, 215] width 36 height 15
type input "3"
type input "3000"
click at [1066, 205] on button "add" at bounding box center [1080, 215] width 28 height 20
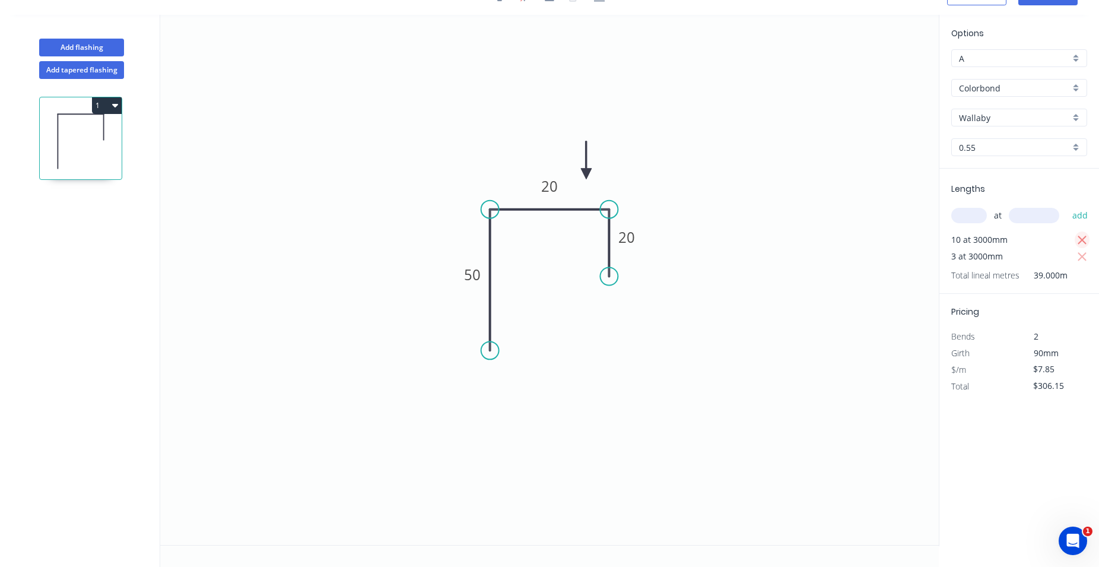
click at [1078, 237] on icon "button" at bounding box center [1082, 240] width 11 height 14
type input "$70.65"
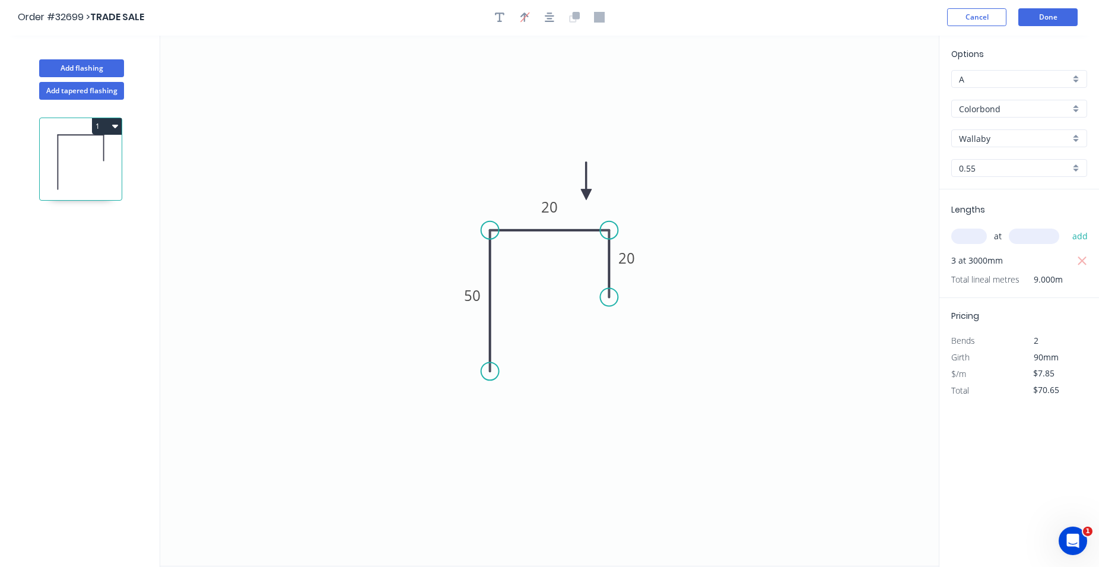
scroll to position [0, 0]
click at [1034, 18] on button "Done" at bounding box center [1047, 18] width 59 height 18
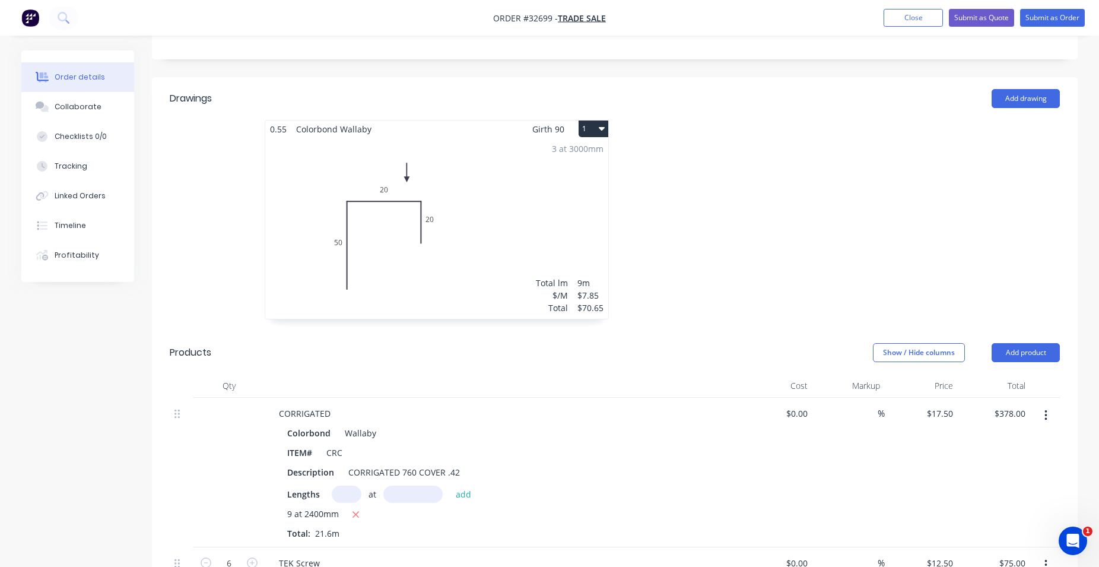
scroll to position [545, 0]
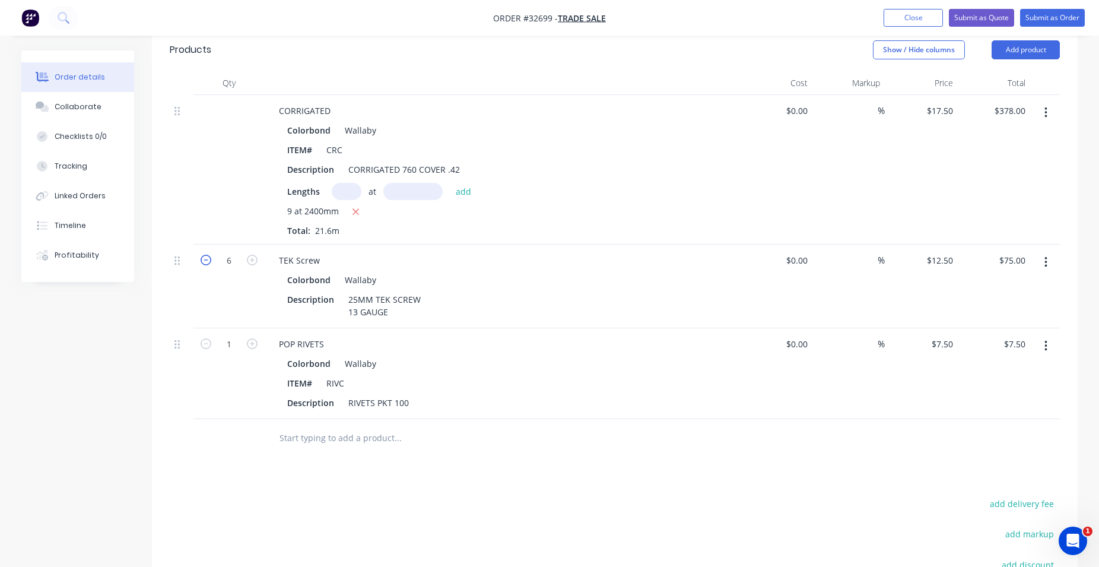
click at [204, 260] on icon "button" at bounding box center [206, 260] width 11 height 11
type input "5"
type input "$62.50"
click at [204, 260] on icon "button" at bounding box center [206, 260] width 11 height 11
type input "4"
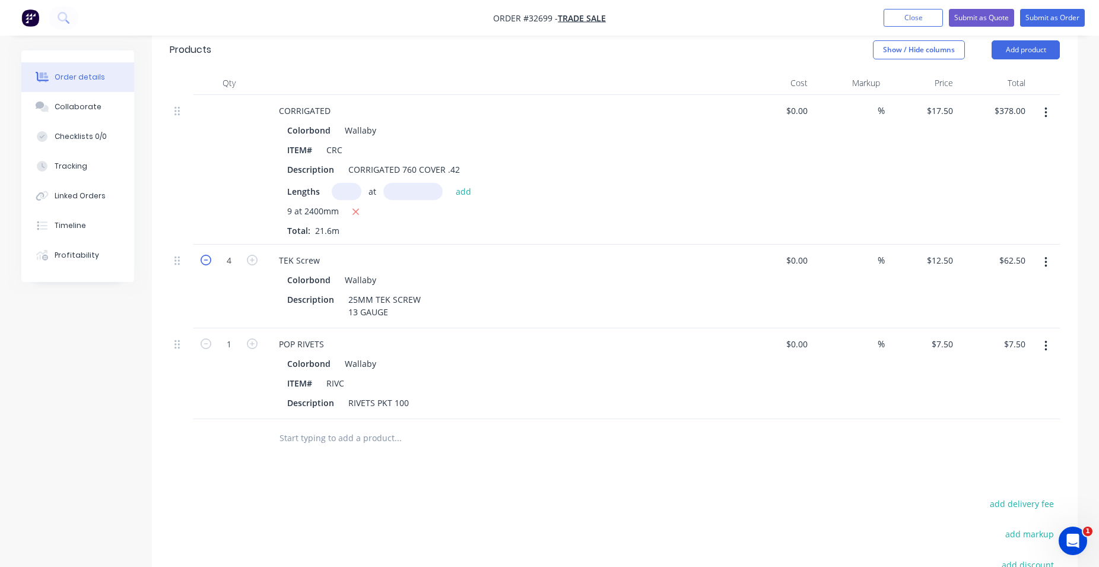
type input "$50.00"
click at [204, 260] on icon "button" at bounding box center [206, 260] width 11 height 11
type input "3"
type input "$37.50"
click at [204, 260] on icon "button" at bounding box center [206, 260] width 11 height 11
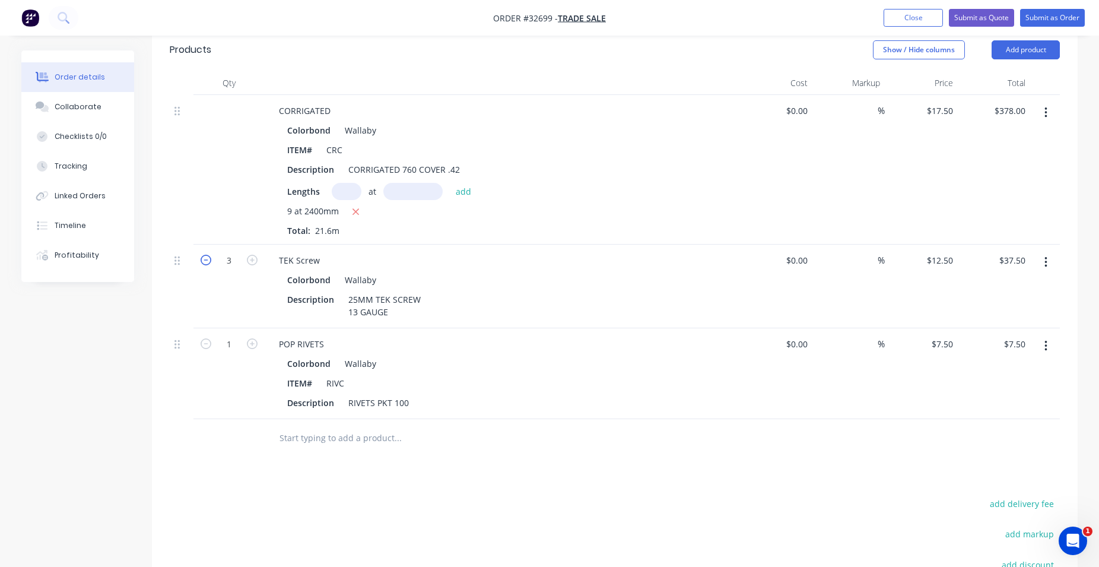
type input "2"
type input "$25.00"
click at [204, 260] on icon "button" at bounding box center [206, 260] width 11 height 11
type input "1"
type input "$12.50"
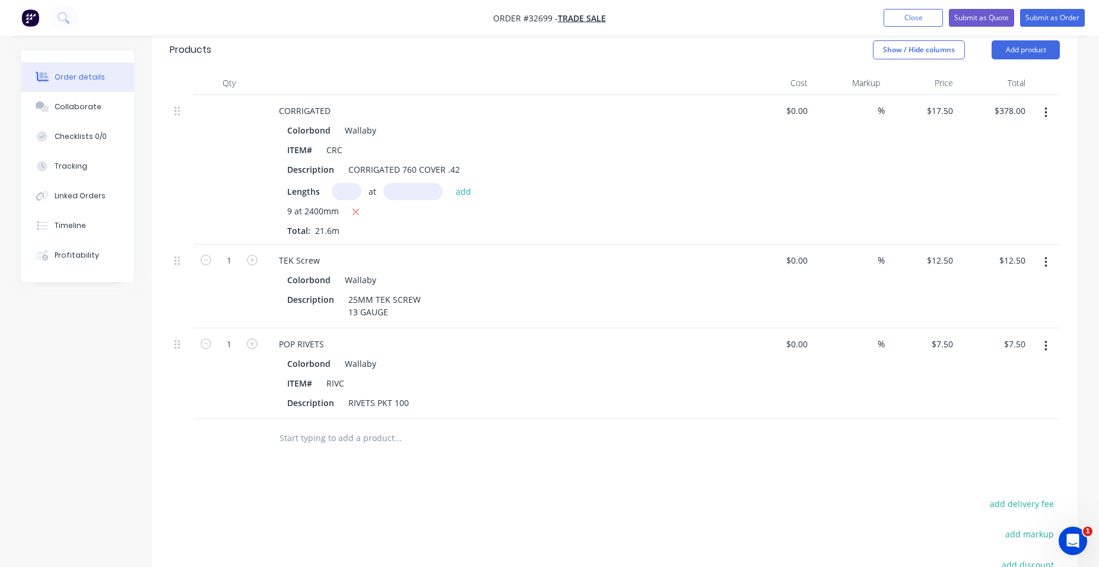
click at [1047, 346] on button "button" at bounding box center [1046, 345] width 28 height 21
click at [986, 448] on div "Delete" at bounding box center [1003, 448] width 91 height 17
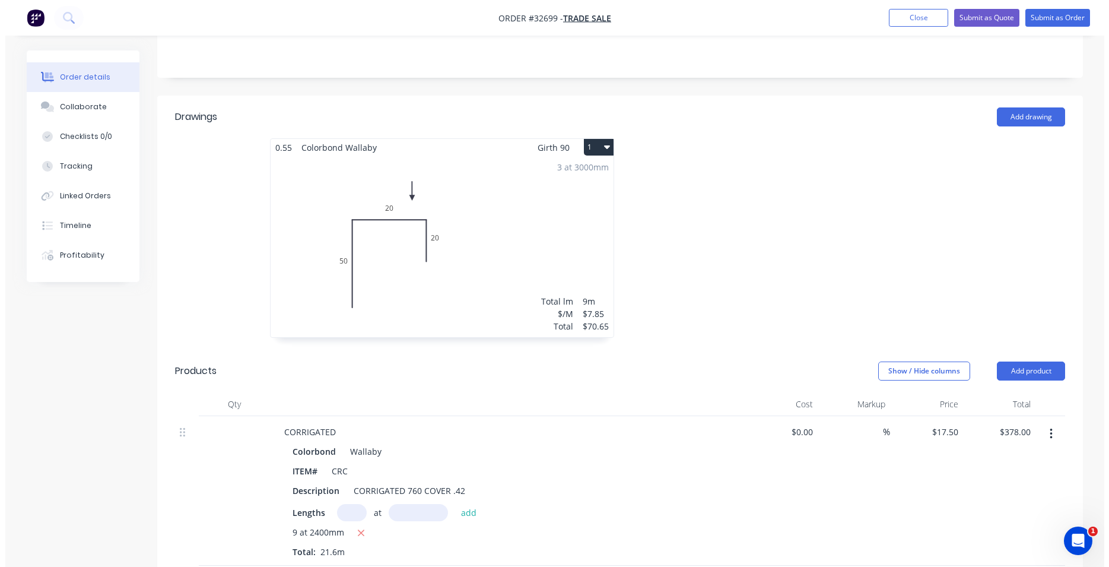
scroll to position [0, 0]
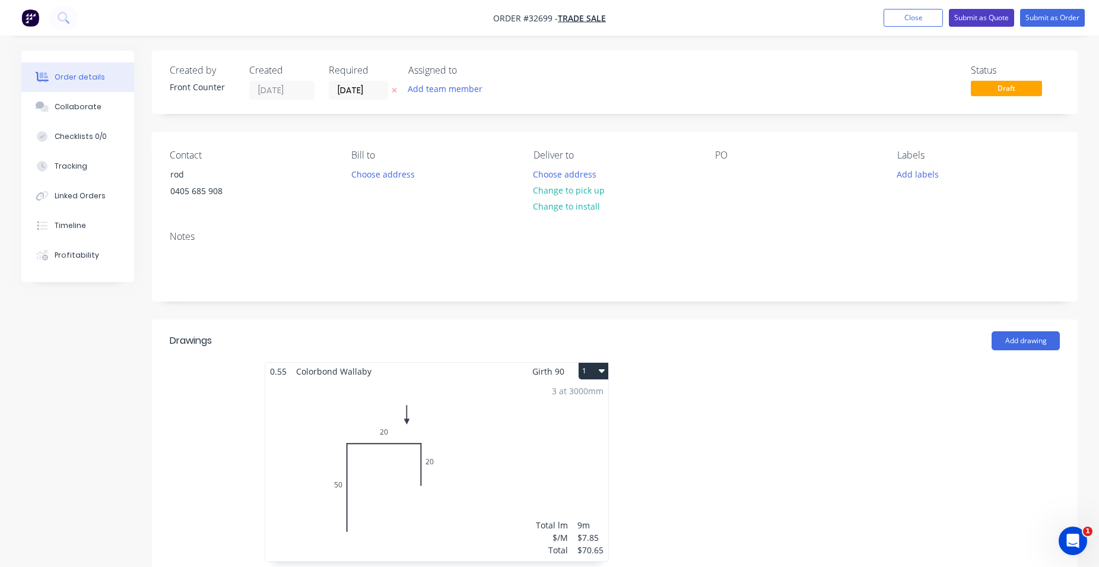
click at [989, 20] on button "Submit as Quote" at bounding box center [981, 18] width 65 height 18
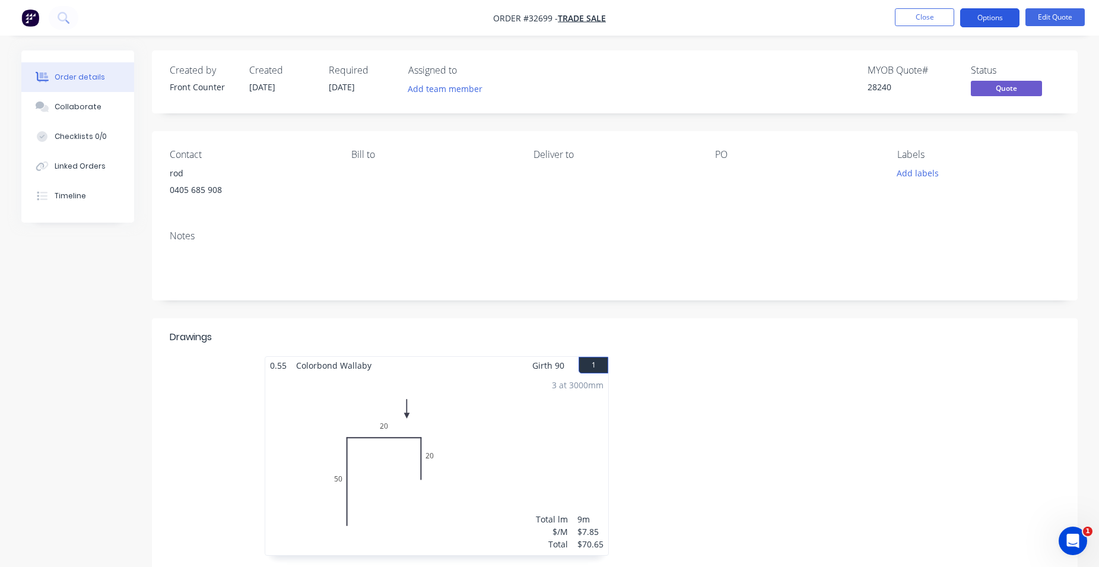
click at [992, 21] on button "Options" at bounding box center [989, 17] width 59 height 19
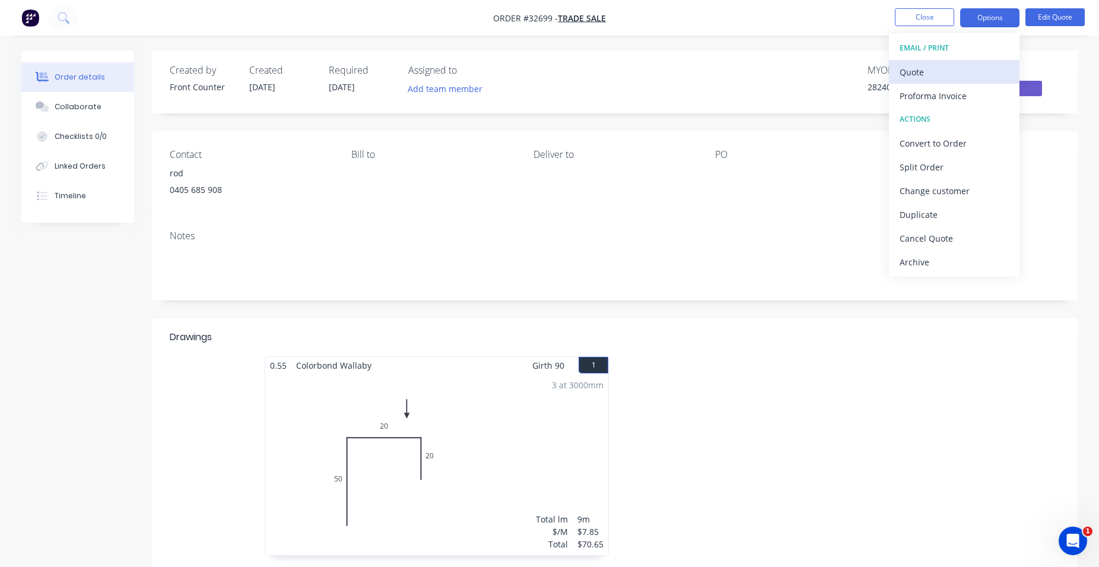
click at [949, 73] on div "Quote" at bounding box center [954, 71] width 109 height 17
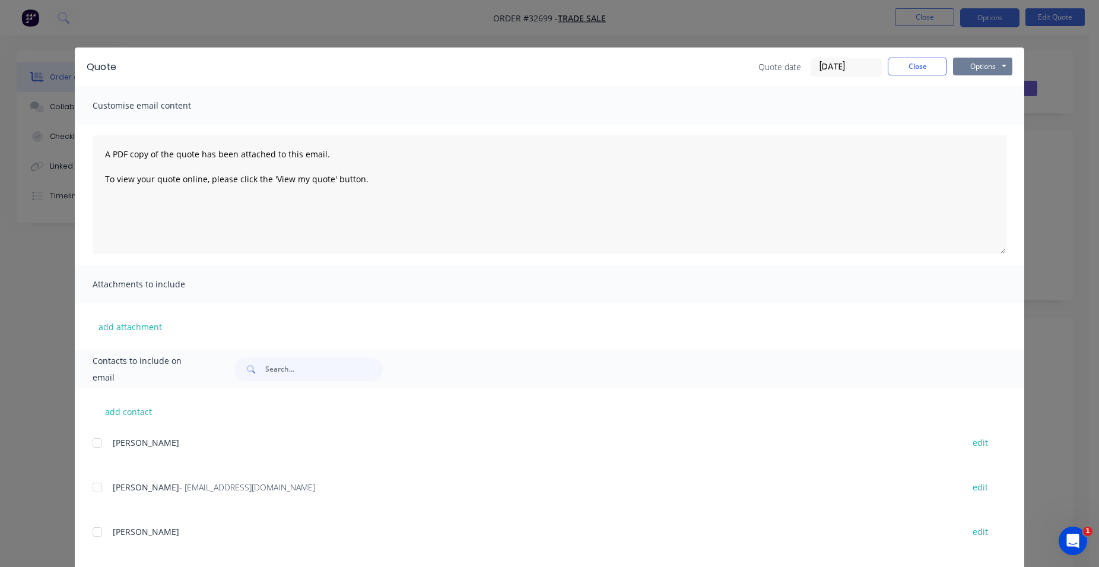
click at [990, 62] on button "Options" at bounding box center [982, 67] width 59 height 18
click at [983, 104] on button "Print" at bounding box center [991, 107] width 76 height 20
click at [930, 61] on button "Close" at bounding box center [917, 67] width 59 height 18
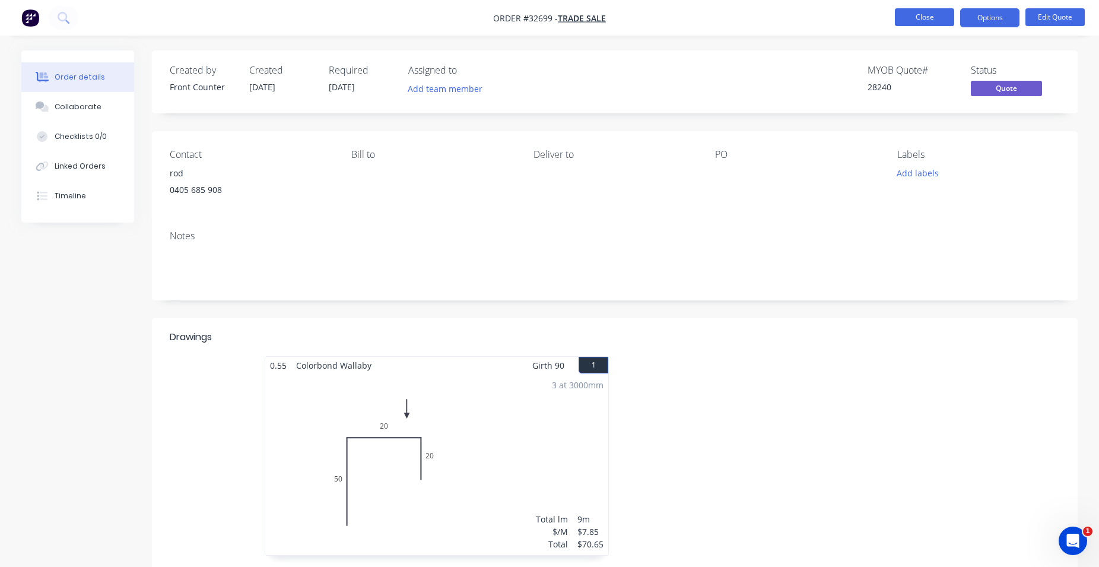
click at [921, 18] on button "Close" at bounding box center [924, 17] width 59 height 18
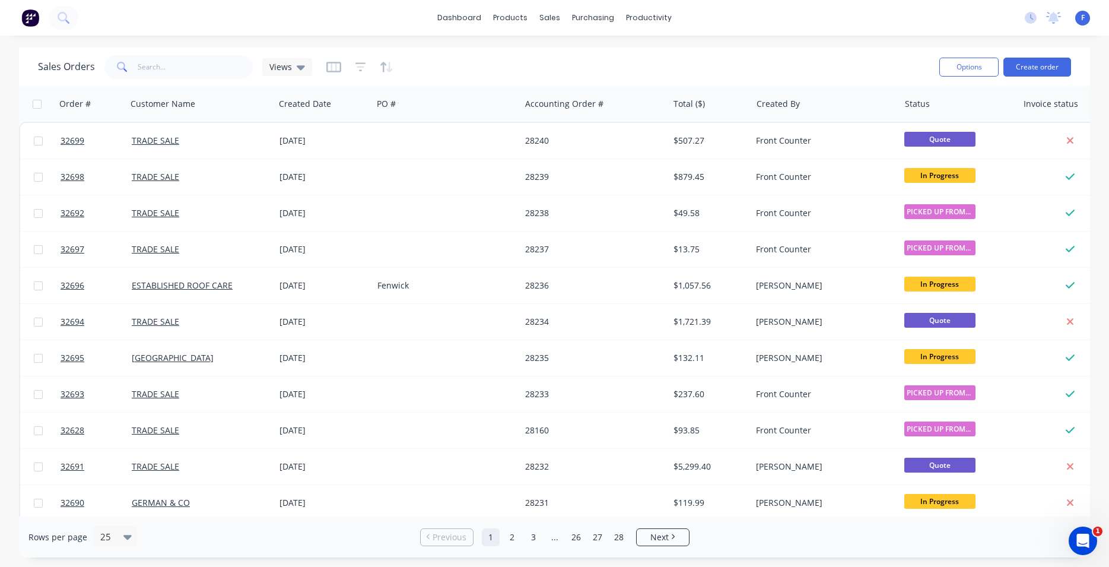
click at [30, 19] on img at bounding box center [30, 18] width 18 height 18
